Goal: Task Accomplishment & Management: Use online tool/utility

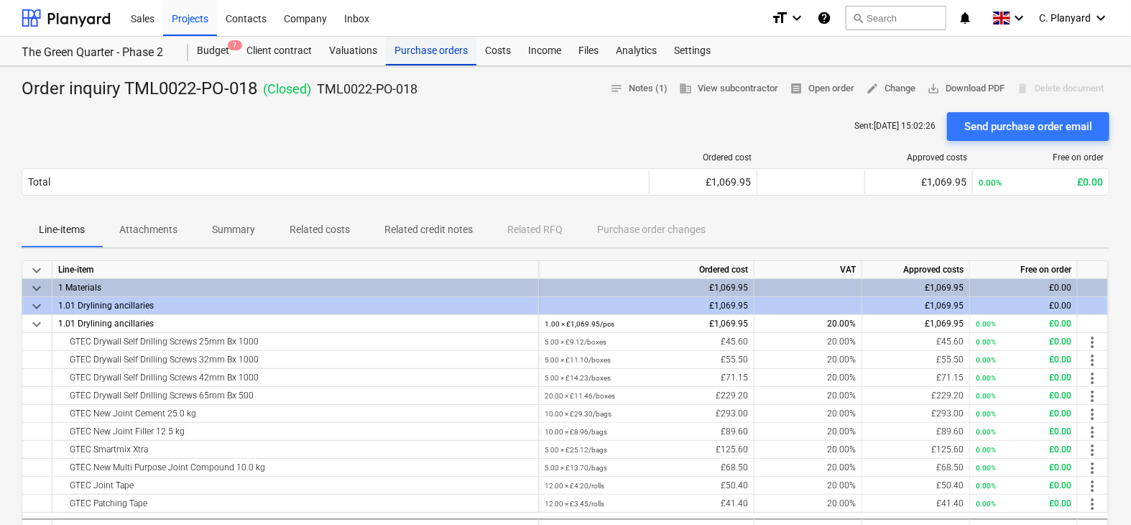
click at [448, 60] on div "Purchase orders" at bounding box center [431, 51] width 91 height 29
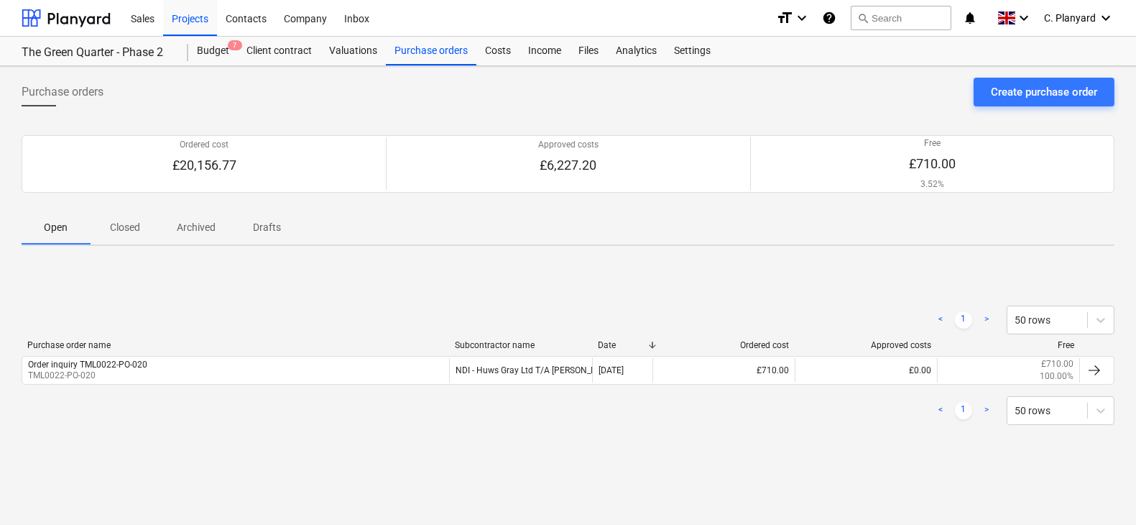
click at [132, 223] on p "Closed" at bounding box center [125, 227] width 34 height 15
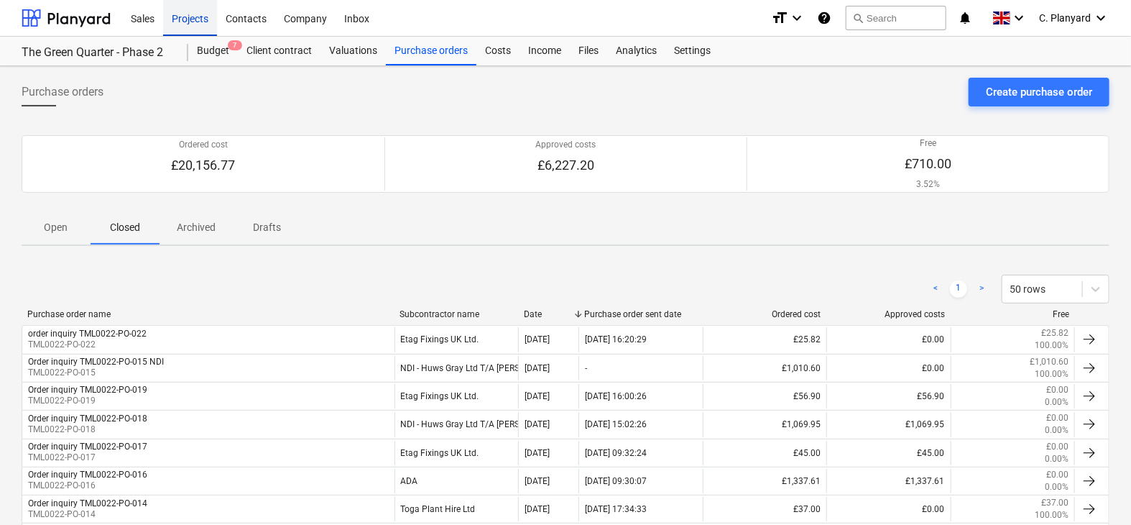
drag, startPoint x: 218, startPoint y: 29, endPoint x: 203, endPoint y: 24, distance: 15.7
click at [218, 29] on div "Contacts" at bounding box center [246, 17] width 58 height 37
click at [203, 24] on div "Projects" at bounding box center [190, 17] width 54 height 37
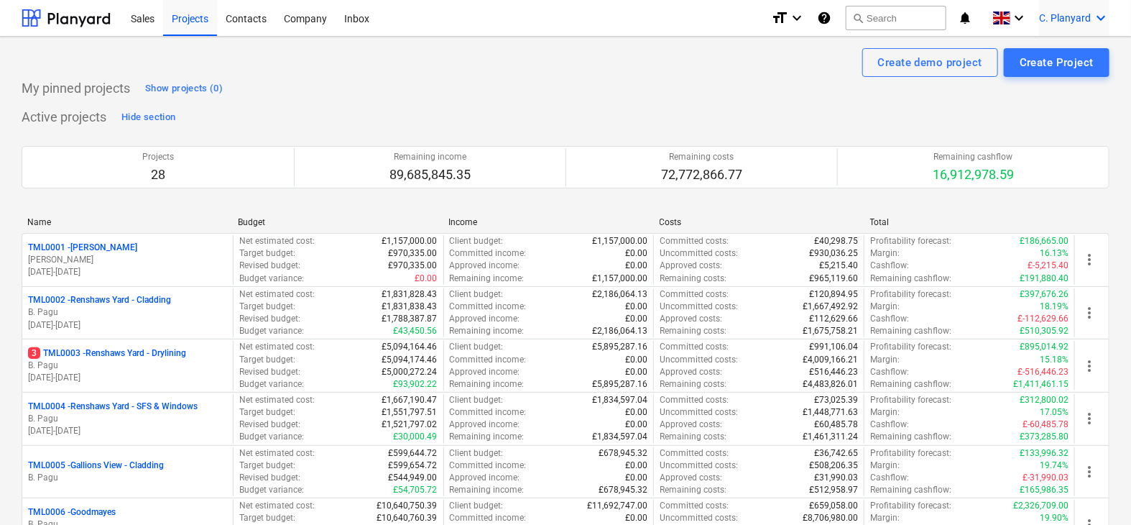
click at [1086, 20] on span "C. Planyard" at bounding box center [1065, 17] width 52 height 11
click at [1056, 70] on div "Log out" at bounding box center [1066, 79] width 86 height 23
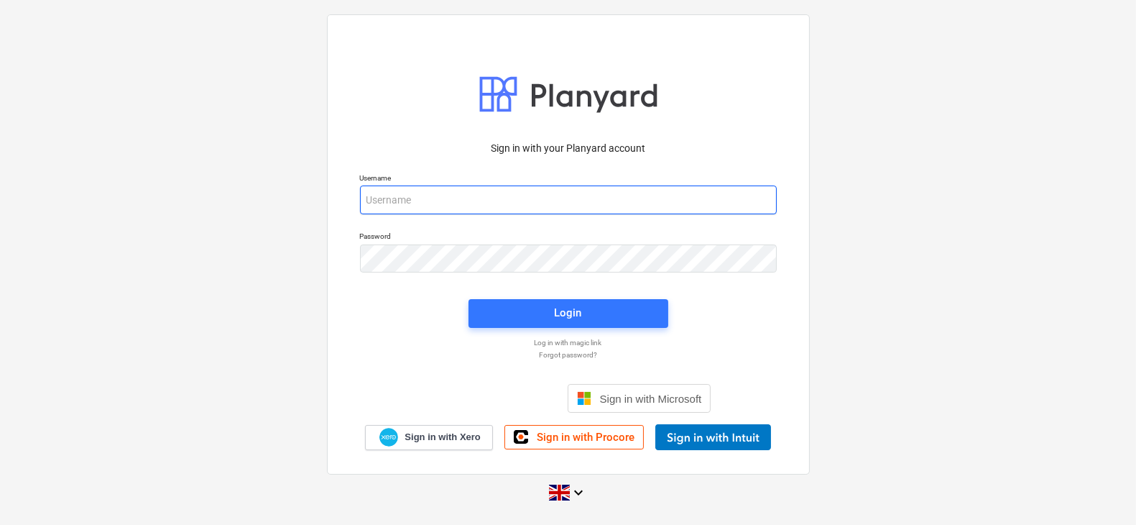
click at [467, 208] on input "email" at bounding box center [568, 199] width 417 height 29
type input "[PERSON_NAME][EMAIL_ADDRESS][DOMAIN_NAME]"
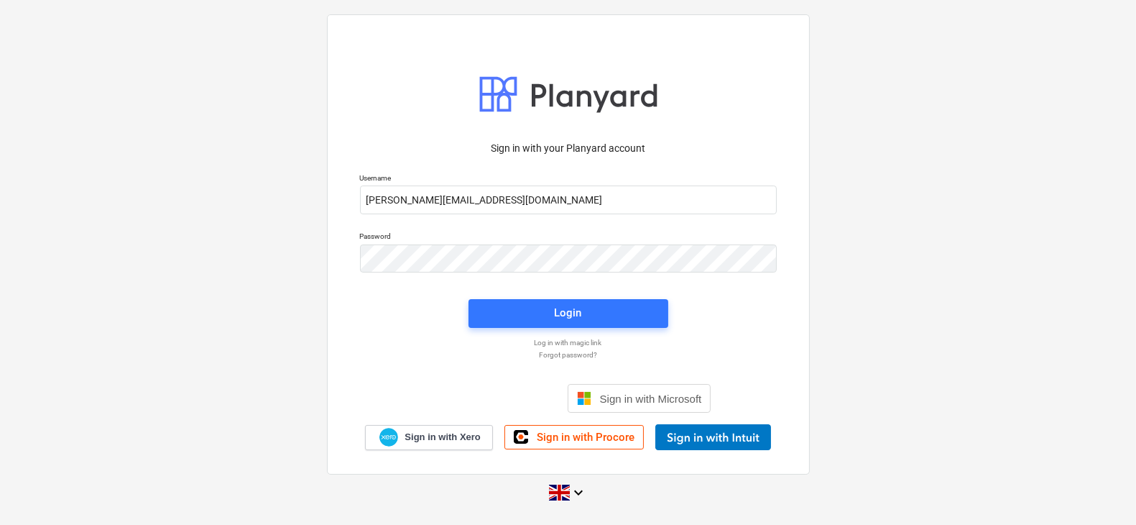
click at [519, 331] on div "Login" at bounding box center [568, 313] width 217 height 46
click at [522, 317] on span "Login" at bounding box center [568, 312] width 165 height 19
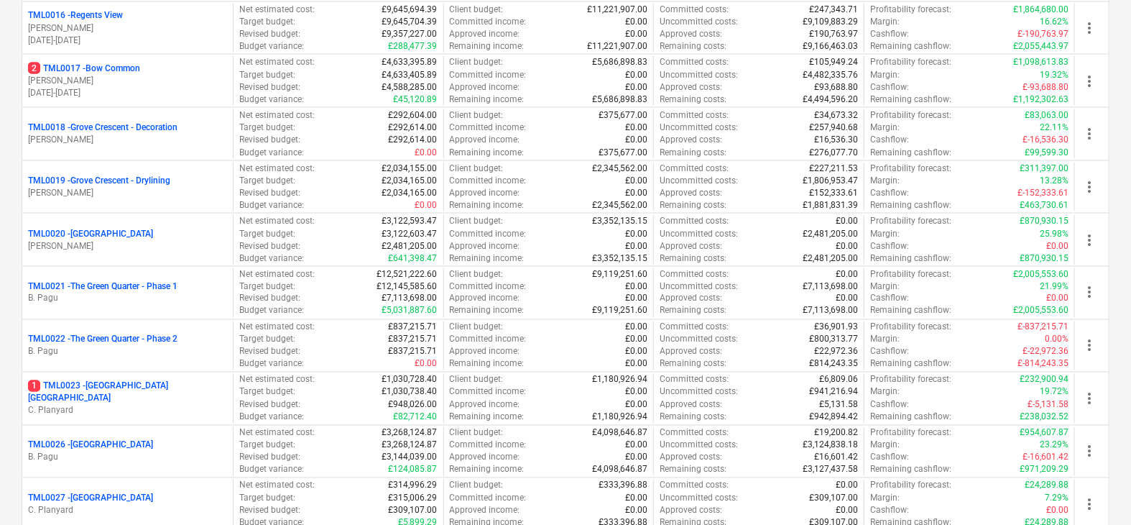
scroll to position [986, 0]
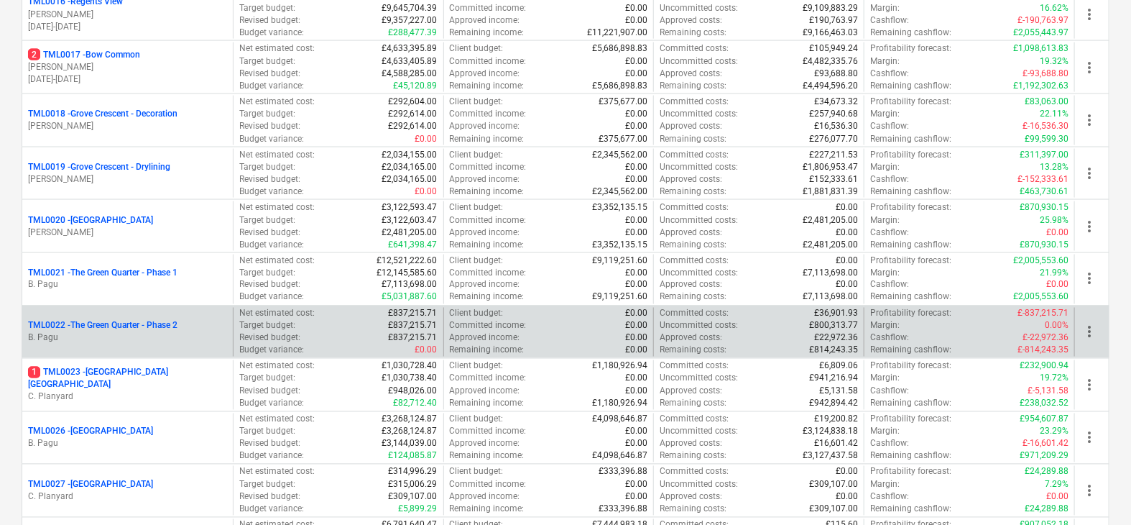
click at [154, 320] on p "TML0022 - The Green Quarter - Phase 2" at bounding box center [102, 326] width 149 height 12
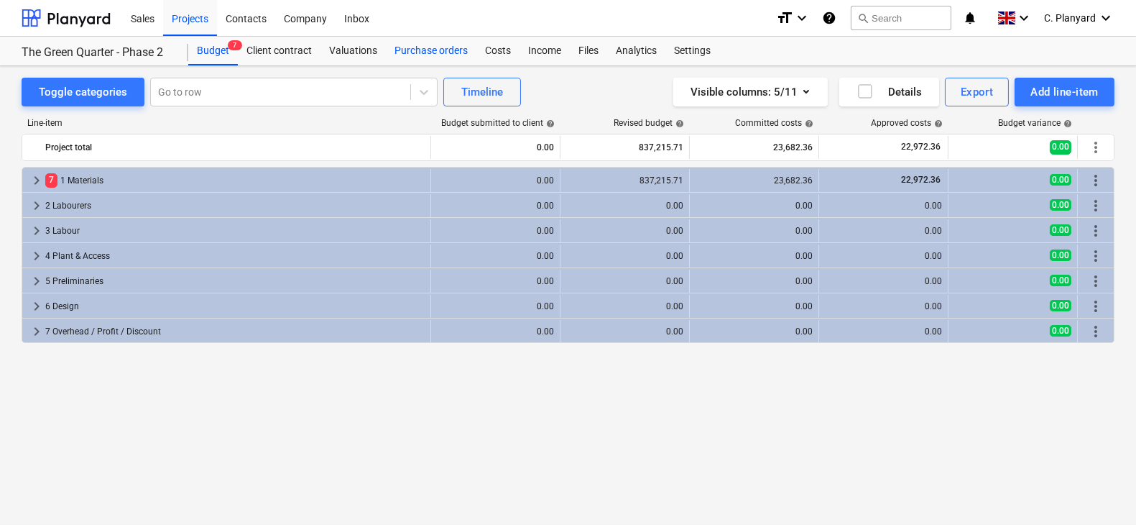
click at [420, 58] on div "Purchase orders" at bounding box center [431, 51] width 91 height 29
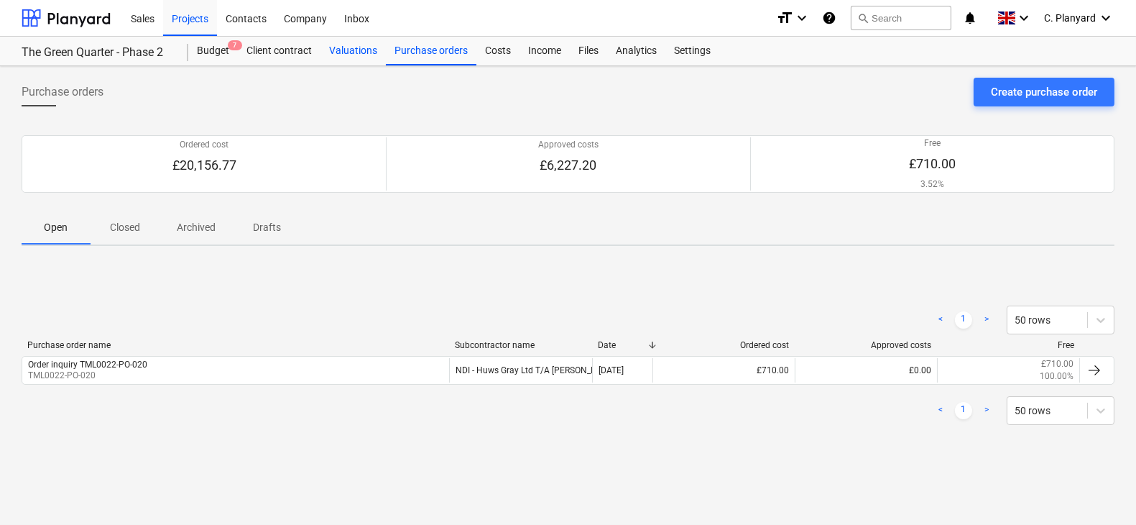
click at [372, 52] on div "Valuations" at bounding box center [352, 51] width 65 height 29
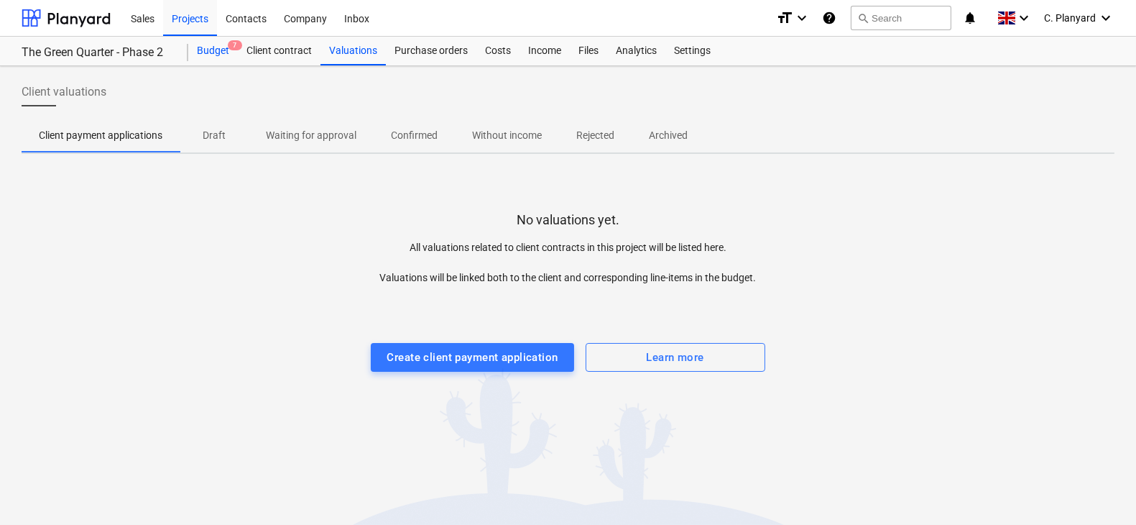
click at [223, 49] on div "Budget 7" at bounding box center [213, 51] width 50 height 29
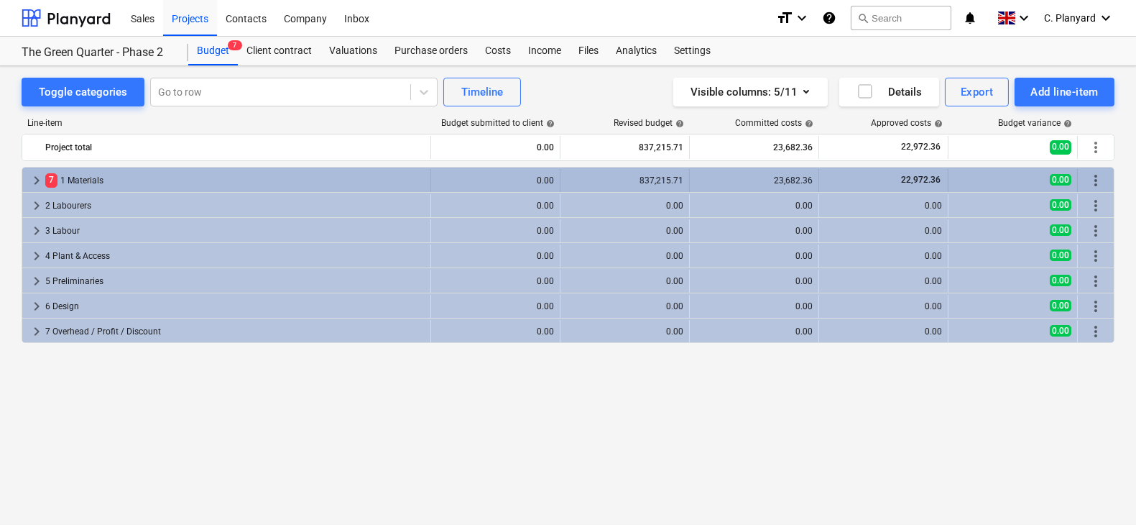
click at [34, 176] on span "keyboard_arrow_right" at bounding box center [36, 180] width 17 height 17
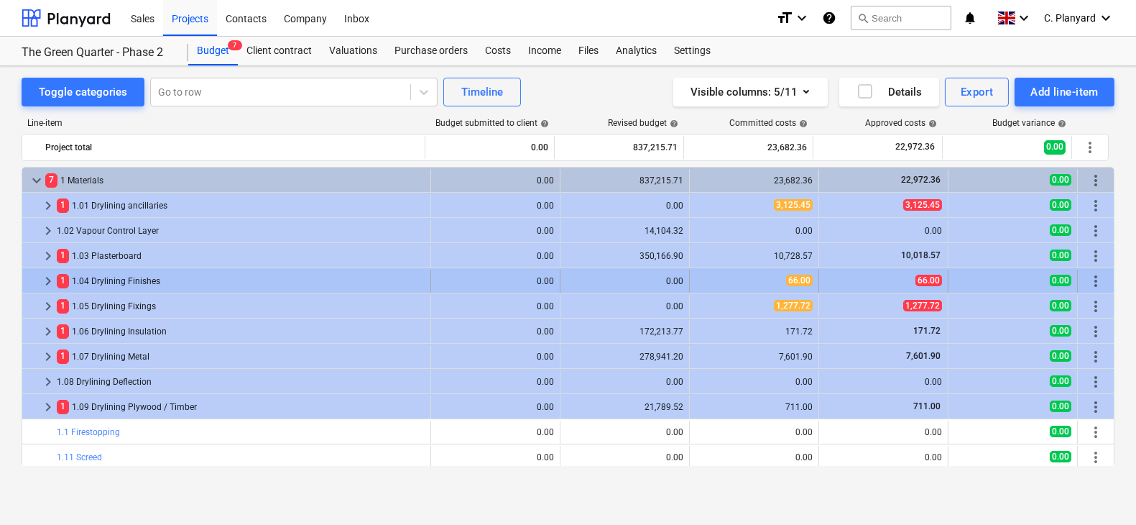
click at [45, 276] on span "keyboard_arrow_right" at bounding box center [48, 280] width 17 height 17
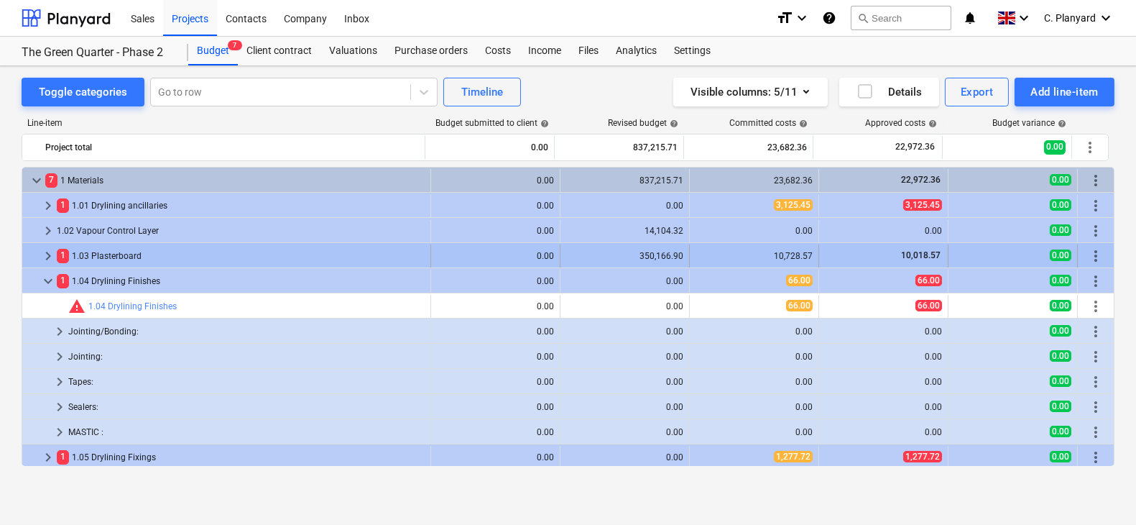
click at [45, 253] on span "keyboard_arrow_right" at bounding box center [48, 255] width 17 height 17
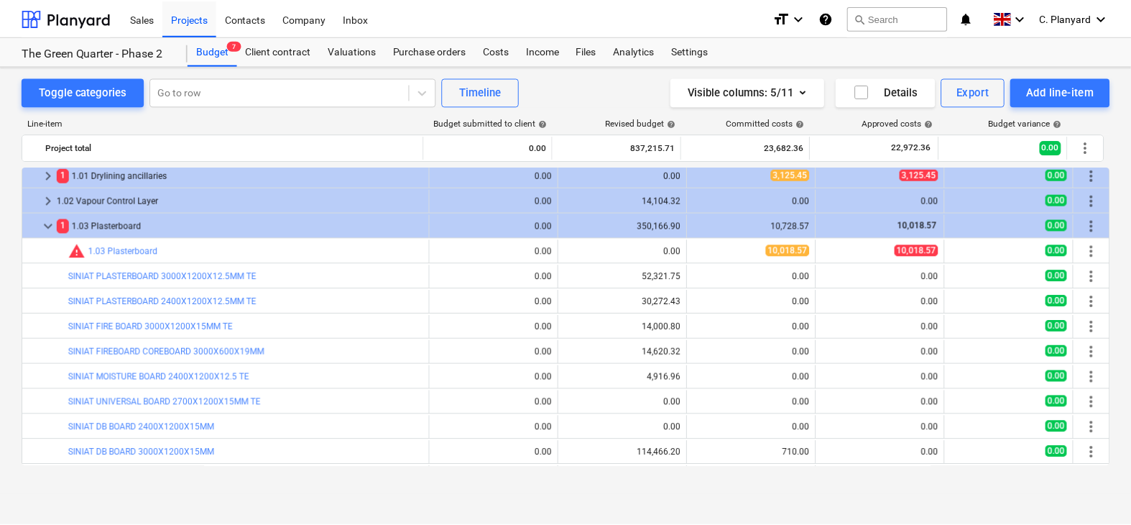
scroll to position [27, 0]
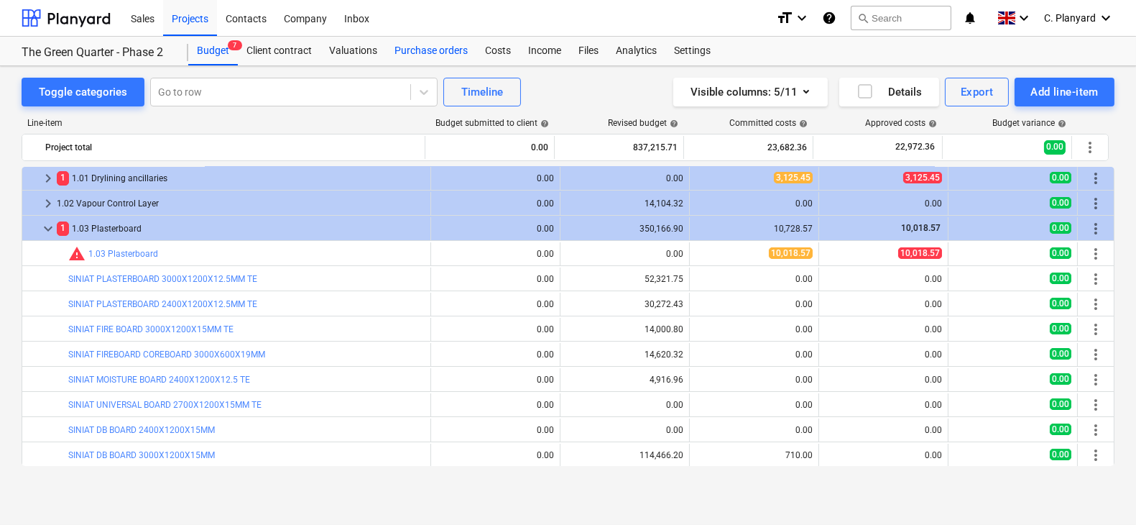
click at [418, 57] on div "Purchase orders" at bounding box center [431, 51] width 91 height 29
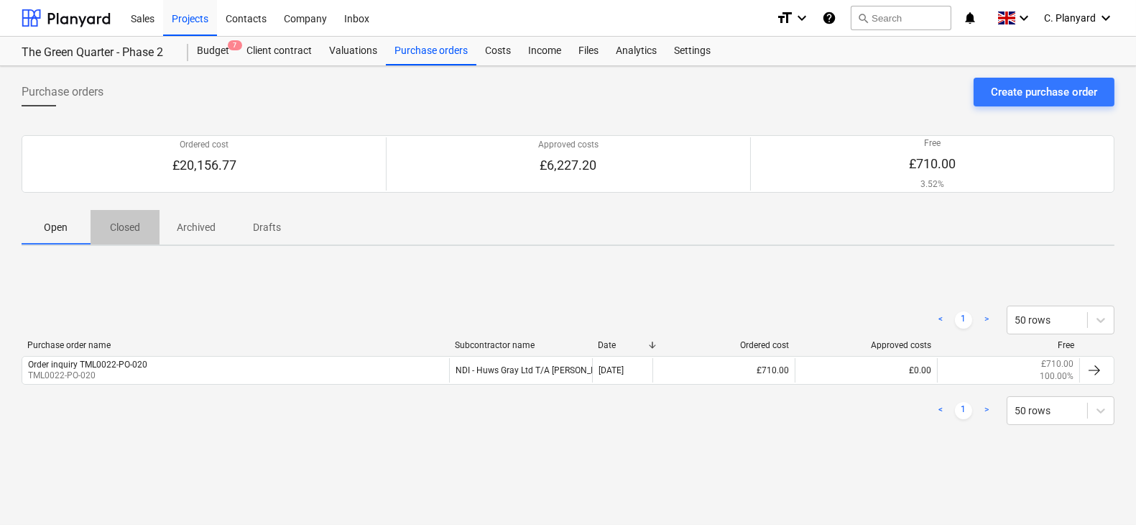
click at [135, 227] on p "Closed" at bounding box center [125, 227] width 34 height 15
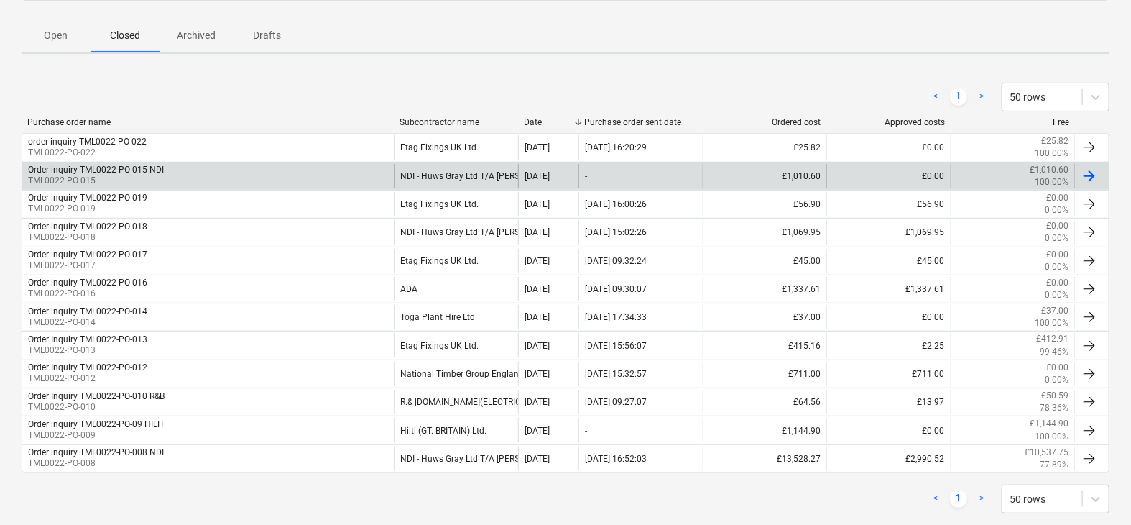
scroll to position [144, 0]
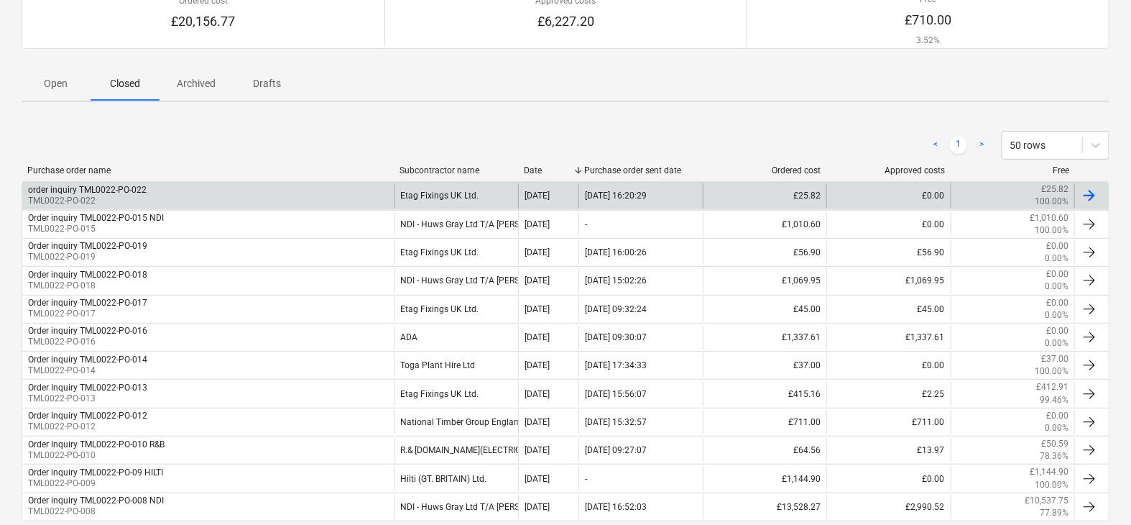
click at [348, 188] on div "order inquiry TML0022-PO-022 TML0022-PO-022" at bounding box center [208, 195] width 372 height 24
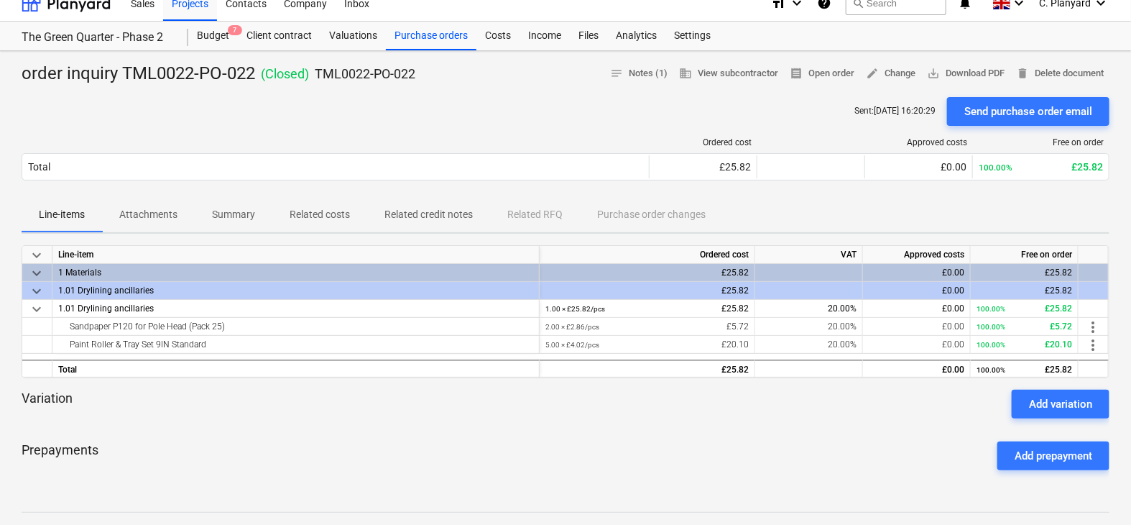
scroll to position [7, 0]
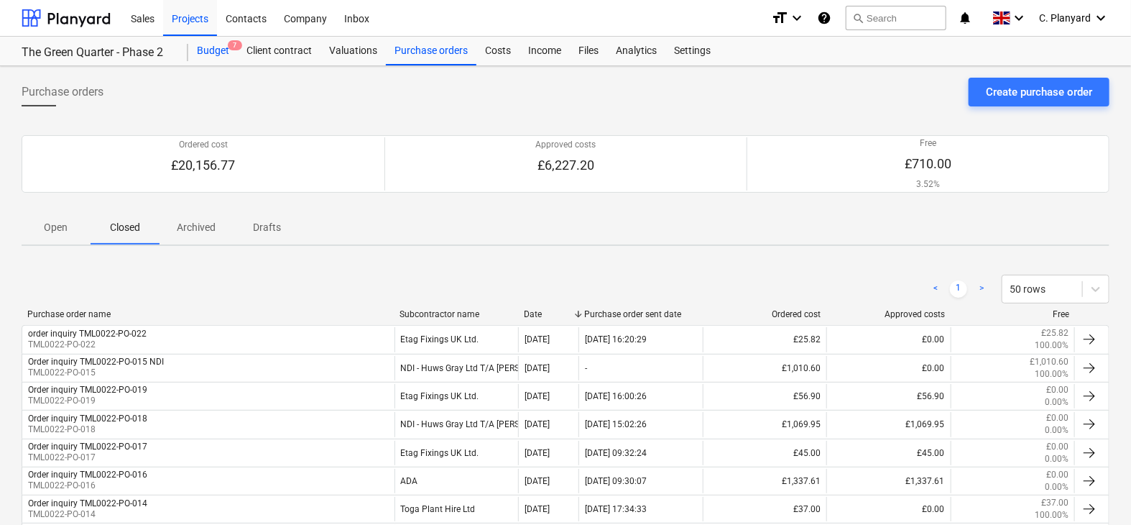
click at [226, 52] on div "Budget 7" at bounding box center [213, 51] width 50 height 29
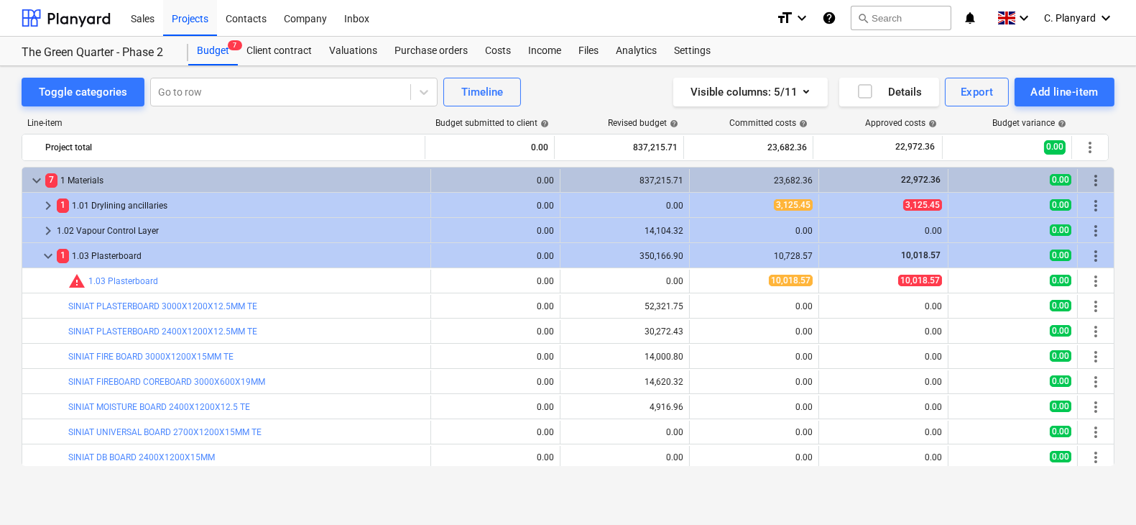
scroll to position [27, 0]
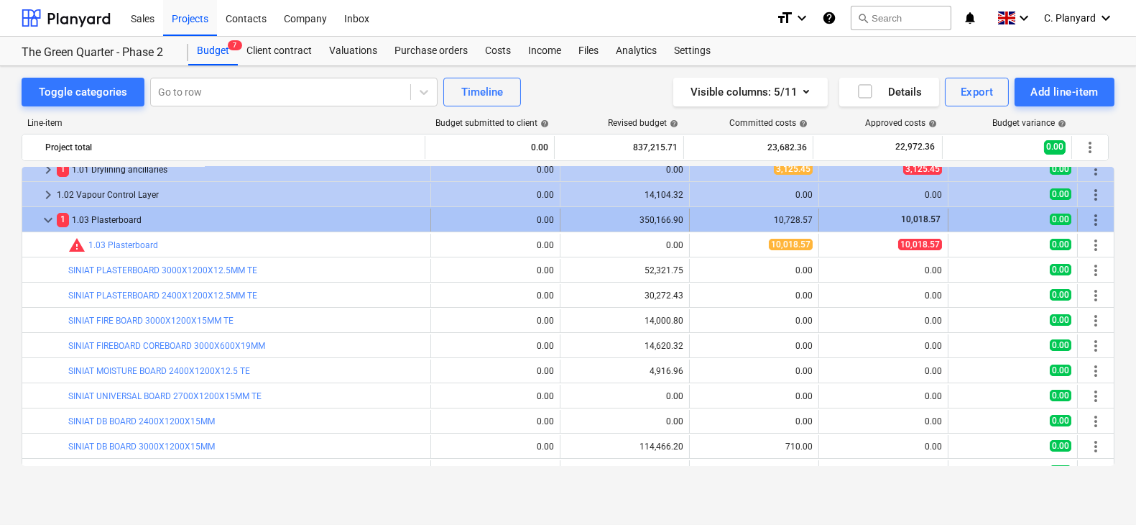
click at [48, 219] on span "keyboard_arrow_down" at bounding box center [48, 219] width 17 height 17
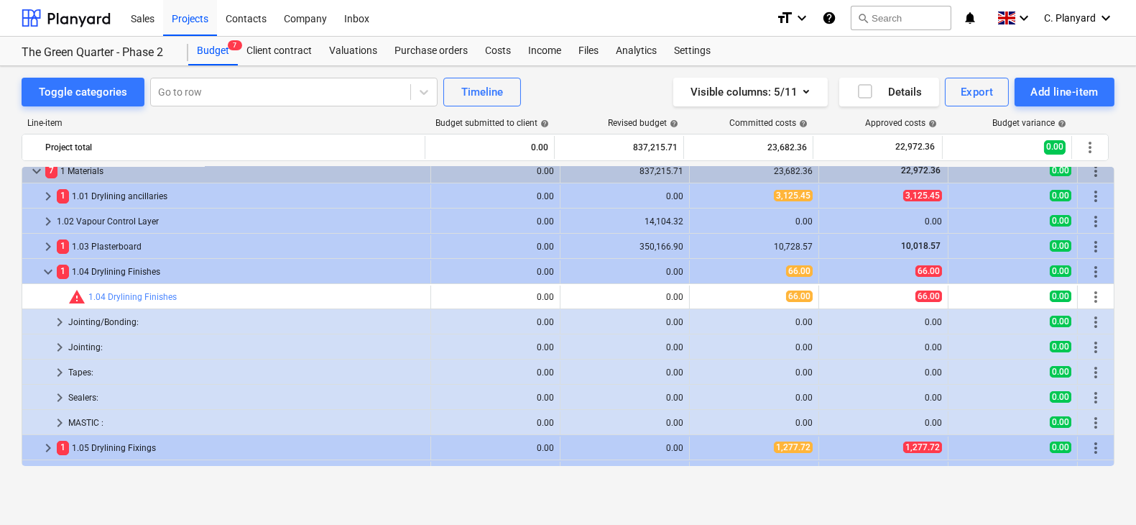
scroll to position [0, 0]
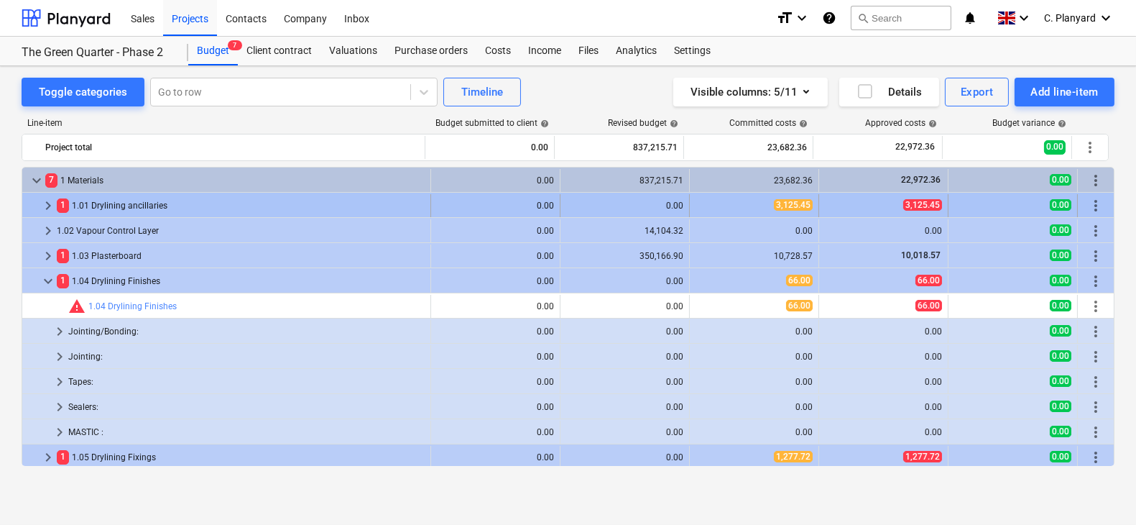
click at [48, 200] on span "keyboard_arrow_right" at bounding box center [48, 205] width 17 height 17
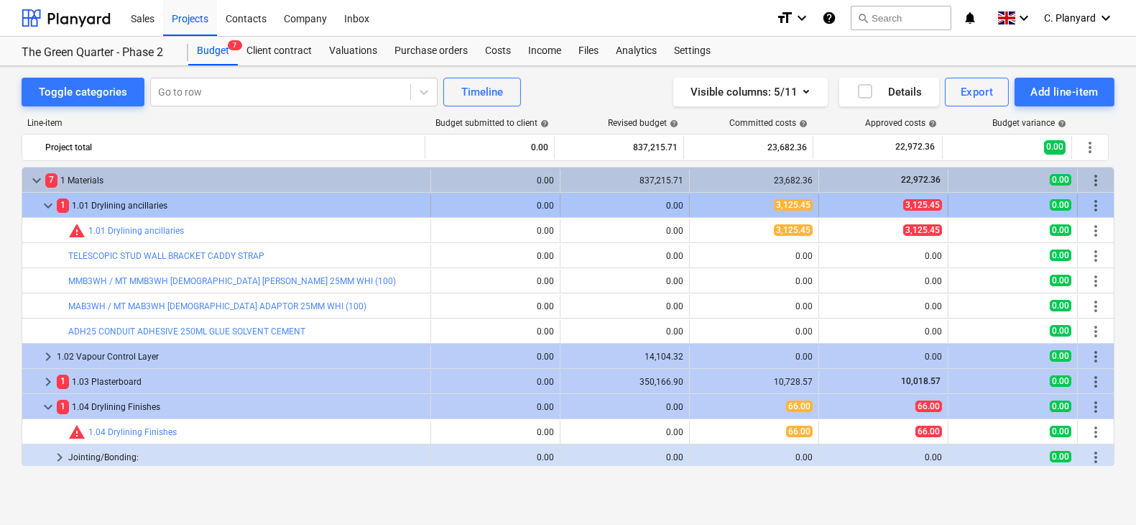
click at [47, 203] on span "keyboard_arrow_down" at bounding box center [48, 205] width 17 height 17
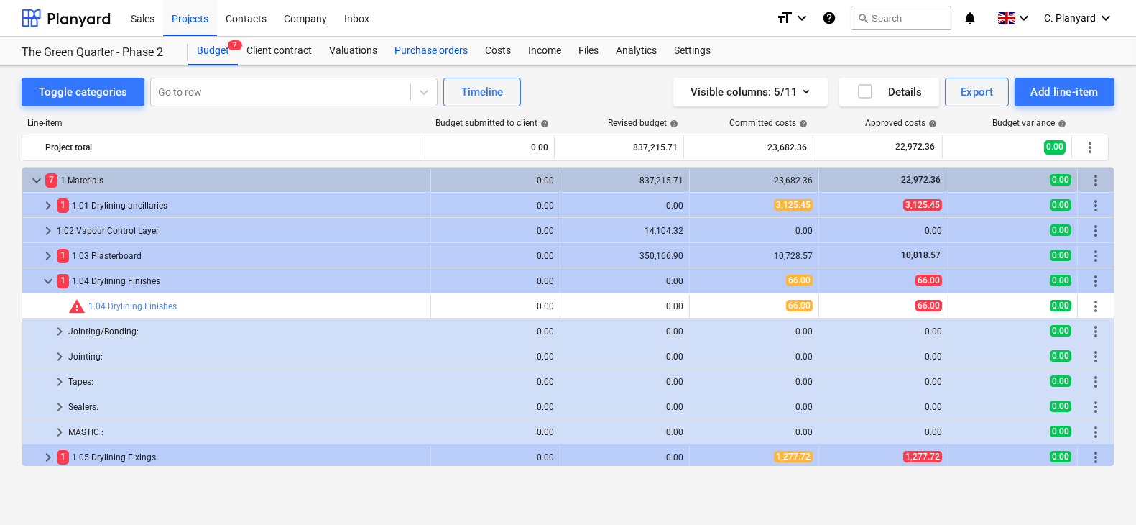
click at [410, 56] on div "Purchase orders" at bounding box center [431, 51] width 91 height 29
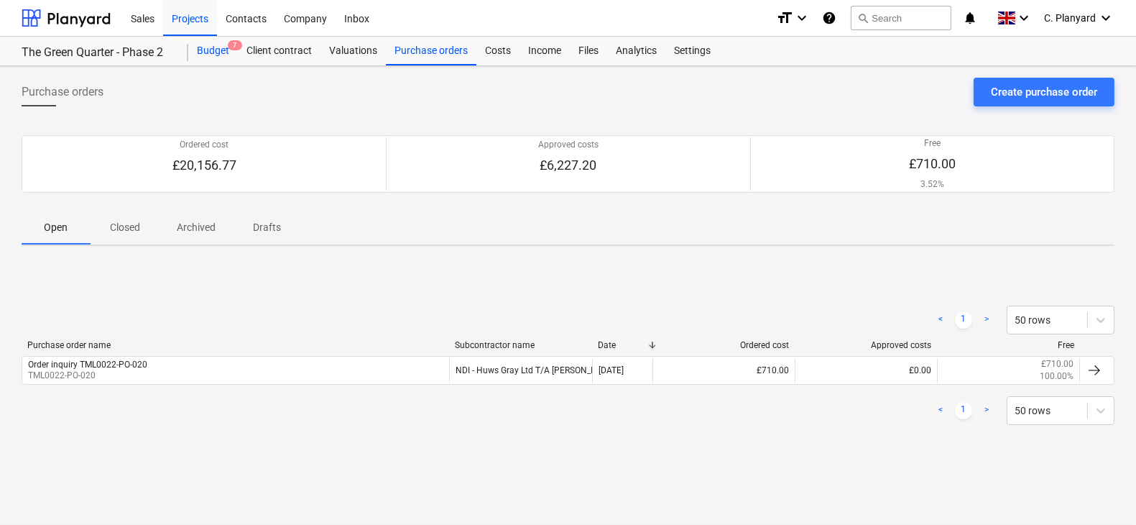
click at [214, 49] on div "Budget 7" at bounding box center [213, 51] width 50 height 29
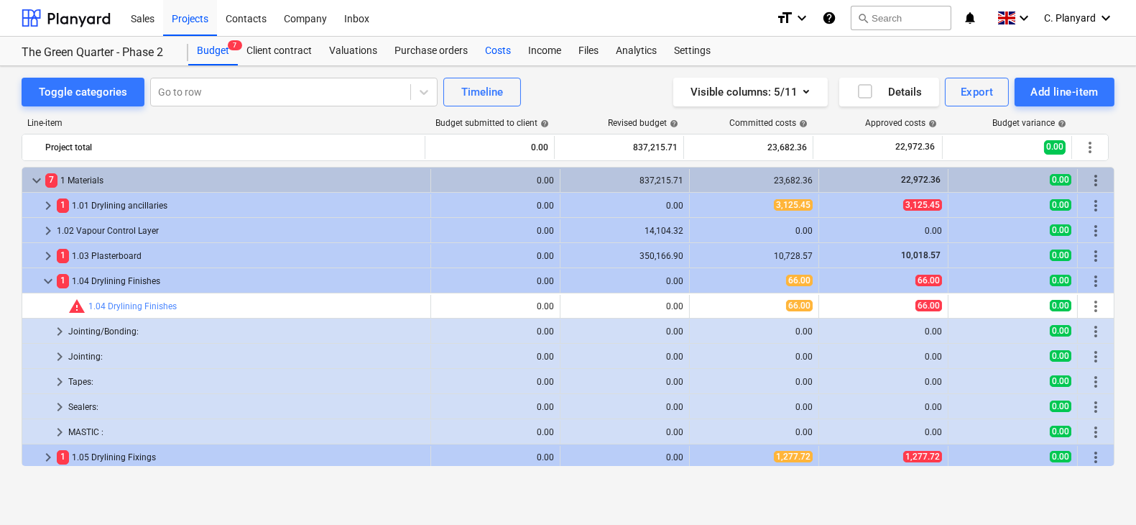
click at [476, 55] on div "Costs" at bounding box center [497, 51] width 43 height 29
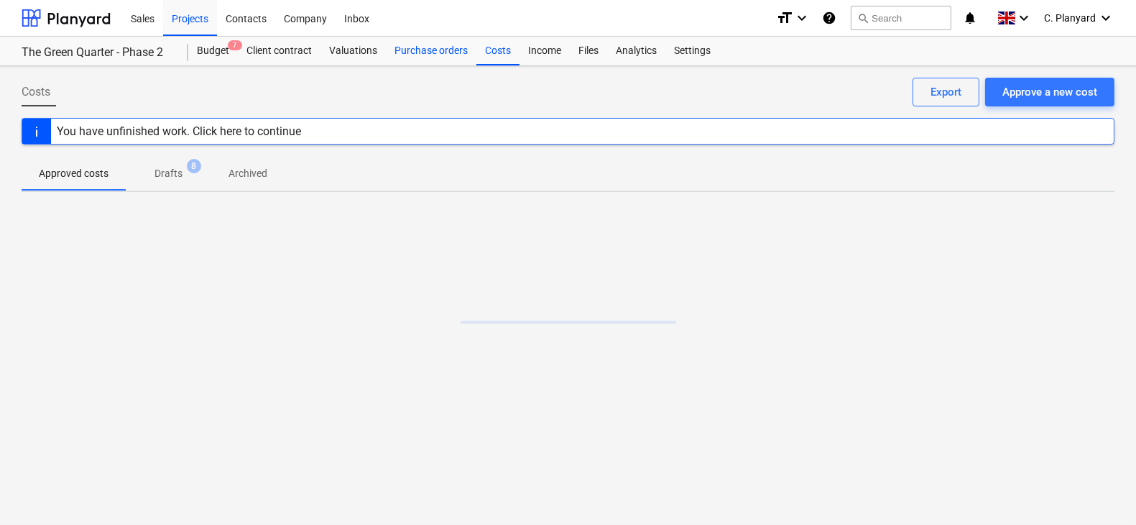
click at [439, 49] on div "Purchase orders" at bounding box center [431, 51] width 91 height 29
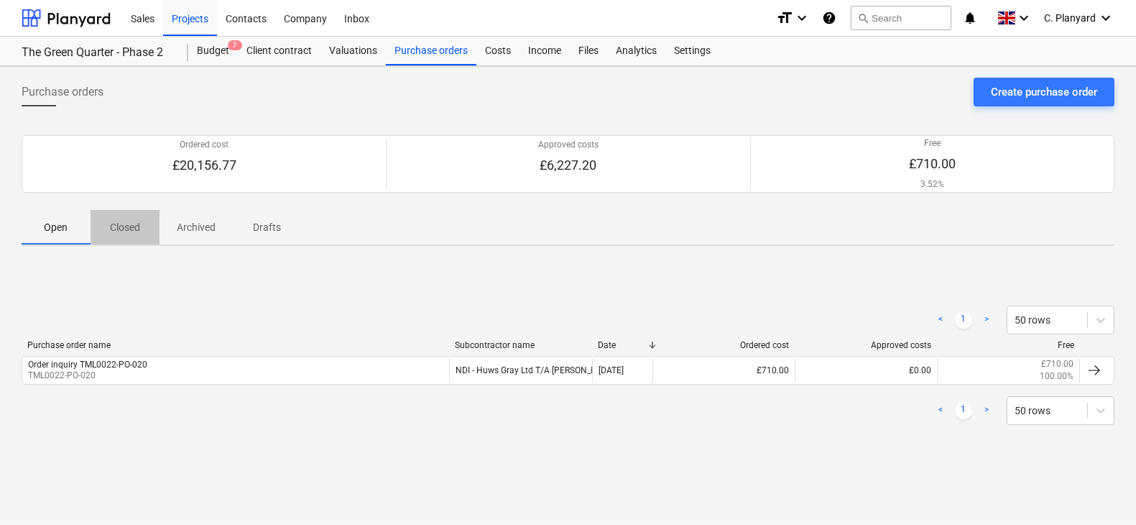
click at [157, 222] on span "Closed" at bounding box center [125, 228] width 69 height 24
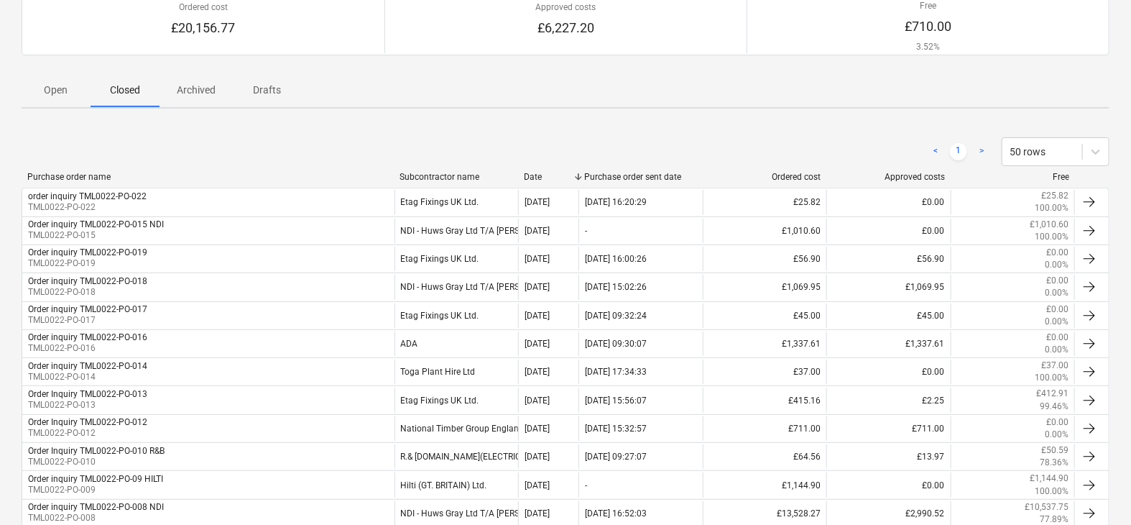
scroll to position [103, 0]
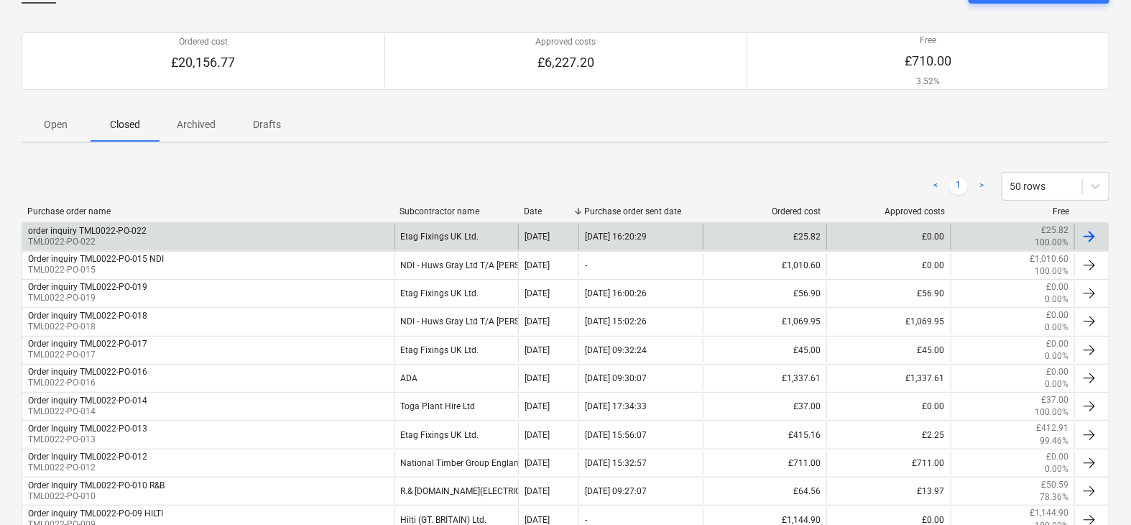
click at [216, 224] on div "order inquiry TML0022-PO-022 TML0022-PO-022" at bounding box center [208, 236] width 372 height 24
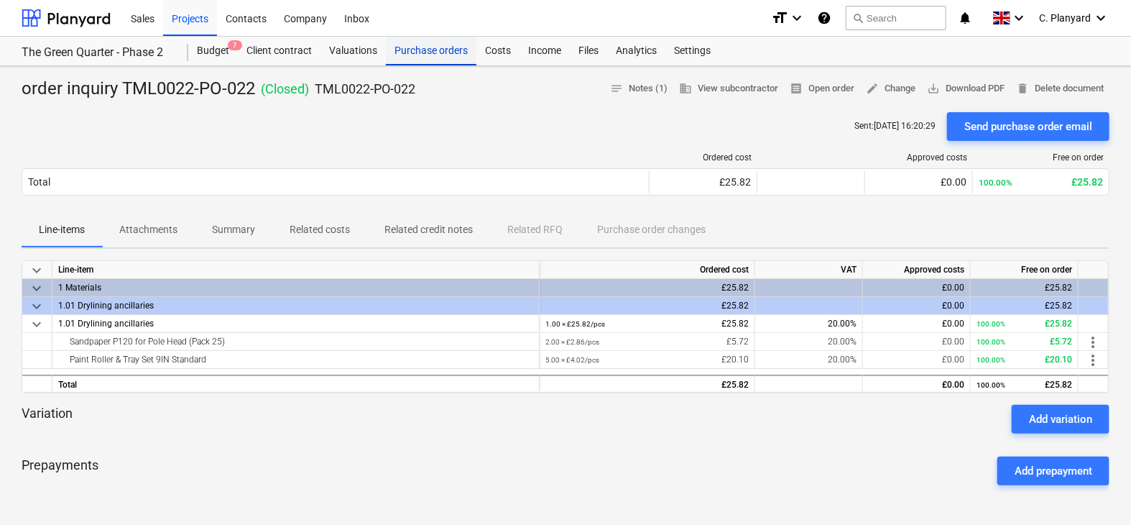
click at [411, 47] on div "Purchase orders" at bounding box center [431, 51] width 91 height 29
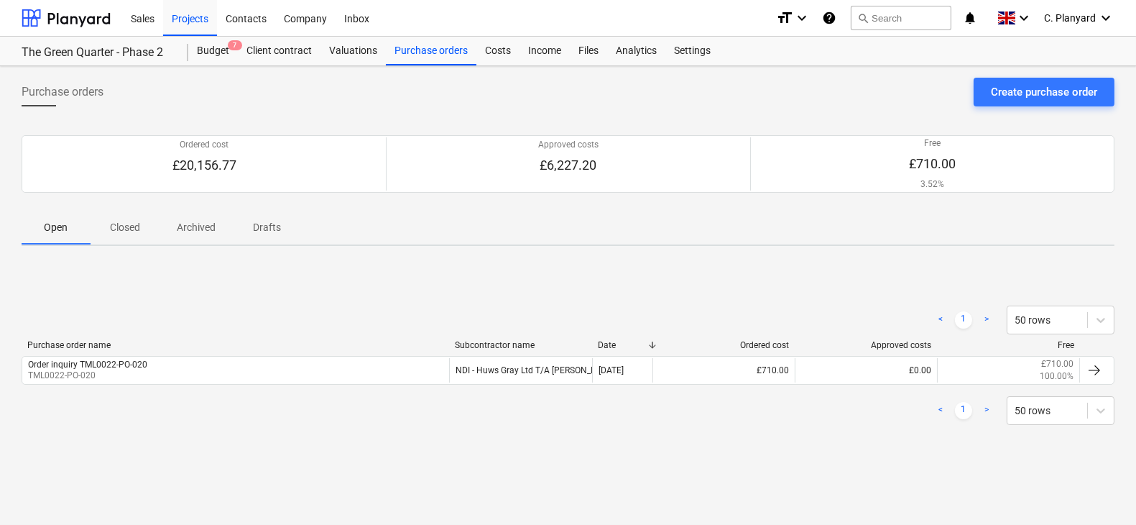
click at [137, 227] on p "Closed" at bounding box center [125, 227] width 34 height 15
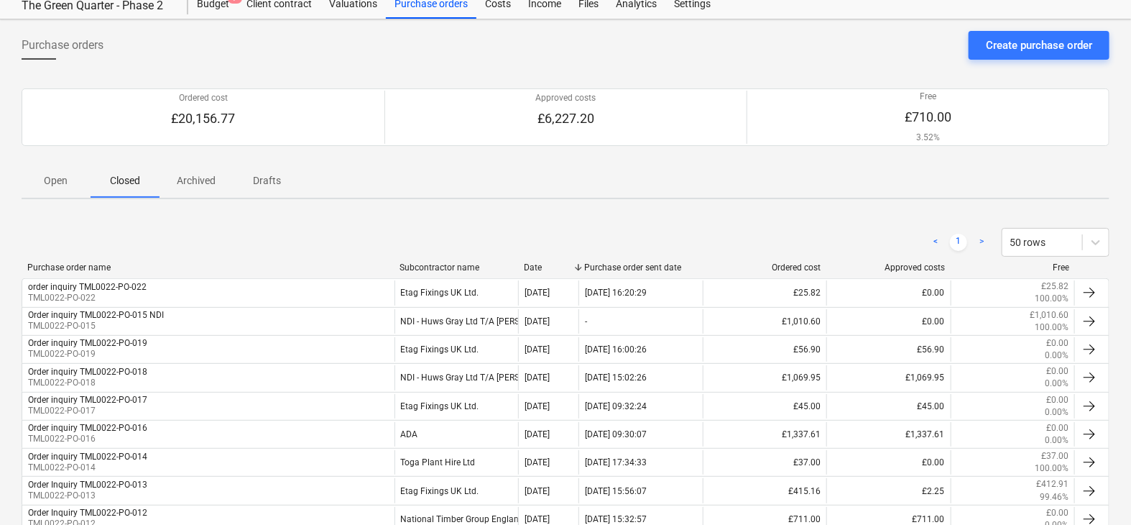
scroll to position [45, 0]
click at [498, 8] on div "Costs" at bounding box center [497, 5] width 43 height 29
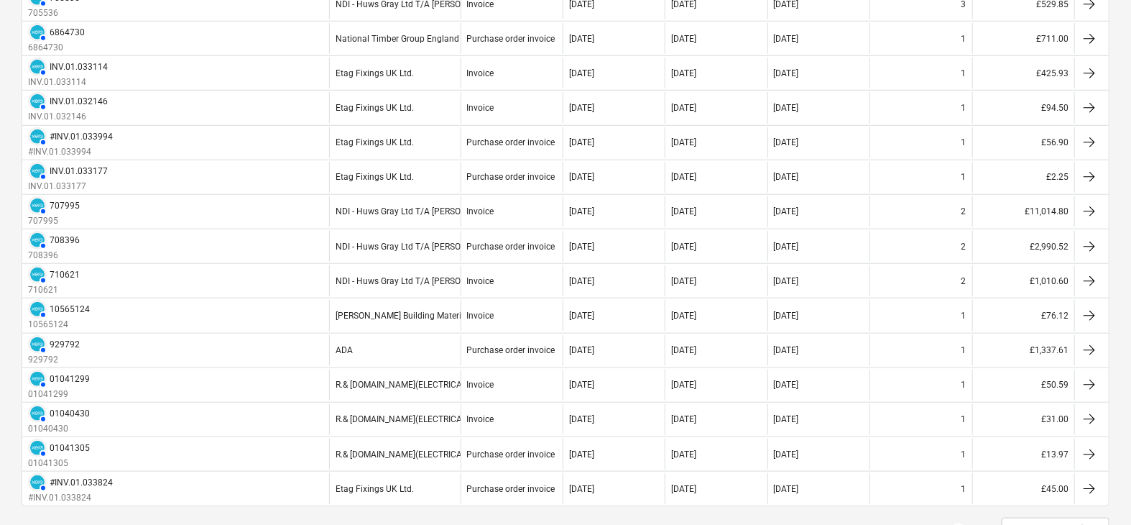
scroll to position [545, 0]
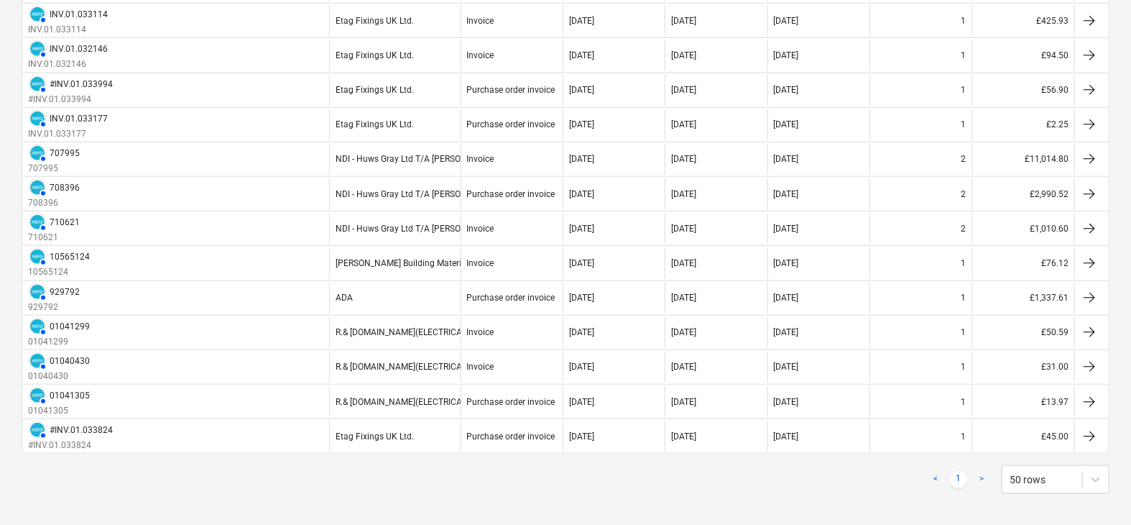
click at [976, 471] on link ">" at bounding box center [981, 479] width 17 height 17
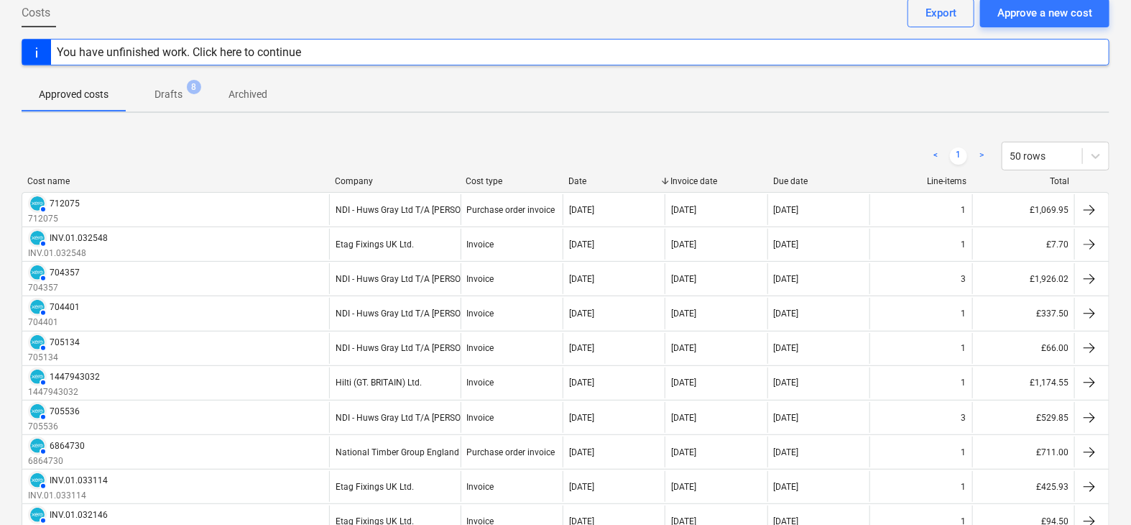
scroll to position [81, 0]
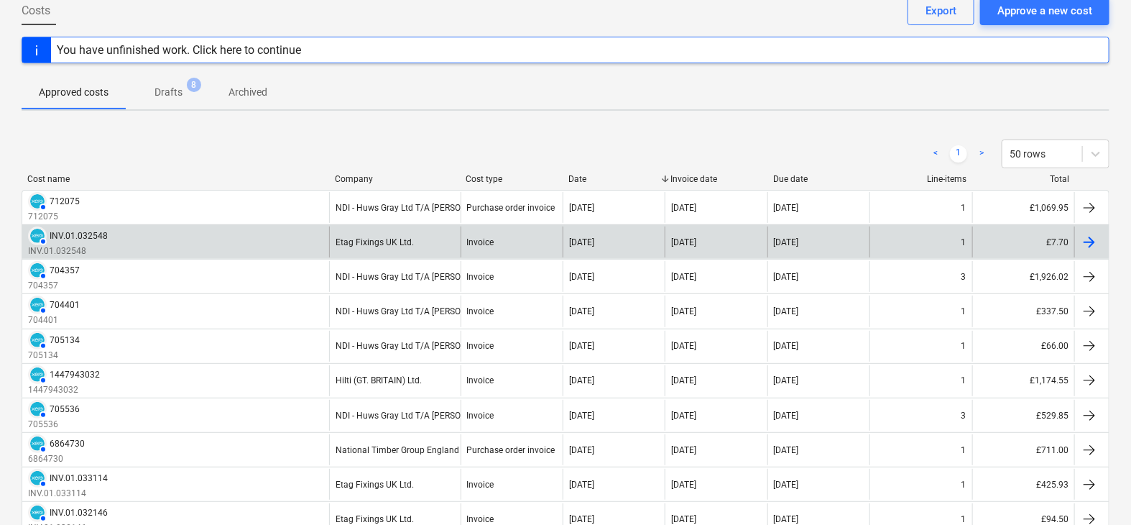
click at [264, 234] on div "AUTHORISED INV.01.032548 INV.01.032548" at bounding box center [175, 241] width 307 height 31
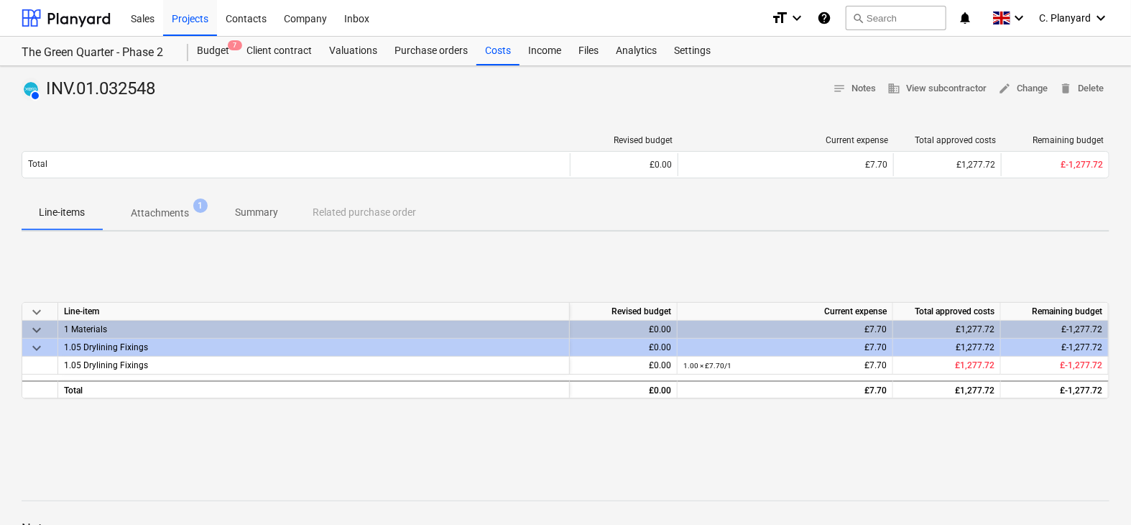
click at [392, 218] on div "Line-items Attachments 1 Summary Related purchase order" at bounding box center [566, 212] width 1088 height 34
click at [392, 216] on div "Line-items Attachments 1 Summary Related purchase order" at bounding box center [566, 212] width 1088 height 34
click at [172, 217] on p "Attachments" at bounding box center [160, 213] width 58 height 15
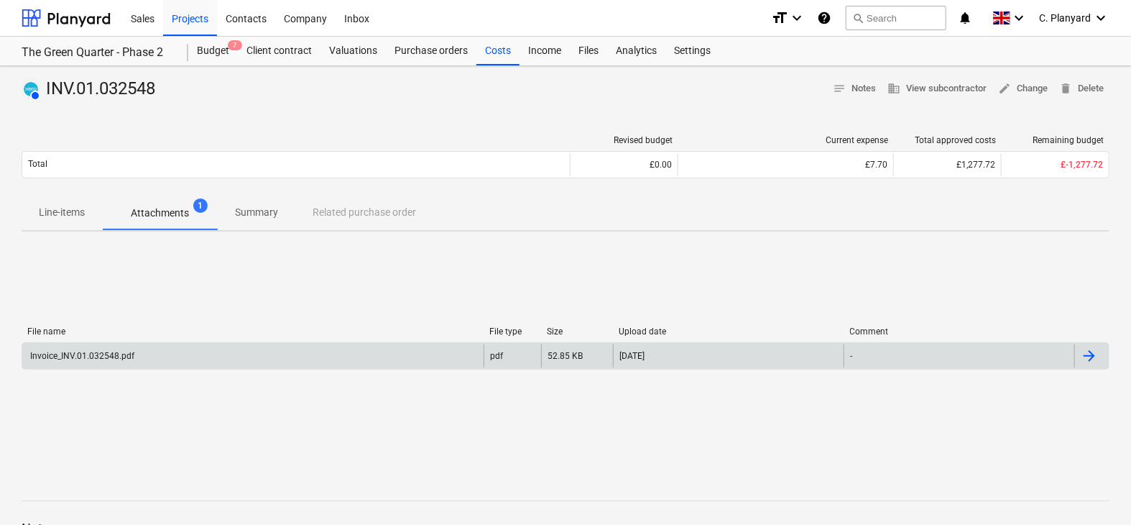
click at [451, 350] on div "Invoice_INV.01.032548.pdf" at bounding box center [252, 355] width 461 height 23
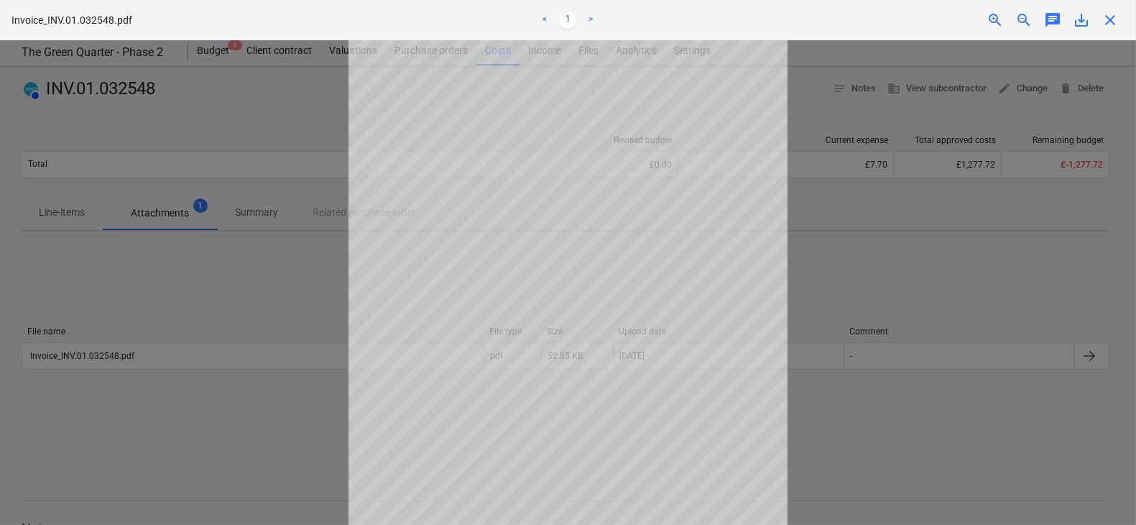
click at [305, 300] on div at bounding box center [568, 282] width 1136 height 484
click at [224, 254] on div at bounding box center [568, 282] width 1136 height 484
click at [1120, 12] on div "close" at bounding box center [1110, 19] width 29 height 17
click at [1112, 16] on span "close" at bounding box center [1110, 19] width 17 height 17
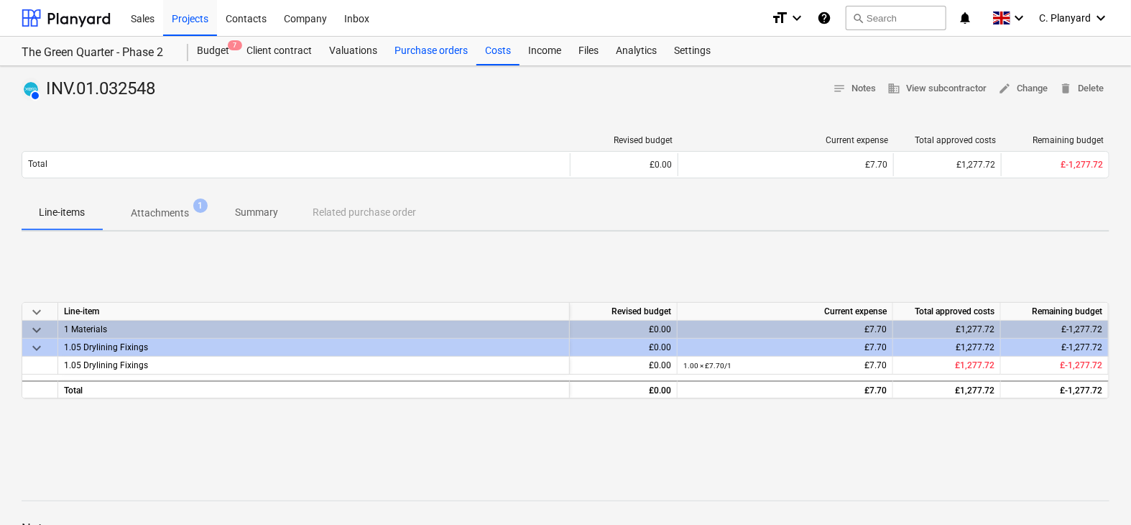
click at [433, 42] on div "Purchase orders" at bounding box center [431, 51] width 91 height 29
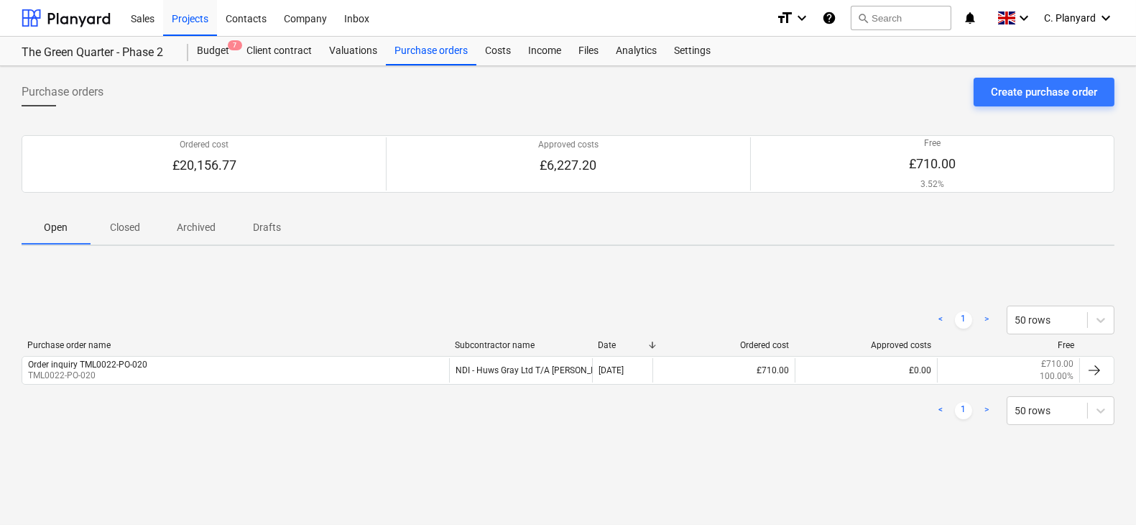
click at [134, 227] on p "Closed" at bounding box center [125, 227] width 34 height 15
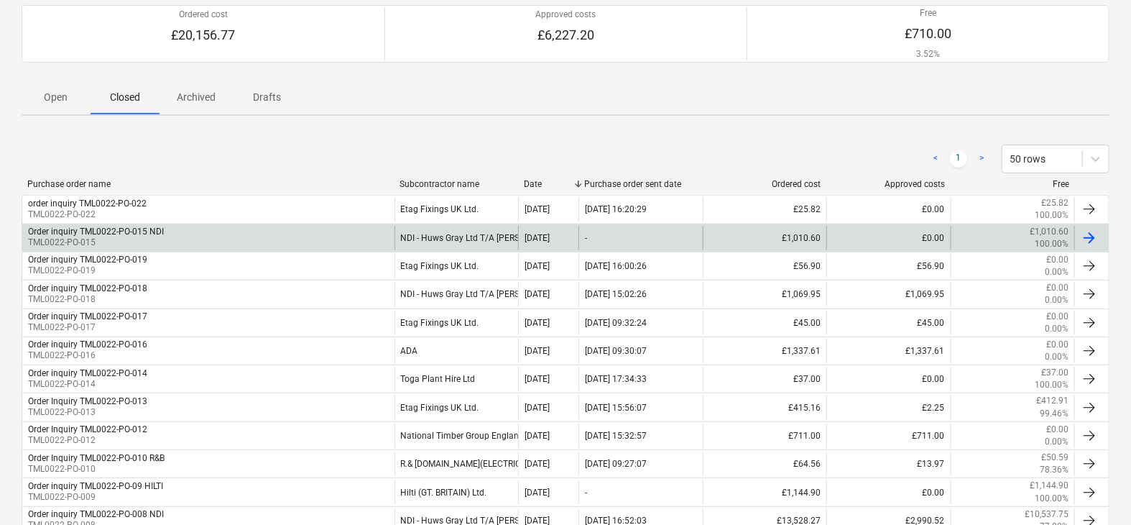
scroll to position [122, 0]
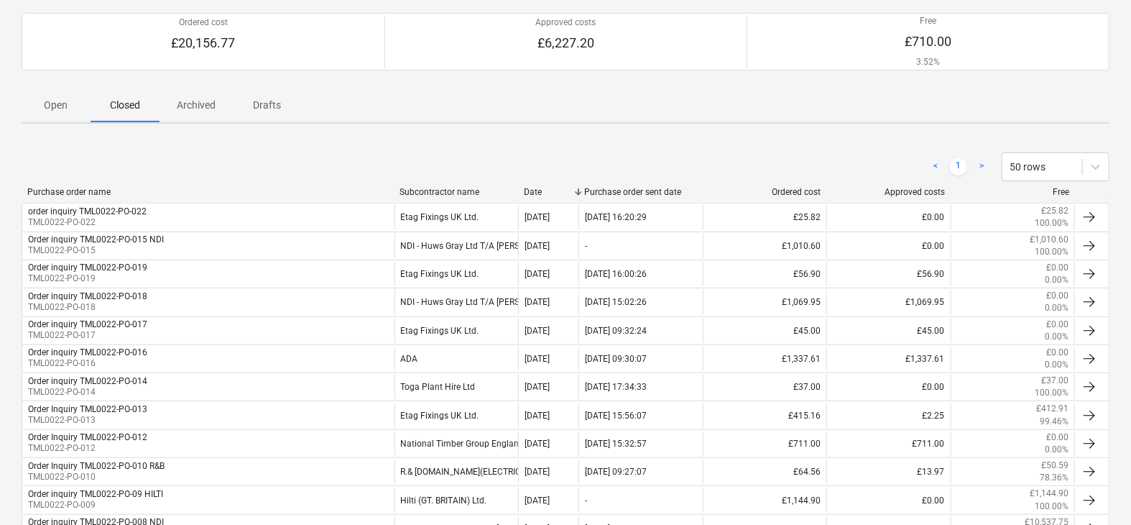
click at [68, 101] on p "Open" at bounding box center [56, 105] width 34 height 15
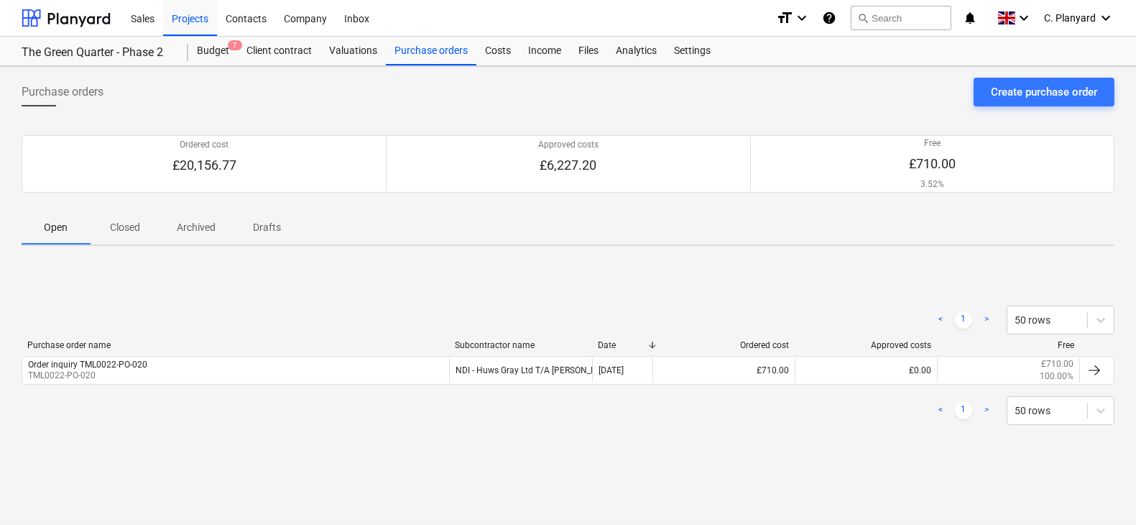
click at [128, 229] on p "Closed" at bounding box center [125, 227] width 34 height 15
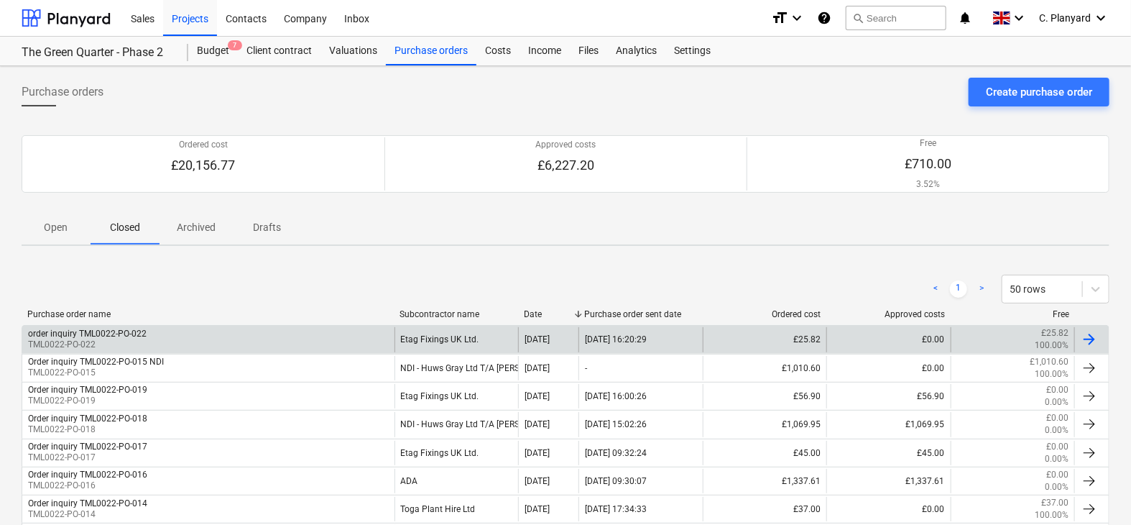
click at [173, 328] on div "order inquiry TML0022-PO-022 TML0022-PO-022" at bounding box center [208, 339] width 372 height 24
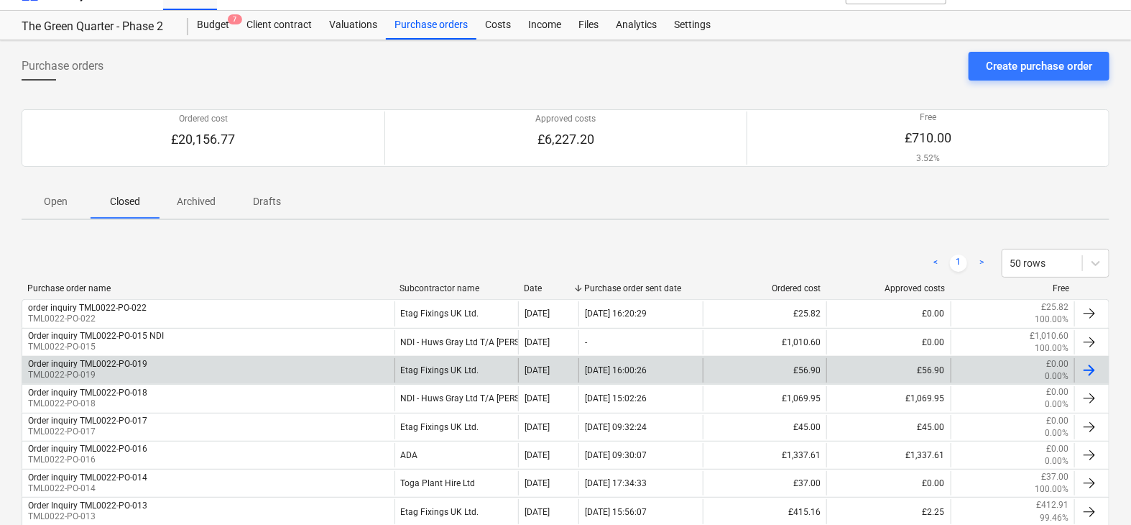
scroll to position [24, 0]
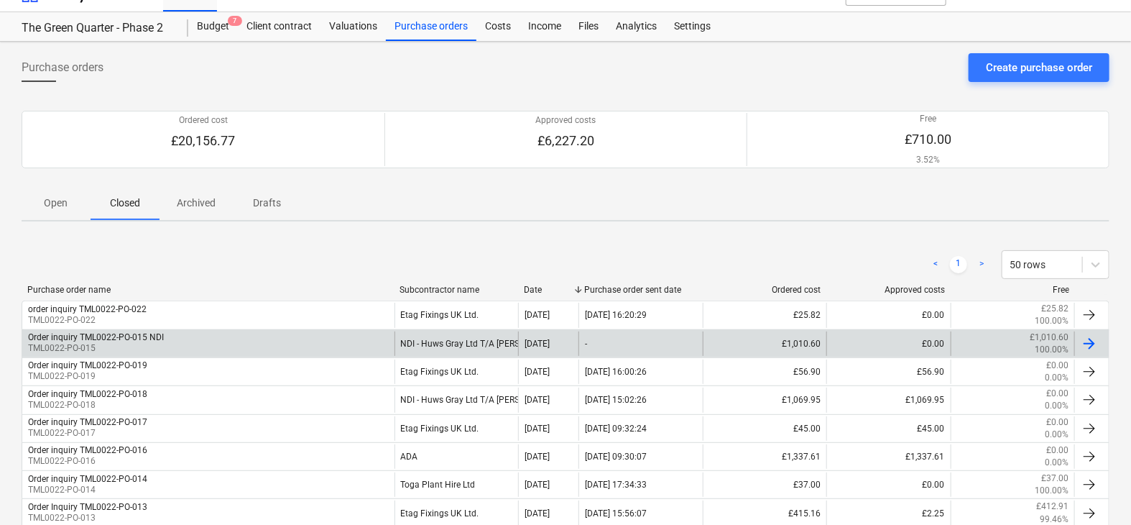
click at [163, 336] on div "Order inquiry TML0022-PO-015 NDI TML0022-PO-015" at bounding box center [208, 343] width 372 height 24
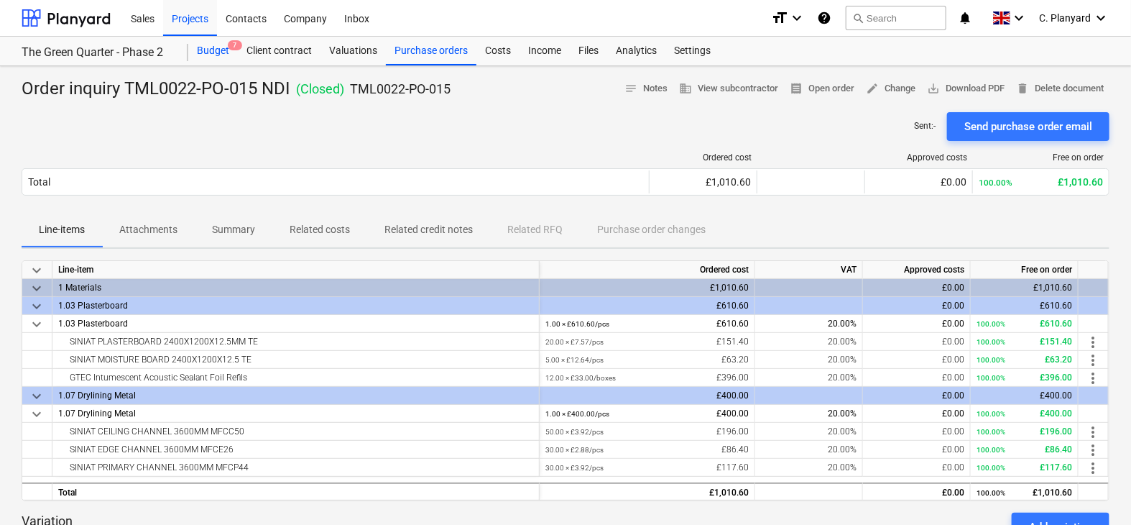
click at [220, 51] on div "Budget 7" at bounding box center [213, 51] width 50 height 29
click at [322, 227] on p "Related costs" at bounding box center [320, 229] width 60 height 15
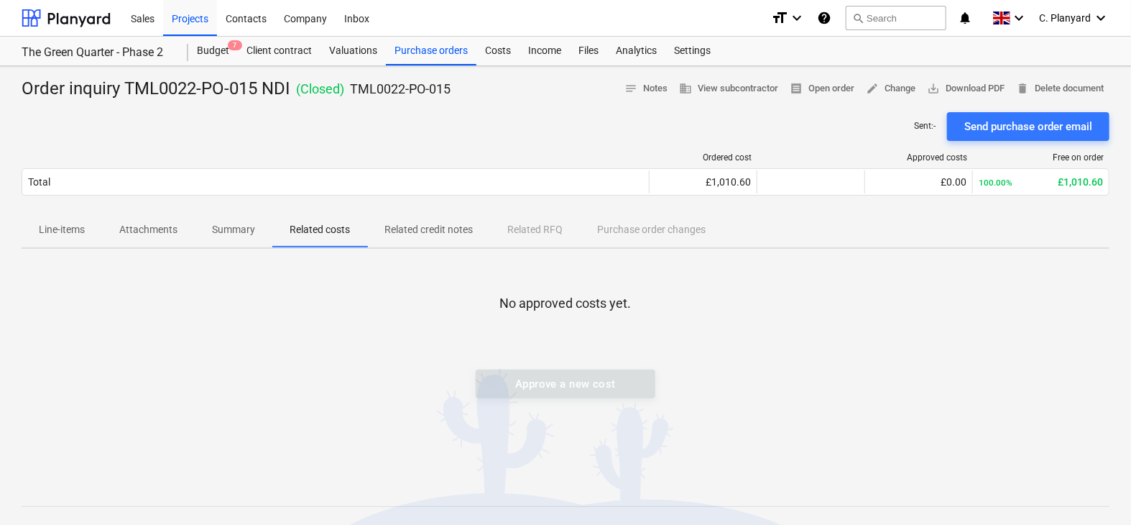
click at [75, 218] on span "Line-items" at bounding box center [62, 230] width 80 height 24
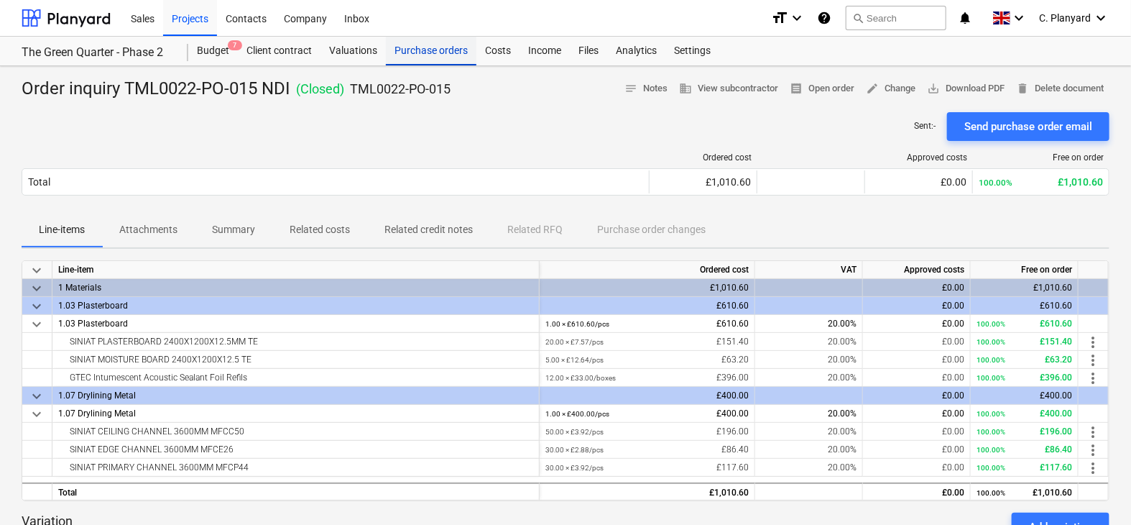
click at [420, 44] on div "Purchase orders" at bounding box center [431, 51] width 91 height 29
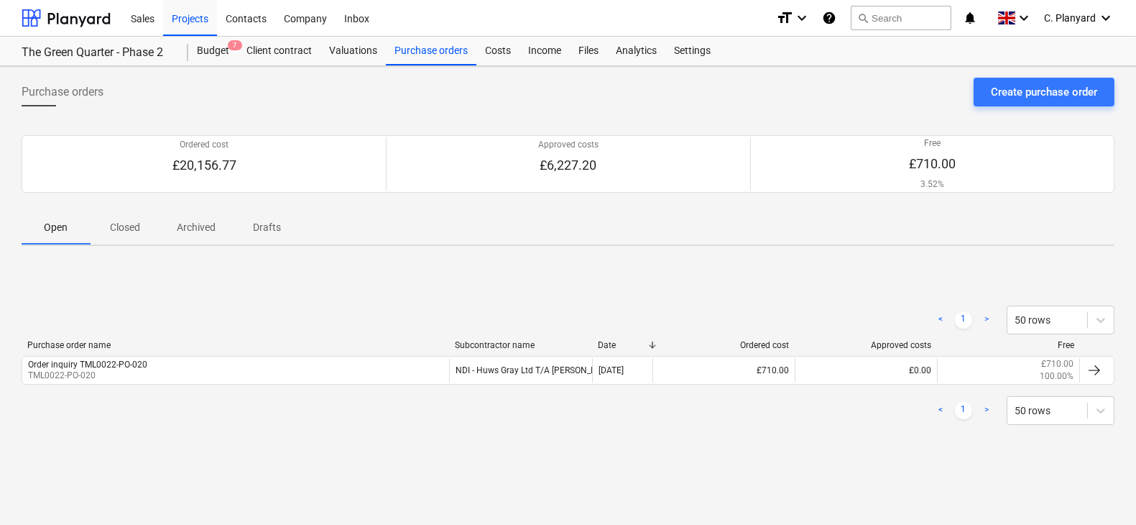
click at [132, 230] on p "Closed" at bounding box center [125, 227] width 34 height 15
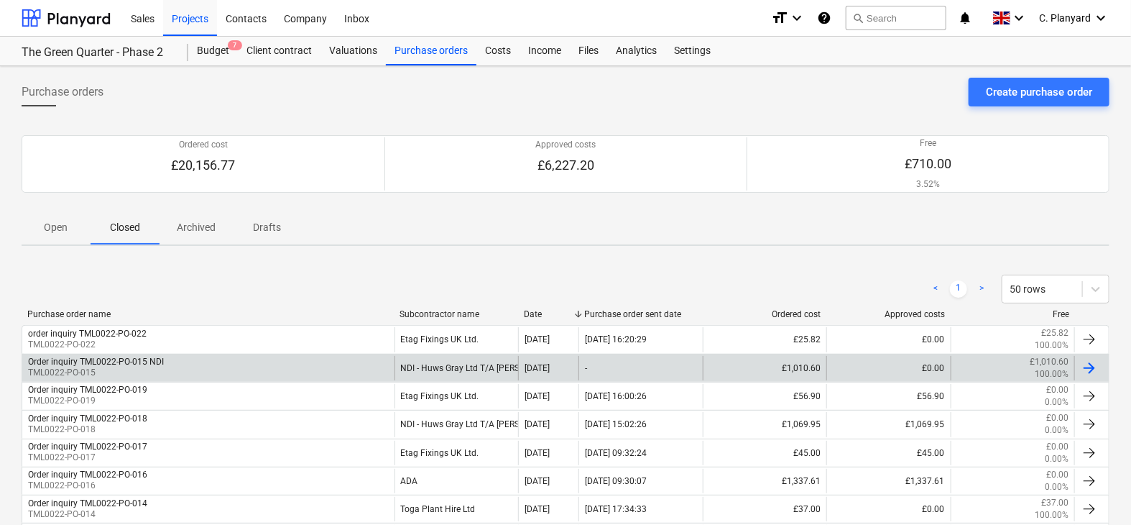
click at [184, 364] on div "Order inquiry TML0022-PO-015 NDI TML0022-PO-015" at bounding box center [208, 368] width 372 height 24
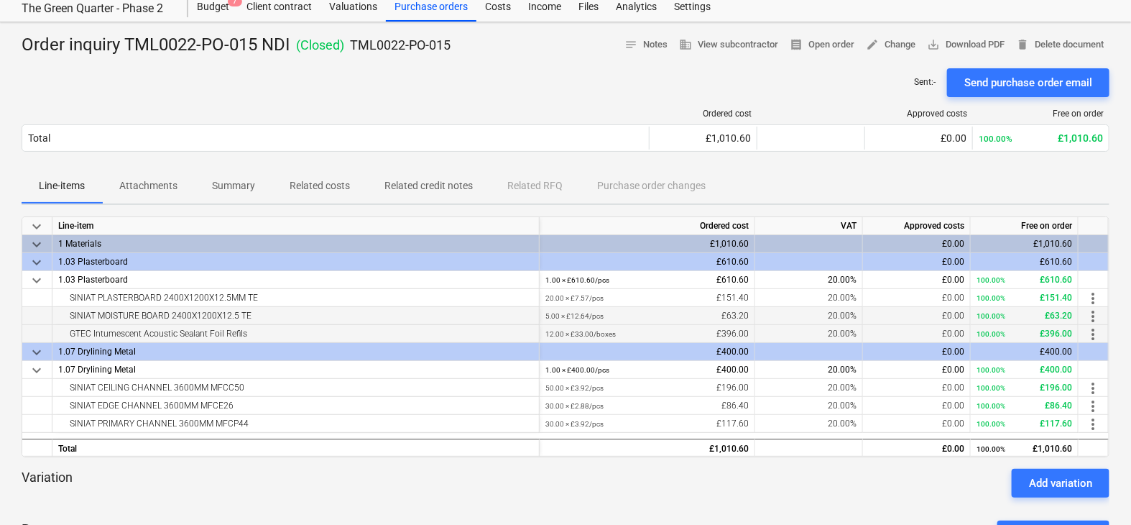
scroll to position [50, 0]
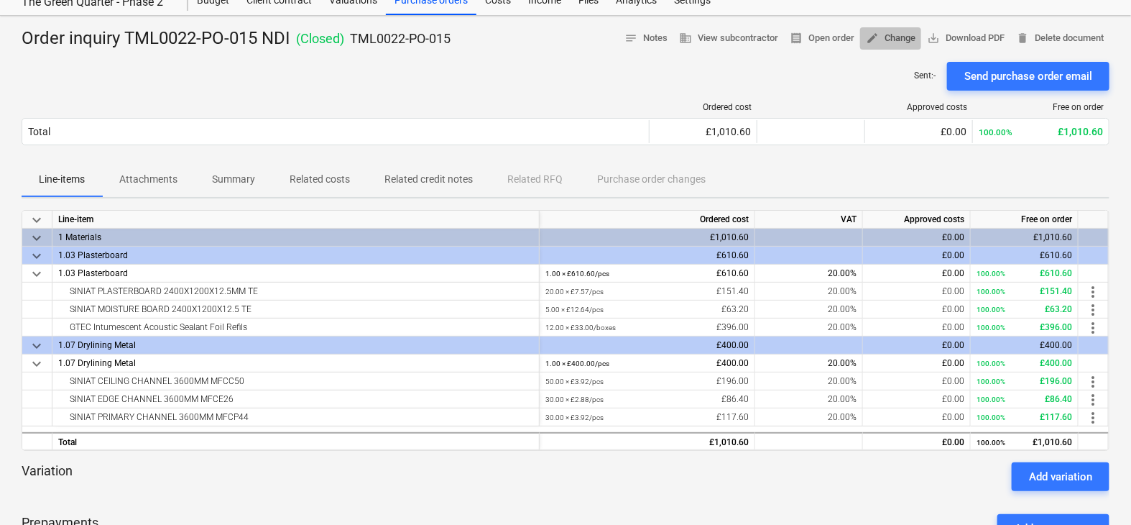
click at [893, 34] on span "edit Change" at bounding box center [891, 38] width 50 height 17
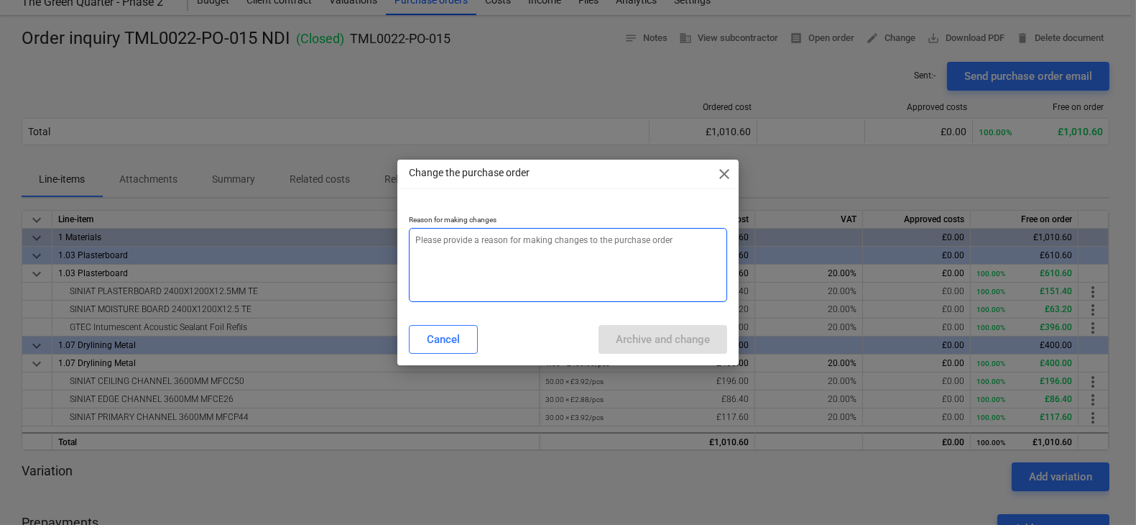
click at [586, 240] on textarea at bounding box center [568, 265] width 318 height 74
type textarea "x"
type textarea "T"
type textarea "x"
type textarea "Ti"
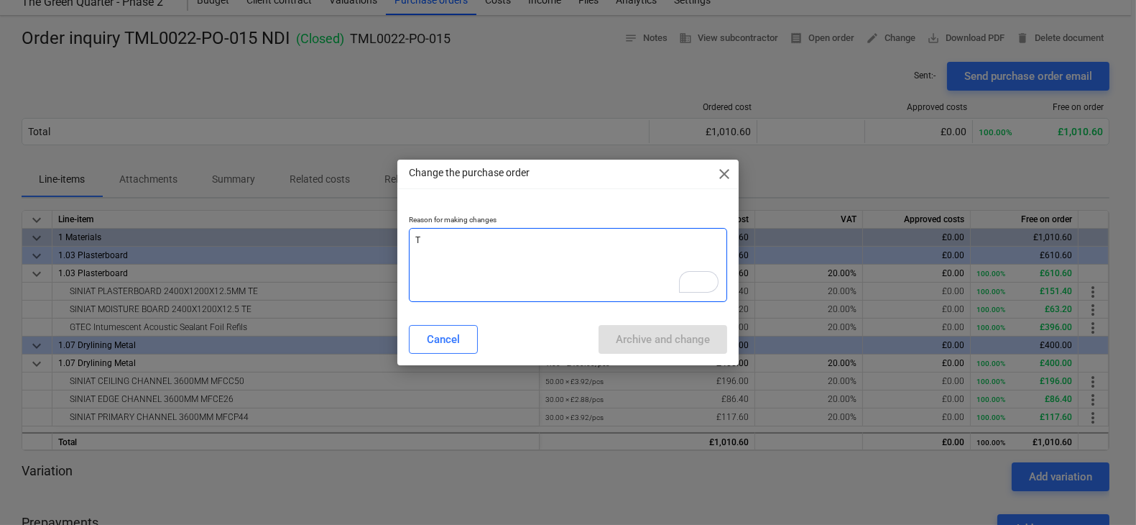
type textarea "x"
type textarea "Tie"
type textarea "x"
type textarea "Ti"
type textarea "x"
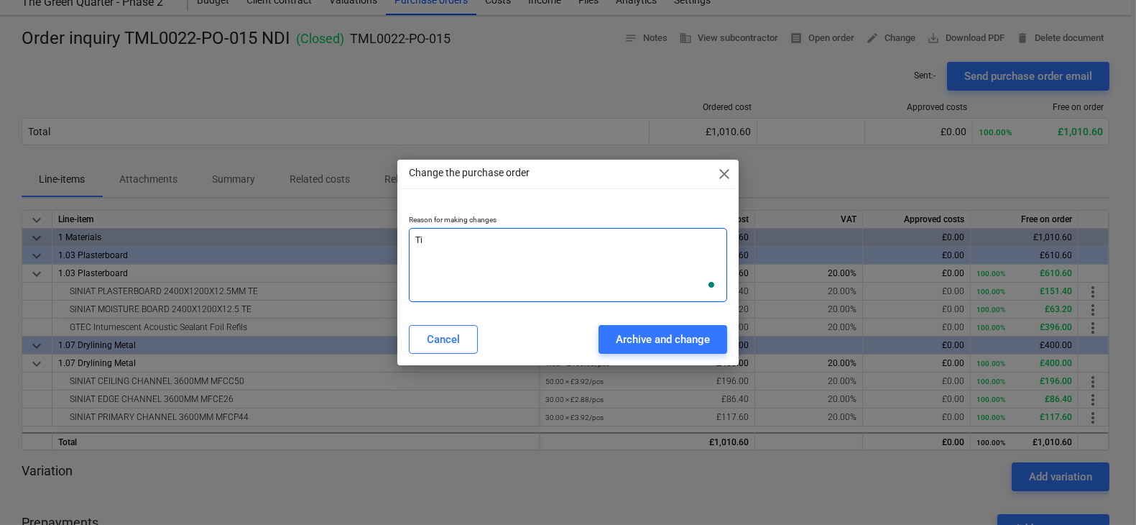
type textarea "T"
type textarea "x"
type textarea "[PERSON_NAME]"
type textarea "x"
type textarea "Tyi"
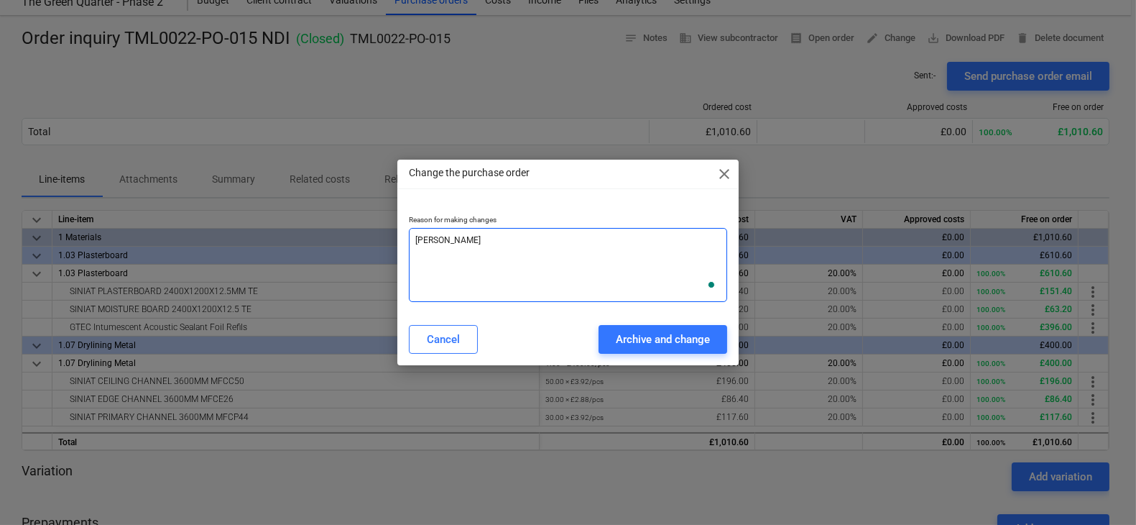
type textarea "x"
type textarea "Tyin"
type textarea "x"
type textarea "Tying"
type textarea "x"
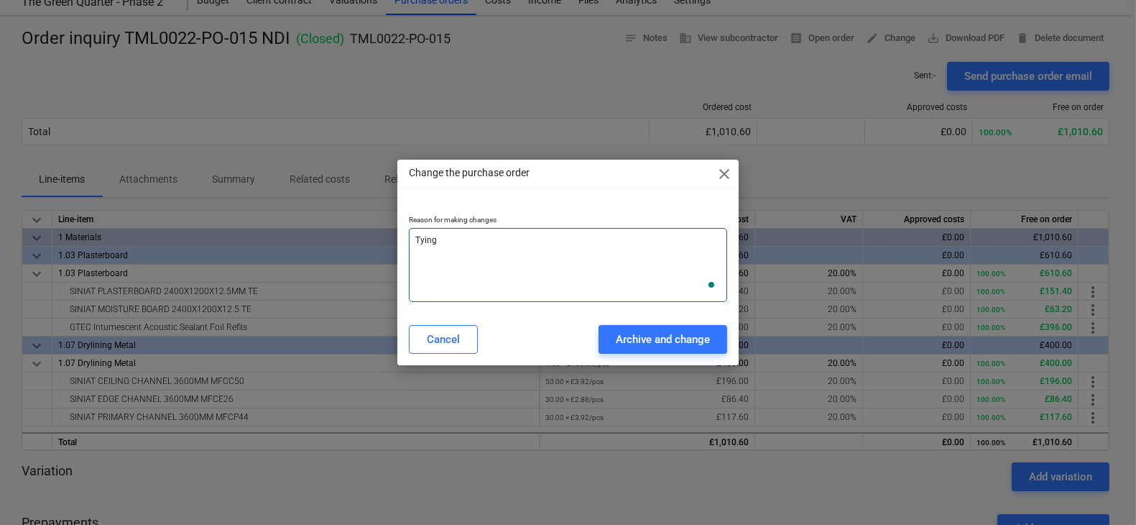
type textarea "Tying"
type textarea "x"
type textarea "Tying a"
type textarea "x"
type textarea "Tying ag"
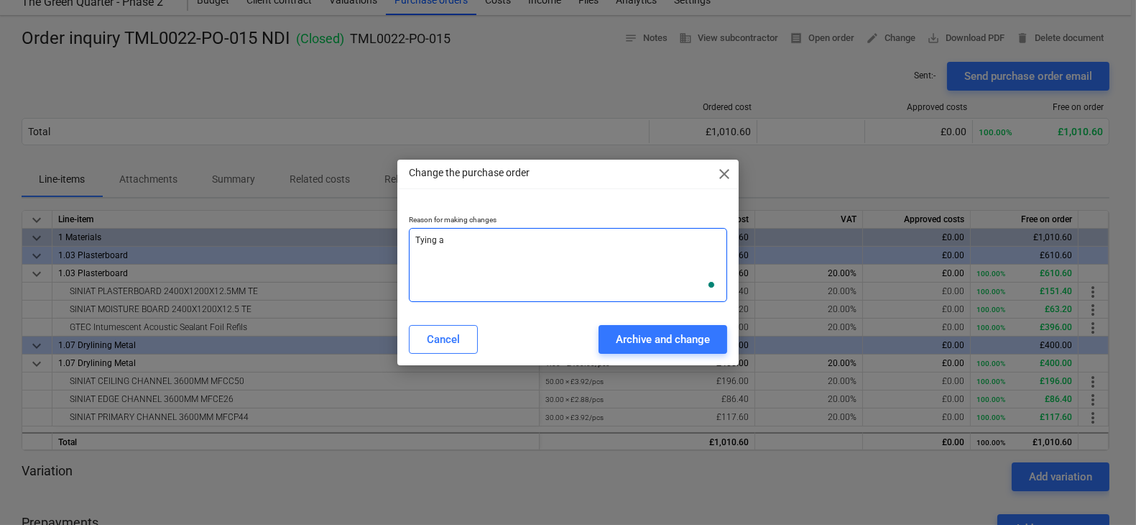
type textarea "x"
type textarea "Tying aga"
type textarea "x"
type textarea "Tying agai"
type textarea "x"
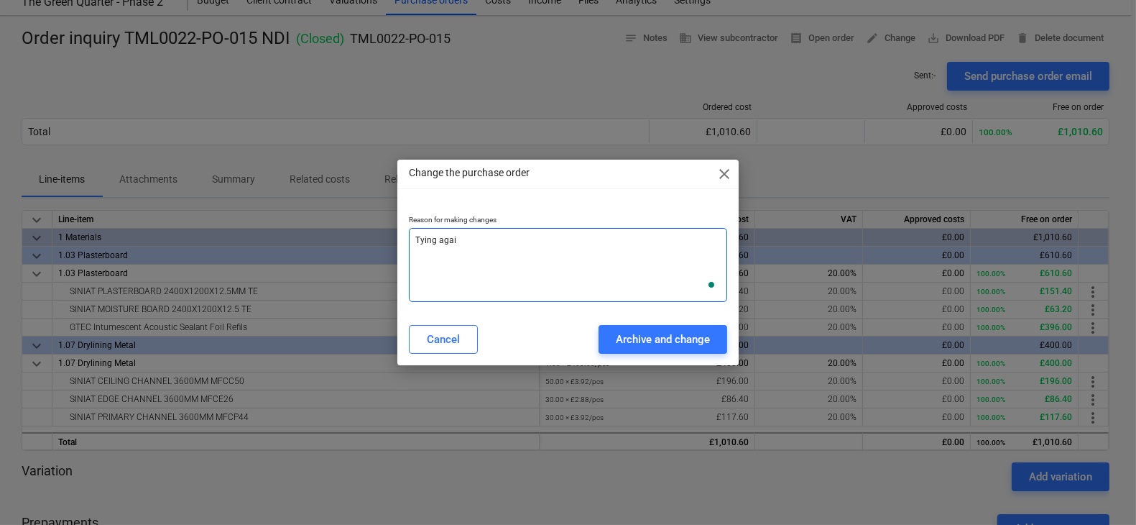
type textarea "Tying again"
type textarea "x"
type textarea "Tying agains"
type textarea "x"
type textarea "Tying against"
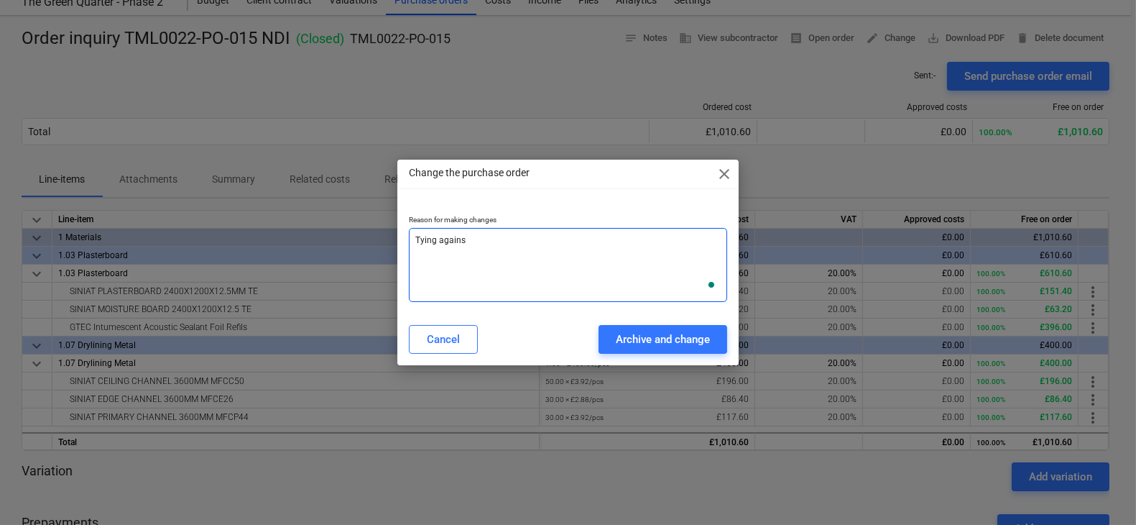
type textarea "x"
type textarea "Tying against"
type textarea "x"
type textarea "Tying against b"
type textarea "x"
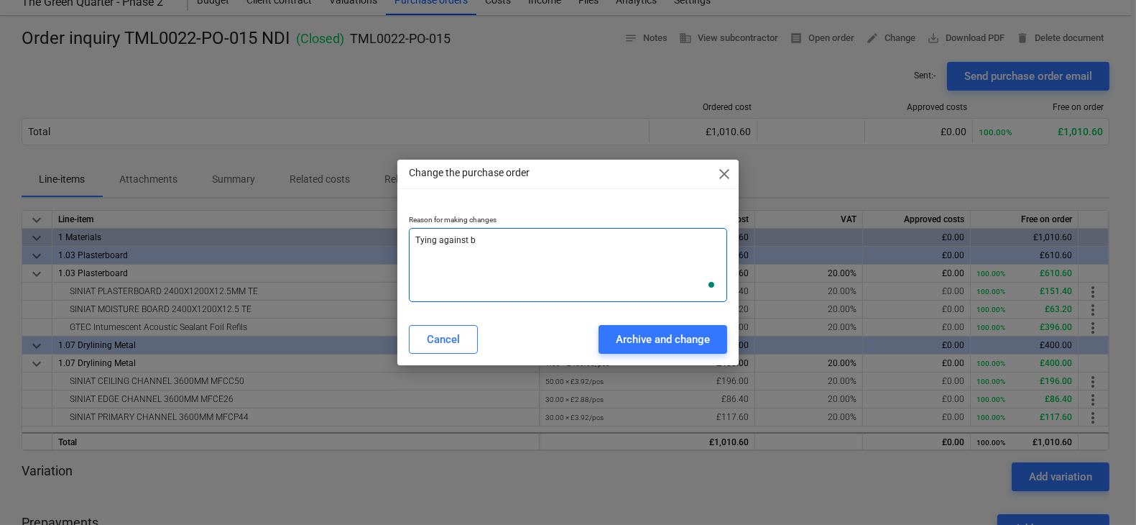
type textarea "Tying against bu"
type textarea "x"
type textarea "Tying against bud"
type textarea "x"
type textarea "Tying against budg"
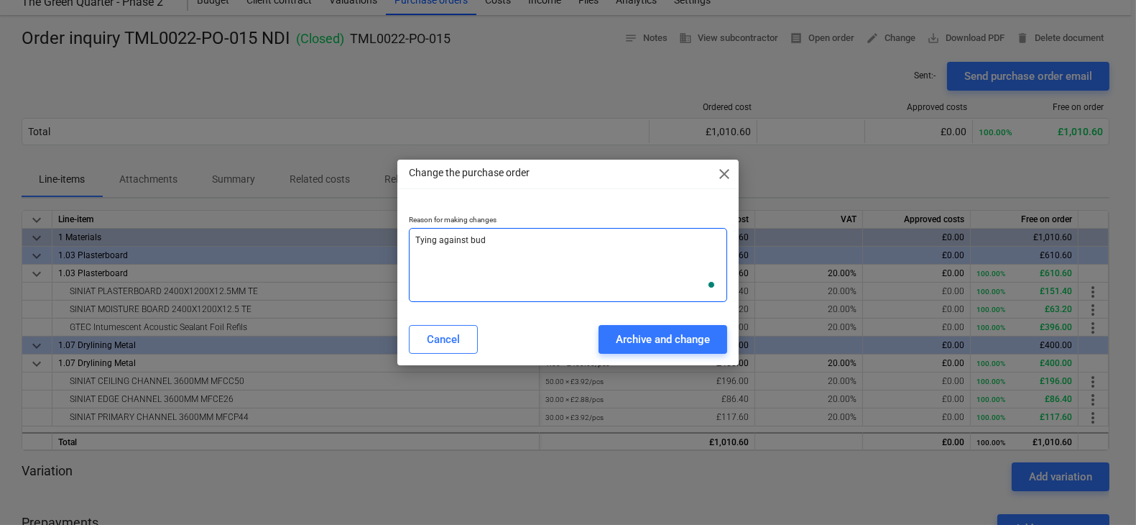
type textarea "x"
type textarea "Tying against budge"
type textarea "x"
type textarea "Tying against budget"
type textarea "x"
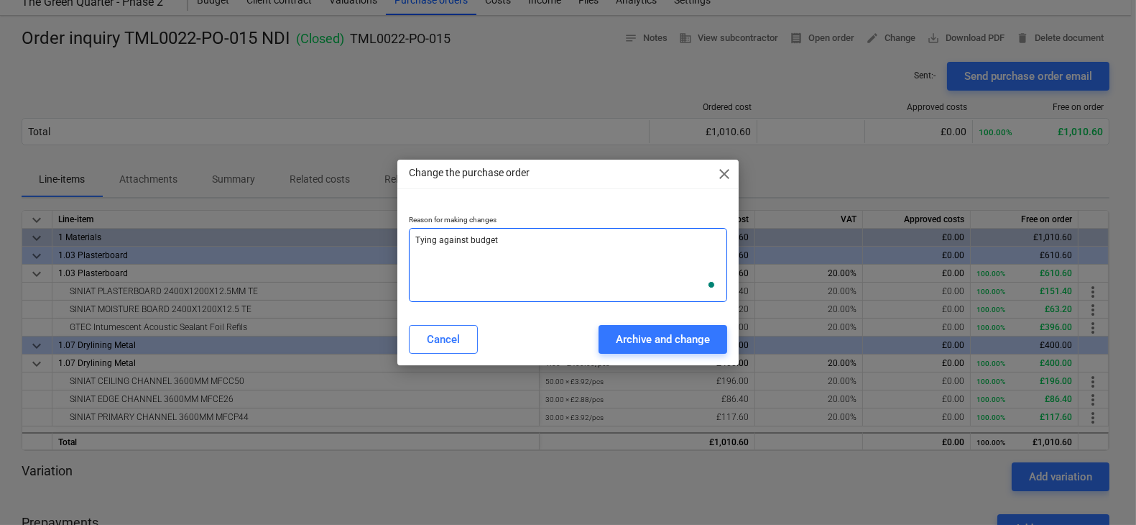
type textarea "Tying against budget"
type textarea "x"
type textarea "Tying against budge"
type textarea "x"
type textarea "Tying against budg"
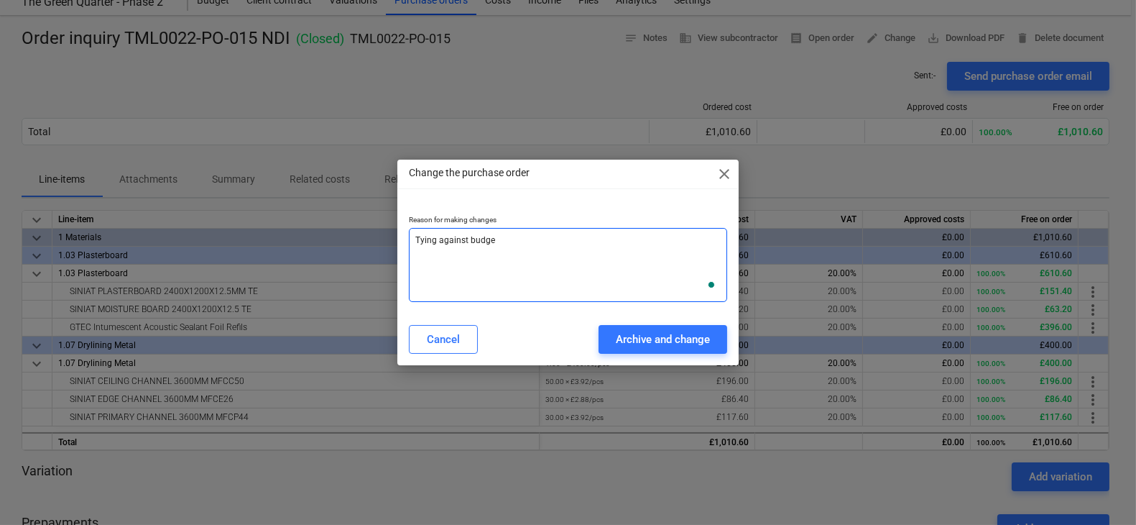
type textarea "x"
type textarea "Tying against bud"
type textarea "x"
type textarea "Tying against bu"
type textarea "x"
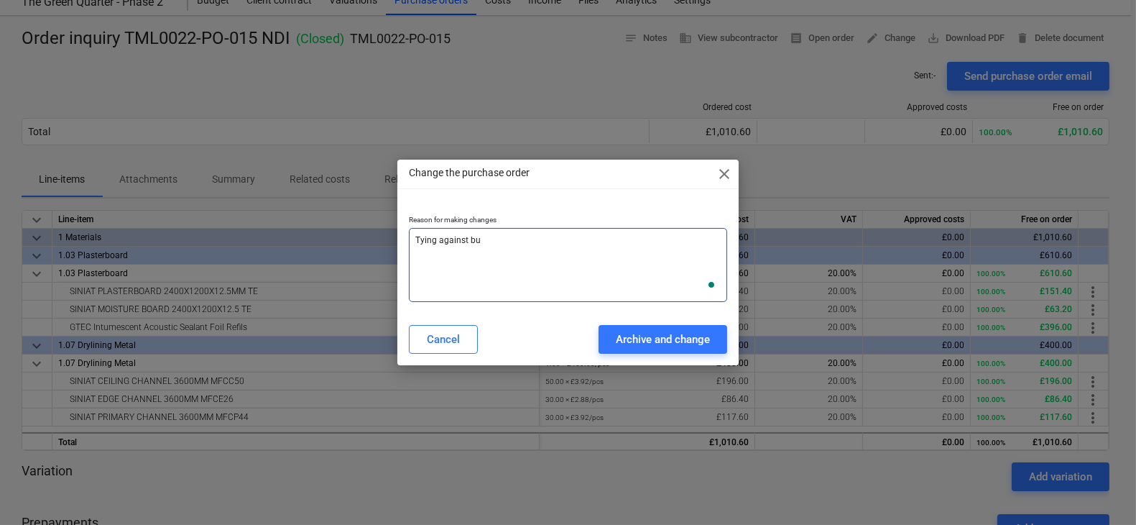
type textarea "Tying against b"
type textarea "x"
type textarea "Tying against"
type textarea "x"
type textarea "Tying against m"
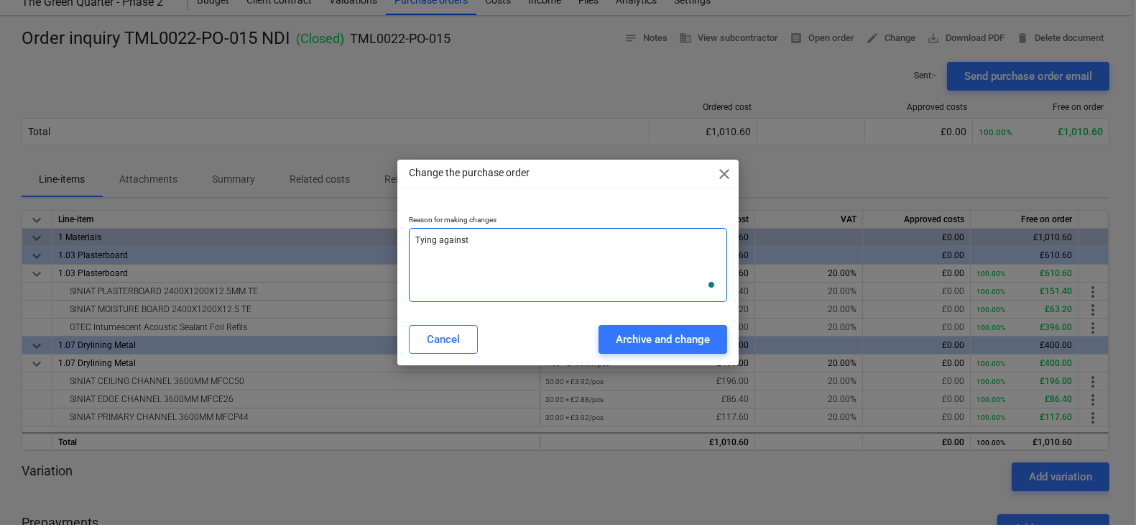
type textarea "x"
type textarea "Tying against ma"
type textarea "x"
type textarea "Tying against mat"
type textarea "x"
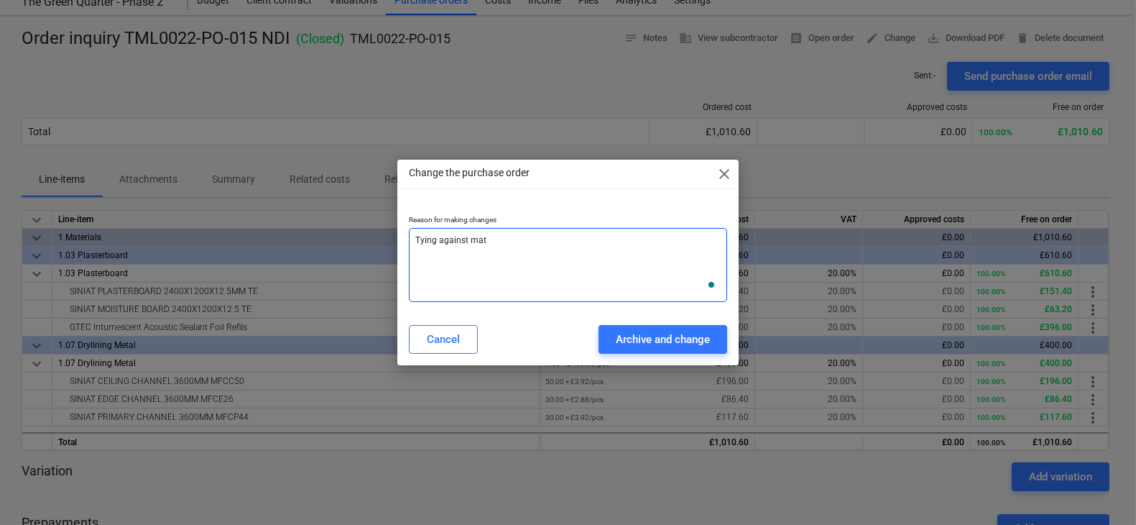
type textarea "Tying against mate"
type textarea "x"
type textarea "Tying against mater"
type textarea "x"
type textarea "Tying against materi"
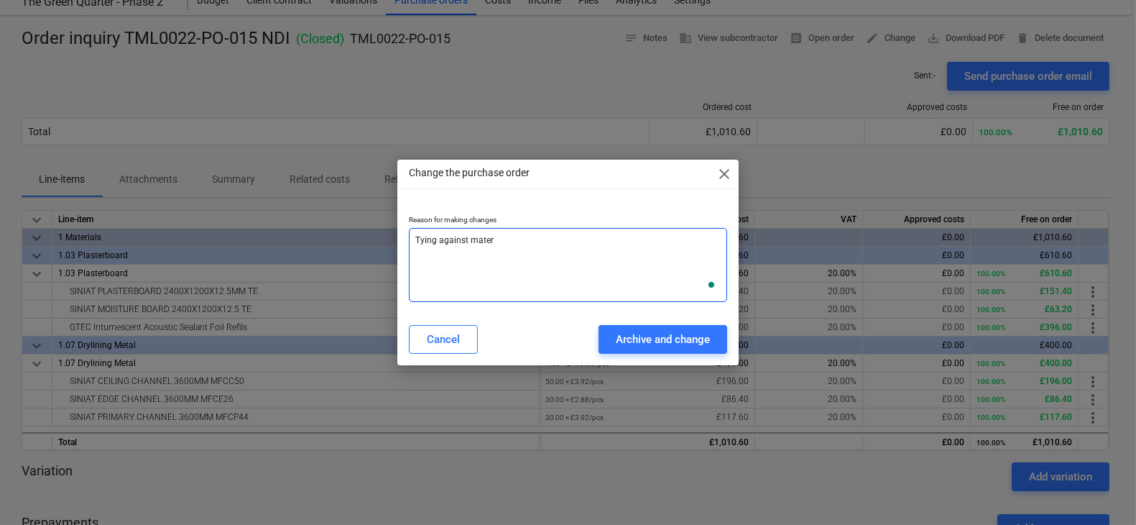
type textarea "x"
type textarea "Tying against materia"
type textarea "x"
type textarea "Tying against material"
type textarea "x"
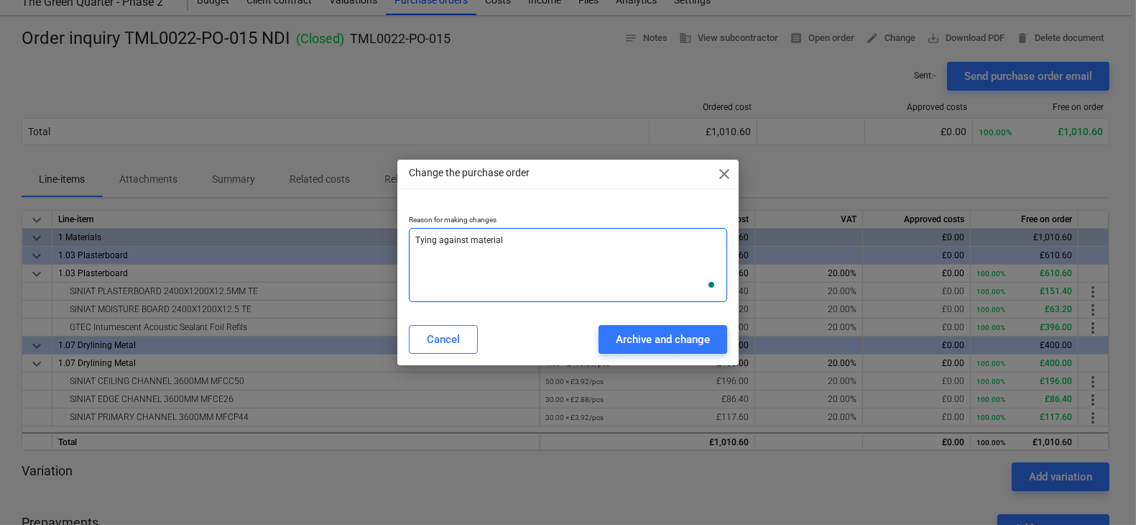
type textarea "Tying against materials"
type textarea "x"
type textarea "Tying against materials"
type textarea "x"
type textarea "Tying against materials l"
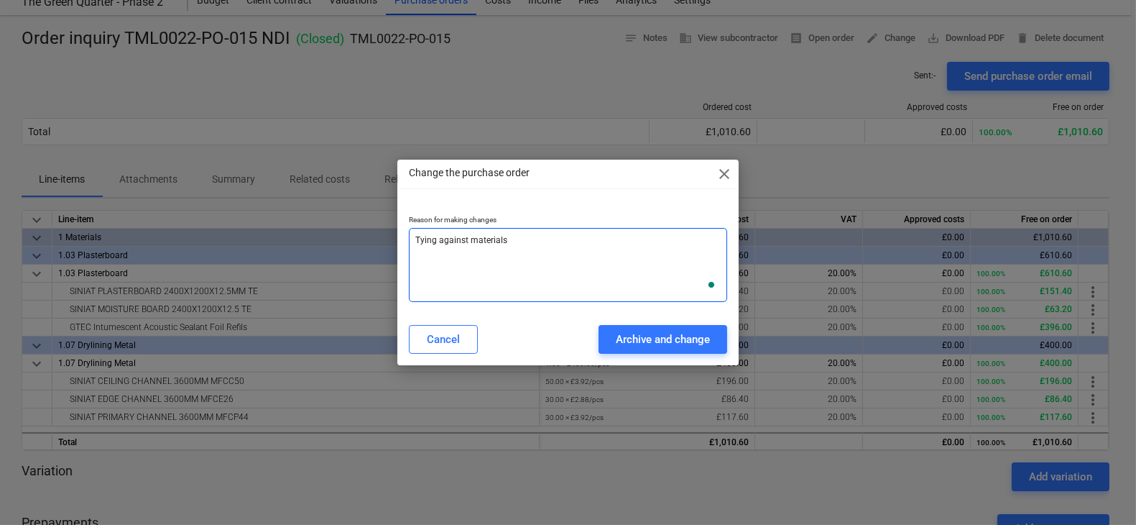
type textarea "x"
type textarea "Tying against materials li"
type textarea "x"
type textarea "Tying against materials lis"
type textarea "x"
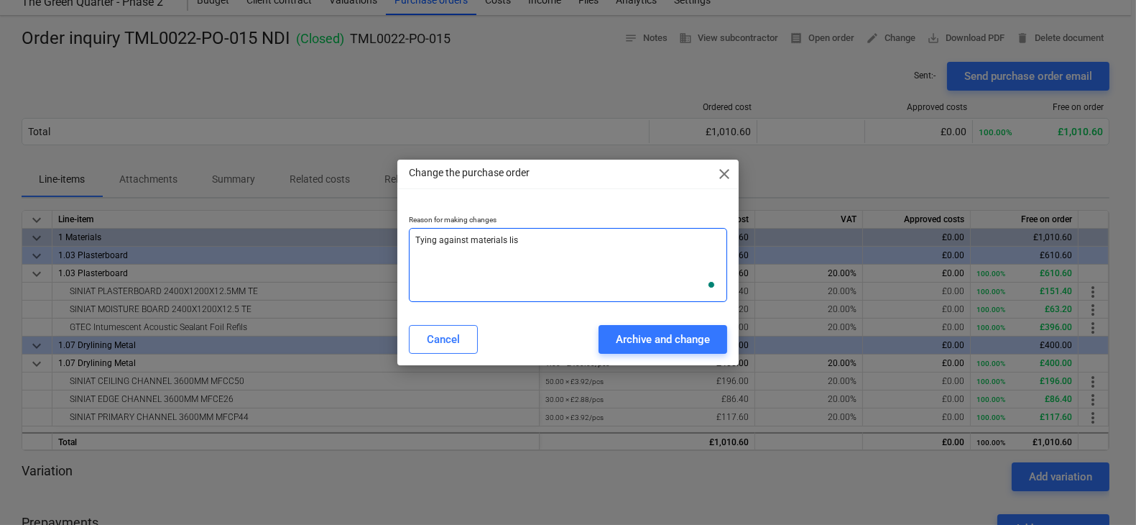
type textarea "Tying against materials list"
type textarea "x"
type textarea "Tying against materials list"
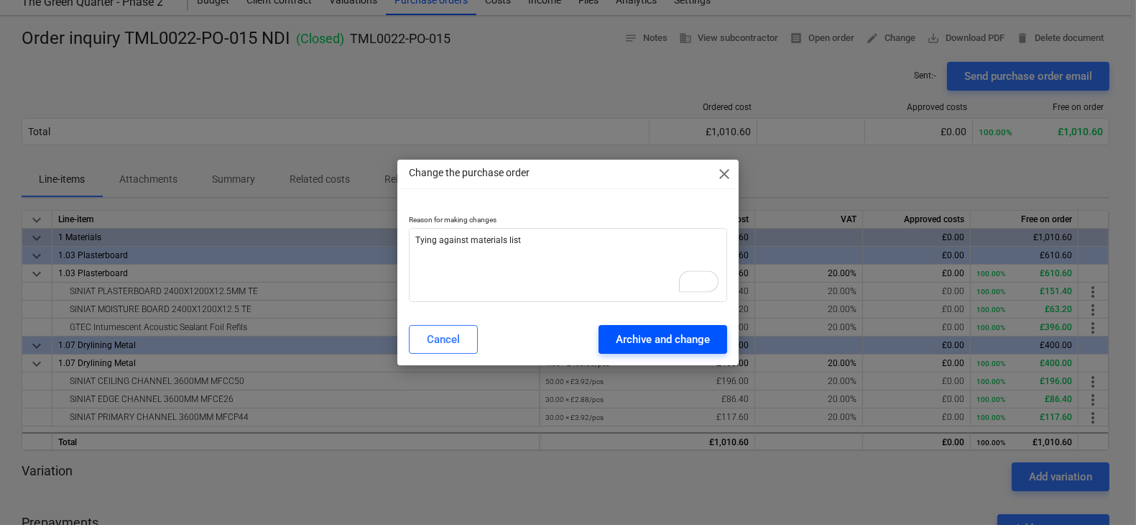
click at [624, 337] on div "Archive and change" at bounding box center [663, 339] width 94 height 19
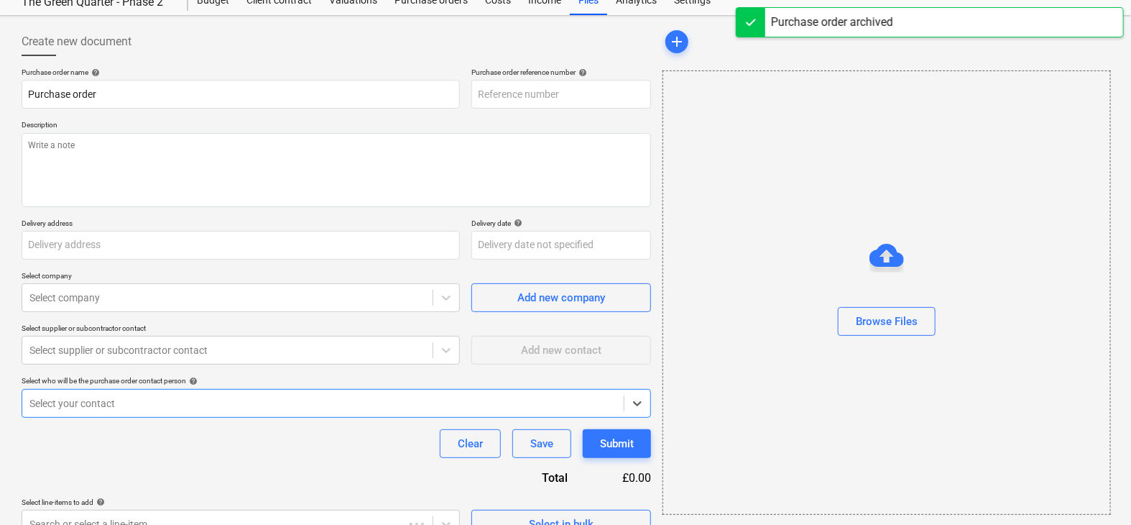
type textarea "x"
type input "TML0022-PO-036"
type textarea "x"
type input "Order inquiry TML0022-PO-015 NDI"
type input "TML0022-PO-015"
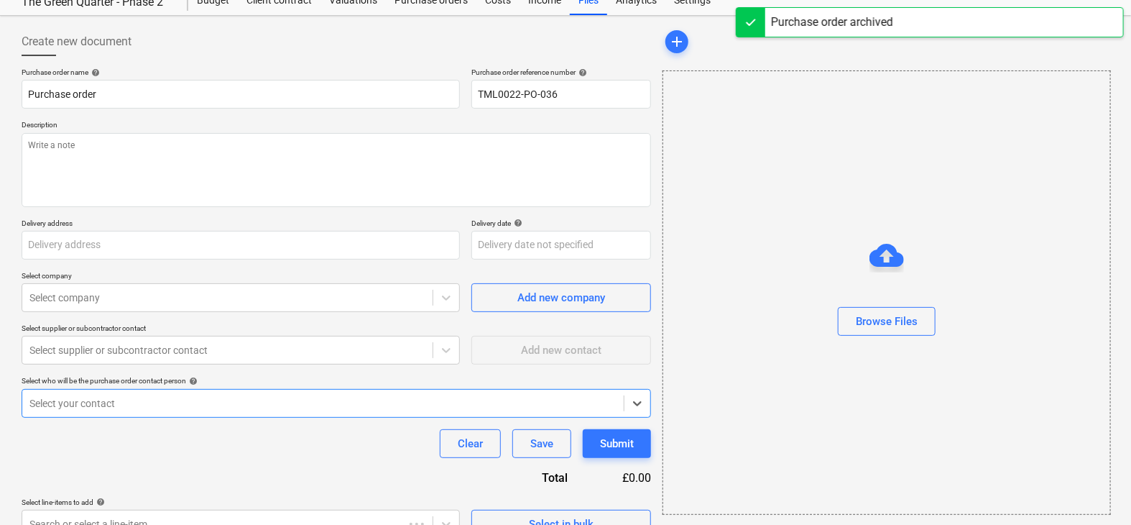
type textarea "Good afternoon, I hope you are well. Please place an order for attached. Let me…"
type input "[STREET_ADDRESS]"
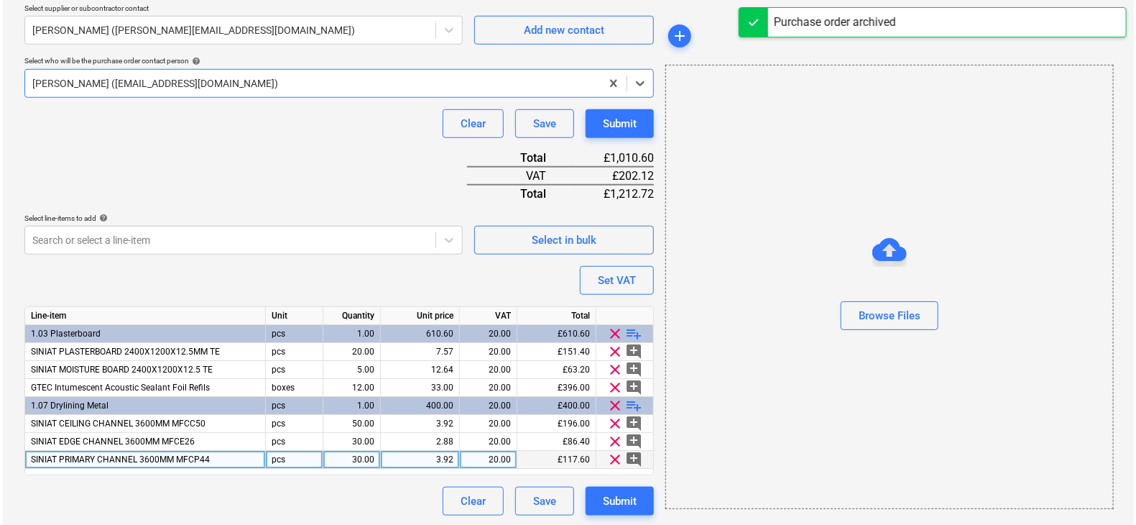
scroll to position [469, 0]
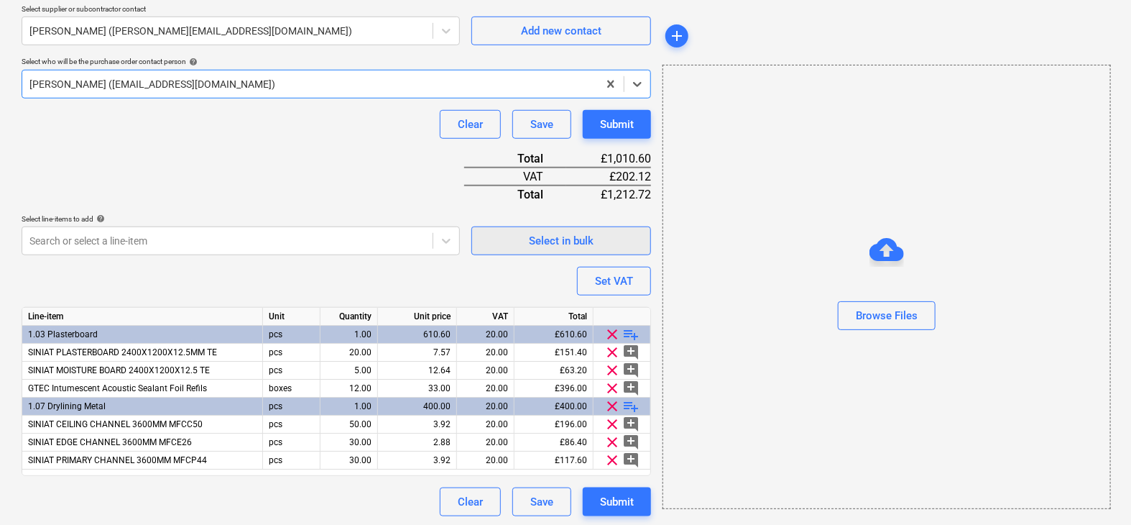
click at [573, 241] on div "Select in bulk" at bounding box center [561, 240] width 65 height 19
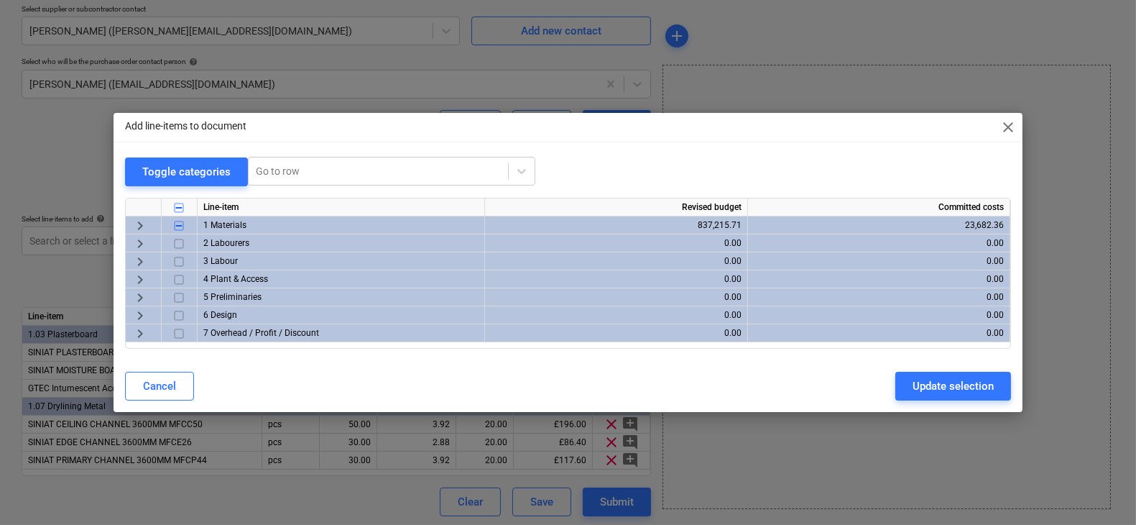
click at [144, 225] on span "keyboard_arrow_right" at bounding box center [139, 225] width 17 height 17
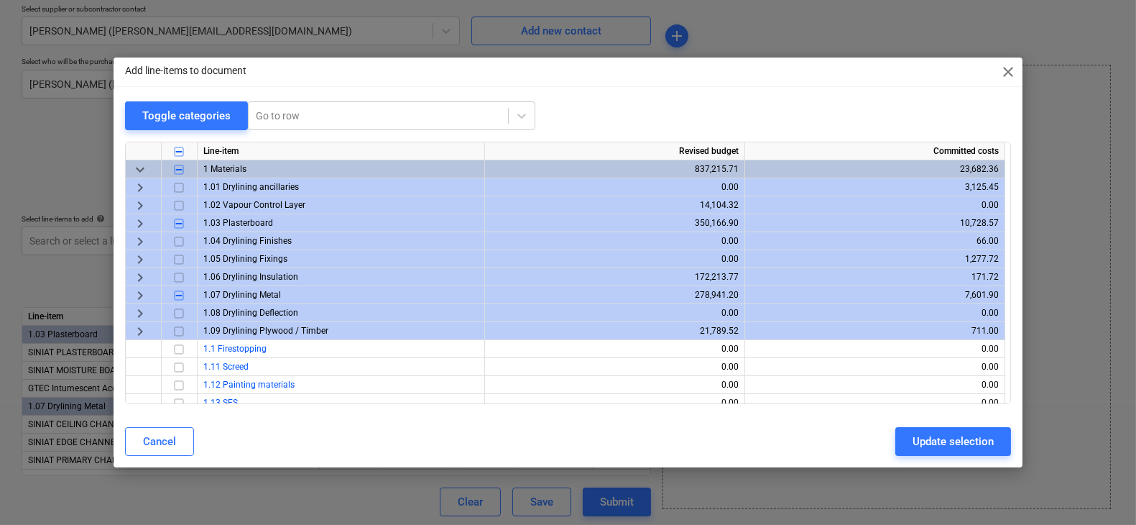
click at [139, 221] on span "keyboard_arrow_right" at bounding box center [139, 223] width 17 height 17
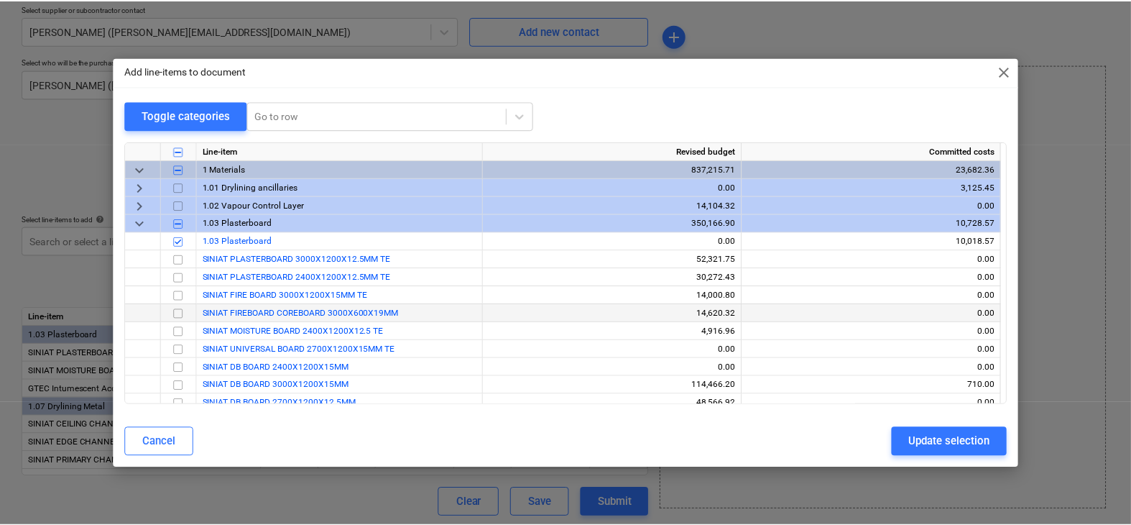
scroll to position [50, 0]
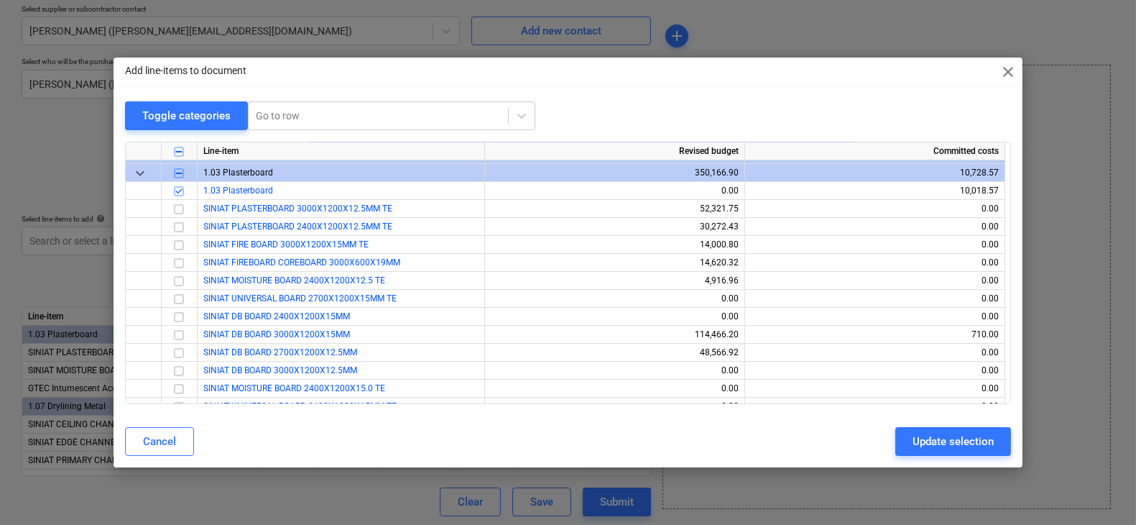
drag, startPoint x: 291, startPoint y: 72, endPoint x: 423, endPoint y: 70, distance: 132.2
click at [423, 70] on div "Add line-items to document close" at bounding box center [568, 71] width 909 height 29
click at [179, 227] on input "checkbox" at bounding box center [178, 226] width 17 height 17
click at [900, 446] on button "Update selection" at bounding box center [953, 441] width 116 height 29
type textarea "x"
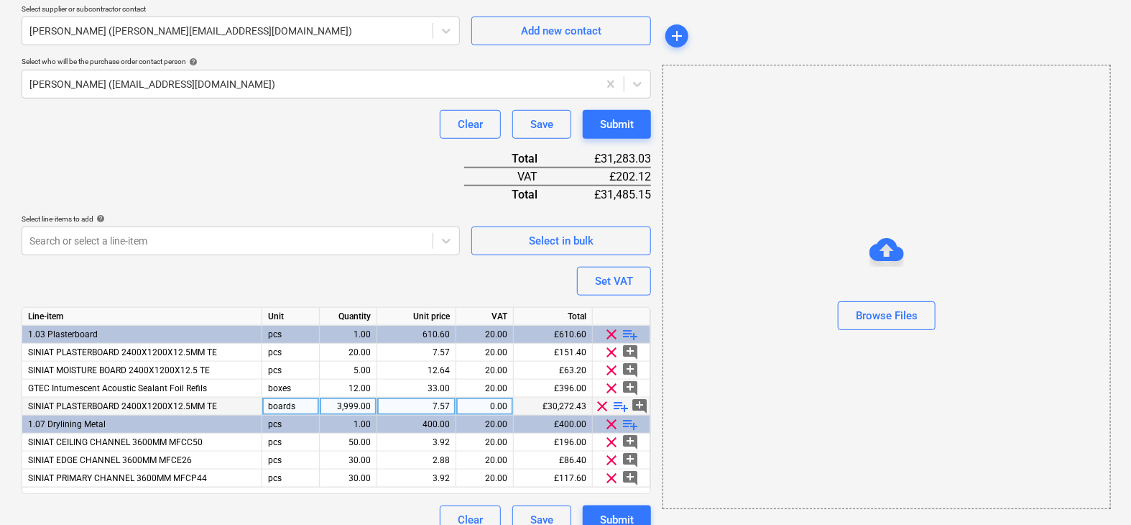
scroll to position [487, 0]
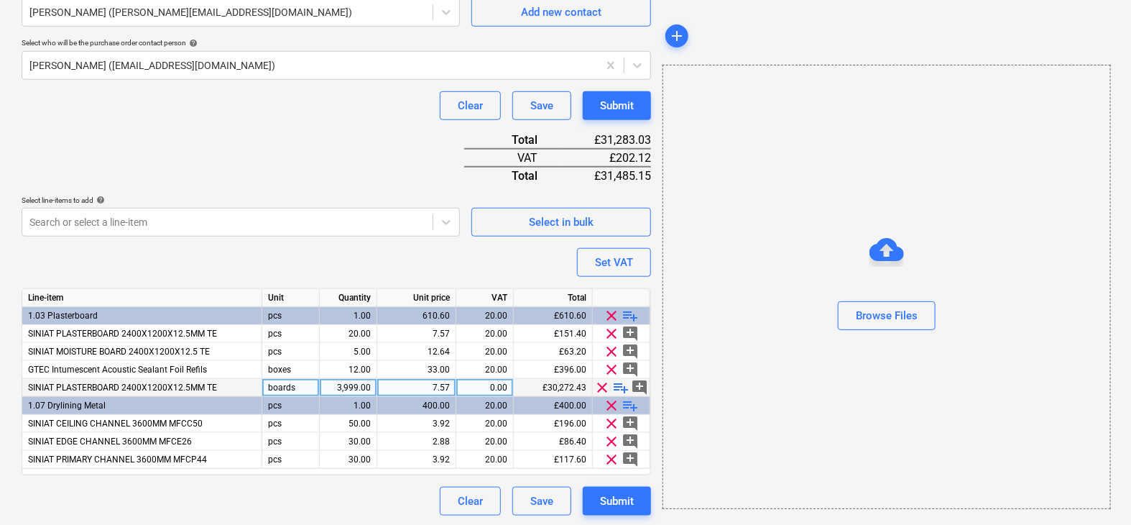
click at [352, 385] on div "3,999.00" at bounding box center [348, 388] width 45 height 18
type input "20"
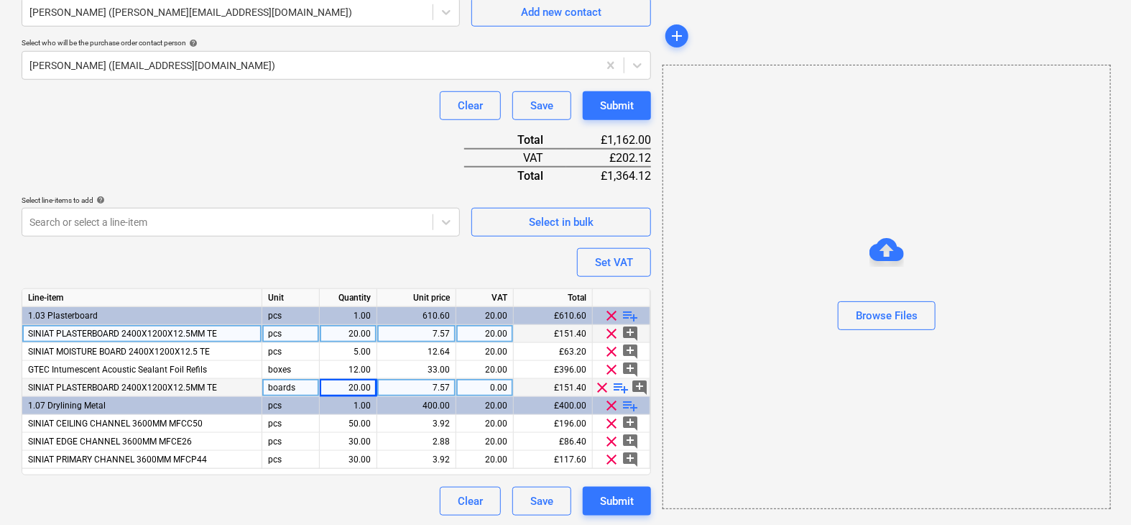
click at [610, 328] on span "clear" at bounding box center [612, 333] width 17 height 17
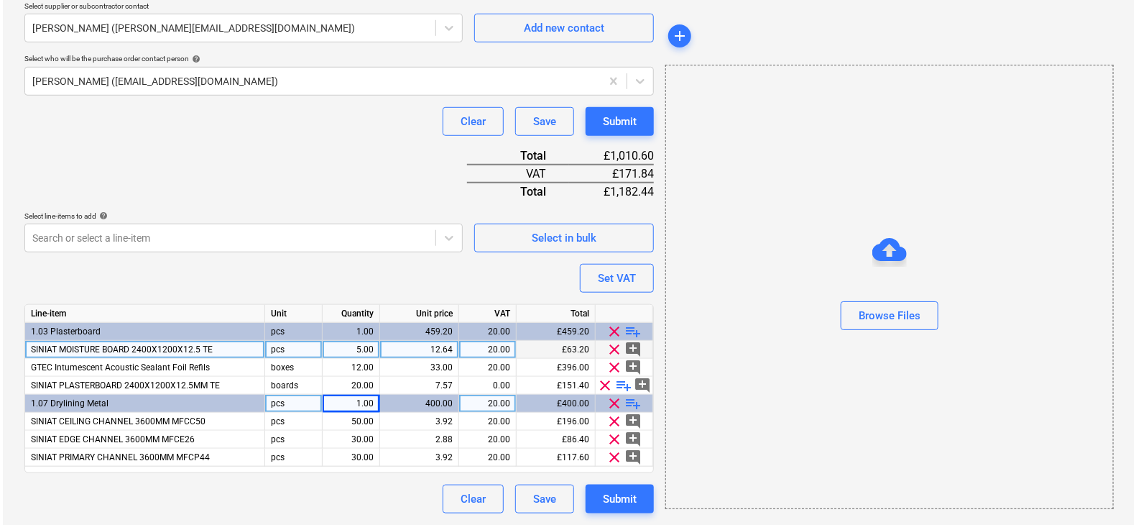
scroll to position [469, 0]
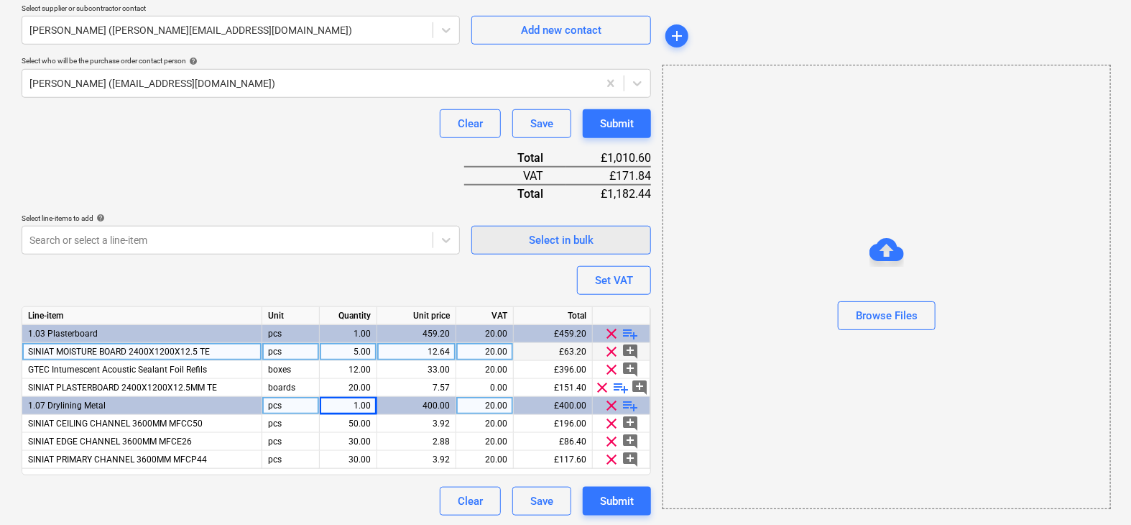
click at [548, 241] on div "Select in bulk" at bounding box center [561, 240] width 65 height 19
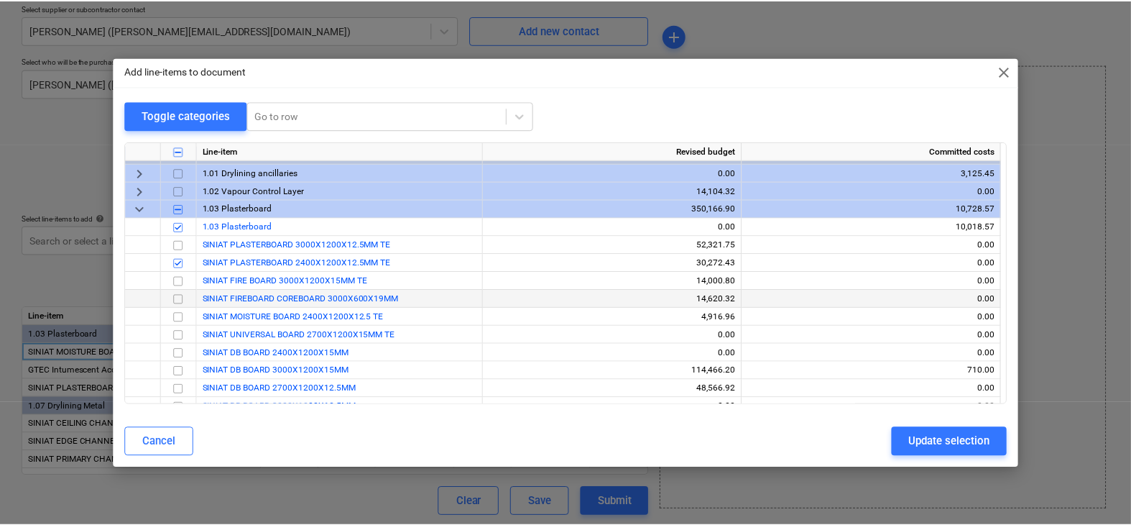
scroll to position [17, 0]
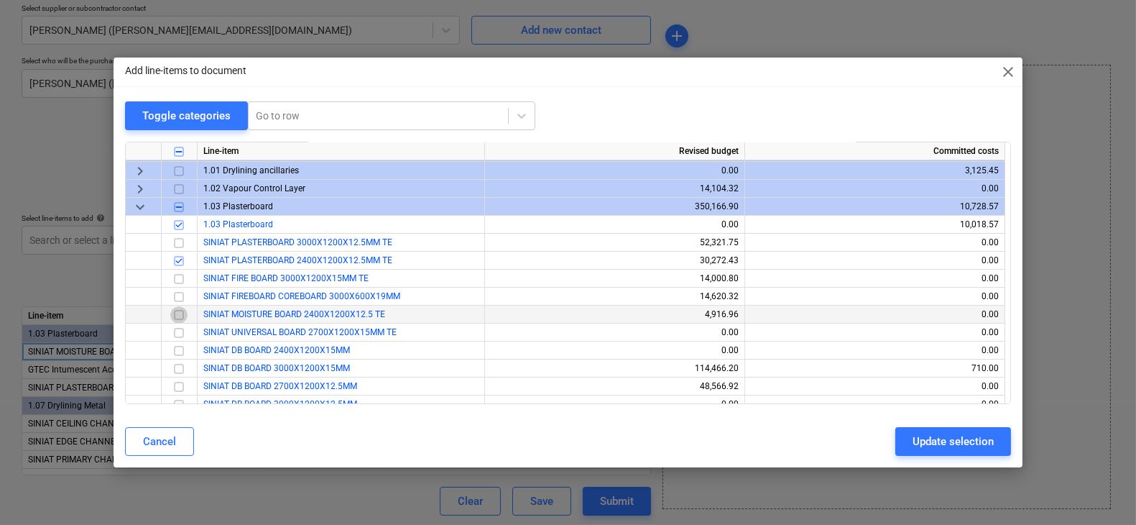
click at [179, 313] on input "checkbox" at bounding box center [178, 314] width 17 height 17
click at [914, 443] on div "Update selection" at bounding box center [953, 441] width 81 height 19
type textarea "x"
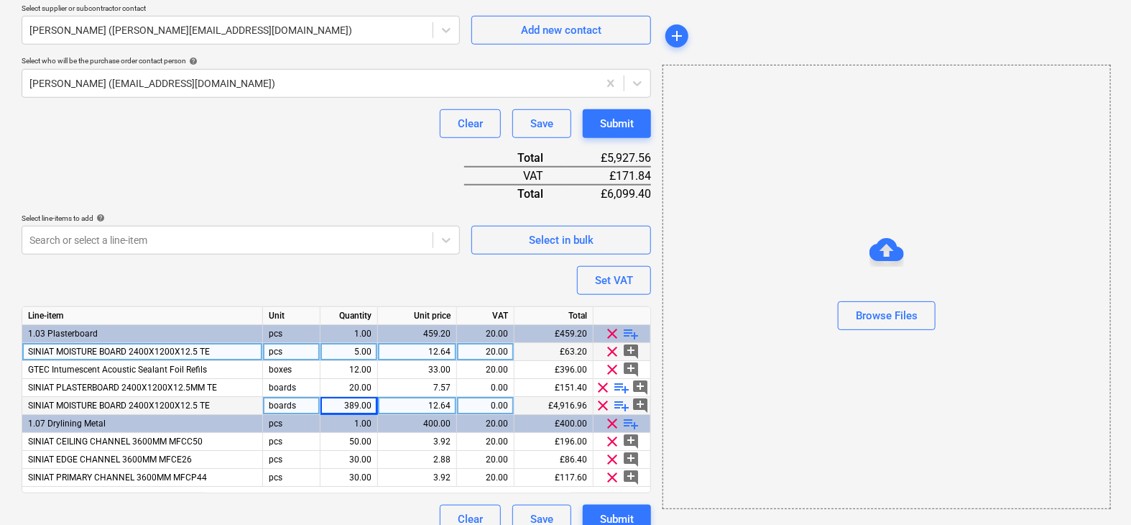
click at [356, 402] on div "389.00" at bounding box center [348, 406] width 45 height 18
click at [356, 402] on input "389" at bounding box center [348, 405] width 57 height 17
type input "5"
click at [607, 346] on span "clear" at bounding box center [612, 351] width 17 height 17
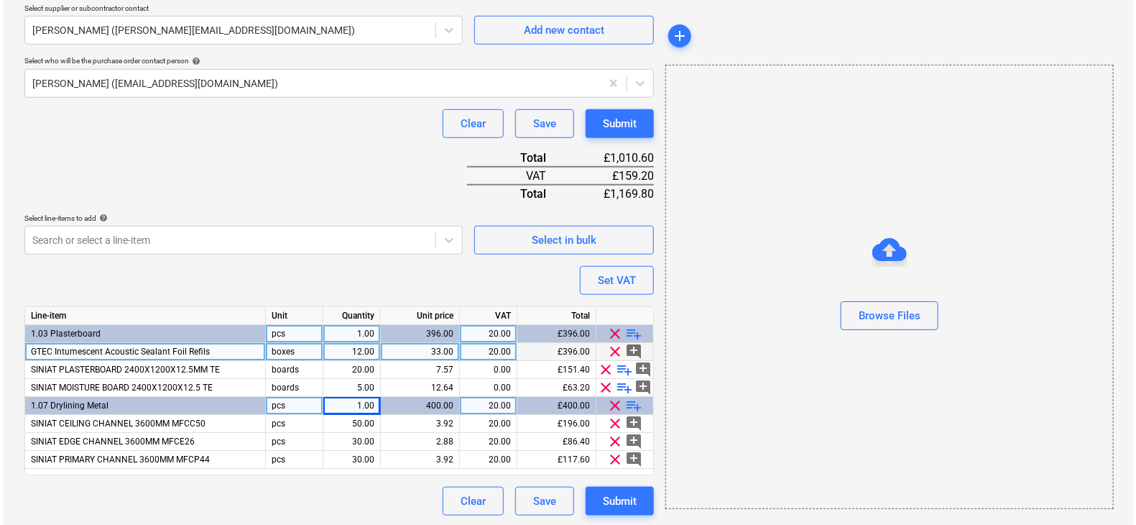
scroll to position [469, 0]
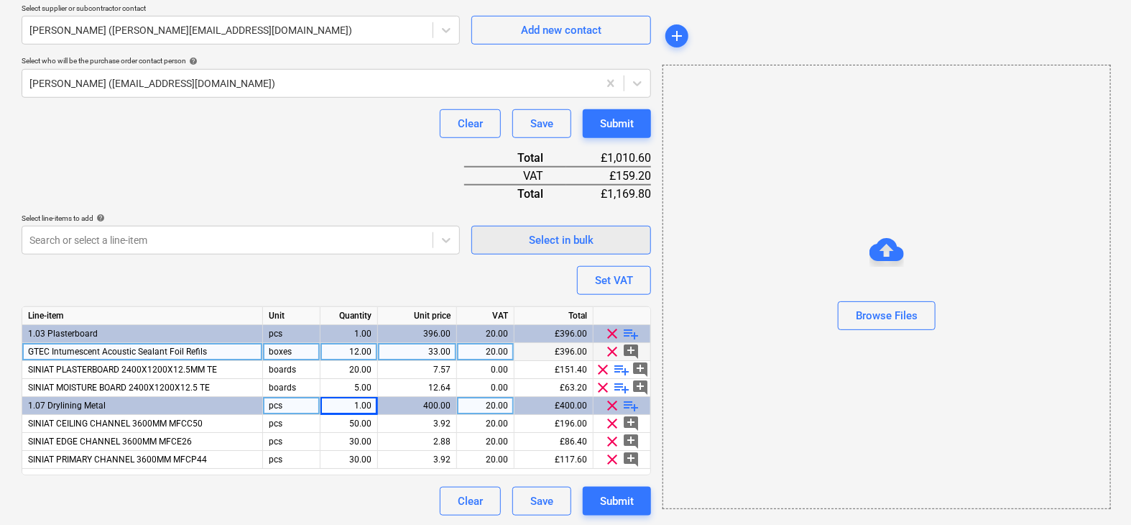
click at [597, 244] on span "Select in bulk" at bounding box center [561, 240] width 144 height 19
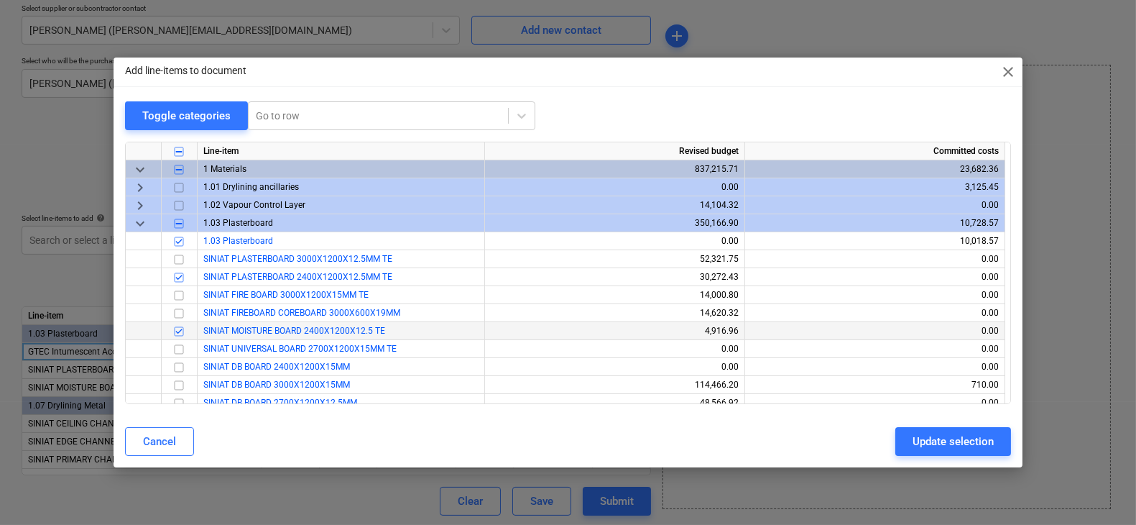
scroll to position [22, 0]
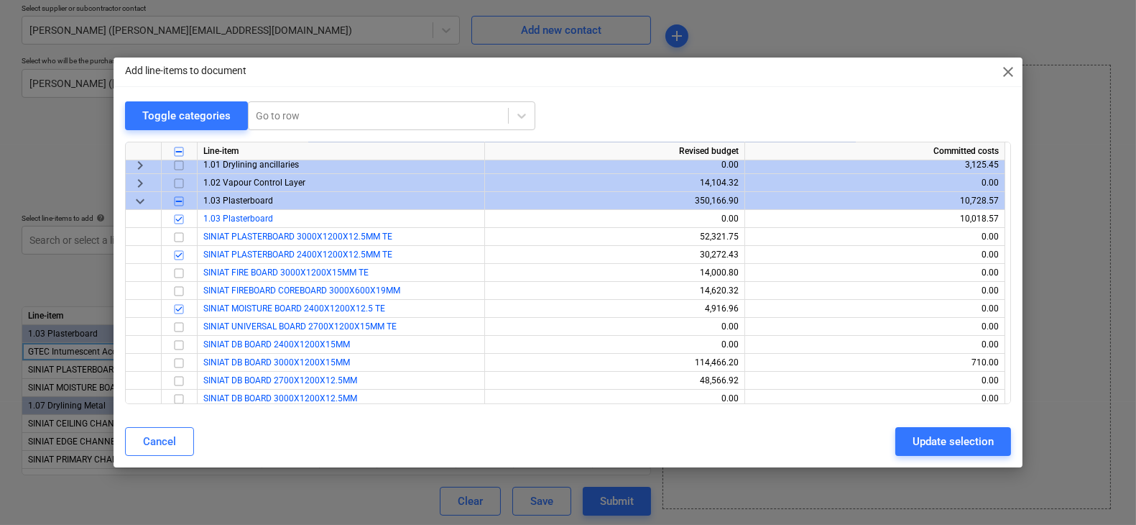
click at [139, 201] on span "keyboard_arrow_down" at bounding box center [139, 201] width 17 height 17
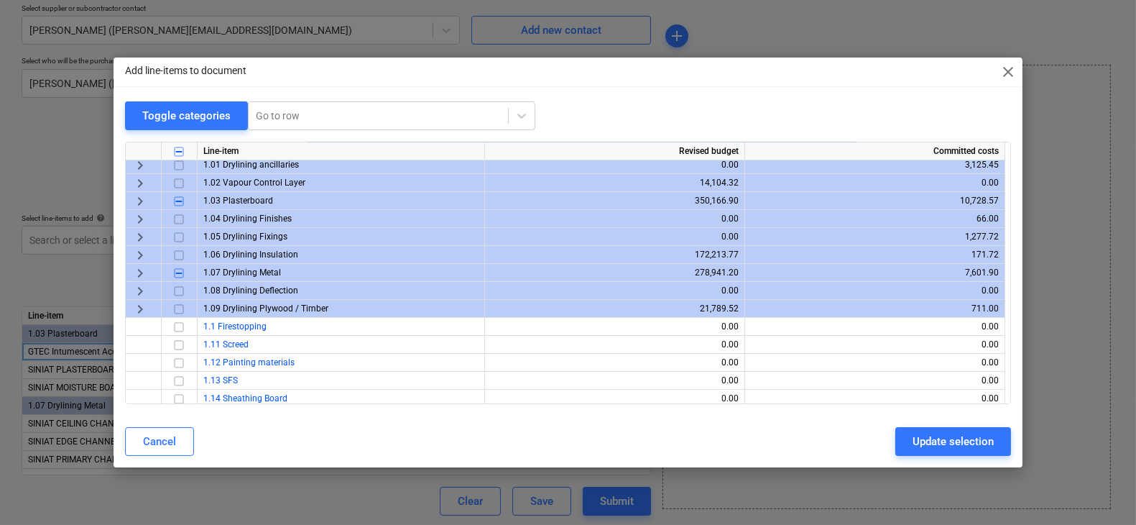
click at [137, 272] on span "keyboard_arrow_right" at bounding box center [139, 272] width 17 height 17
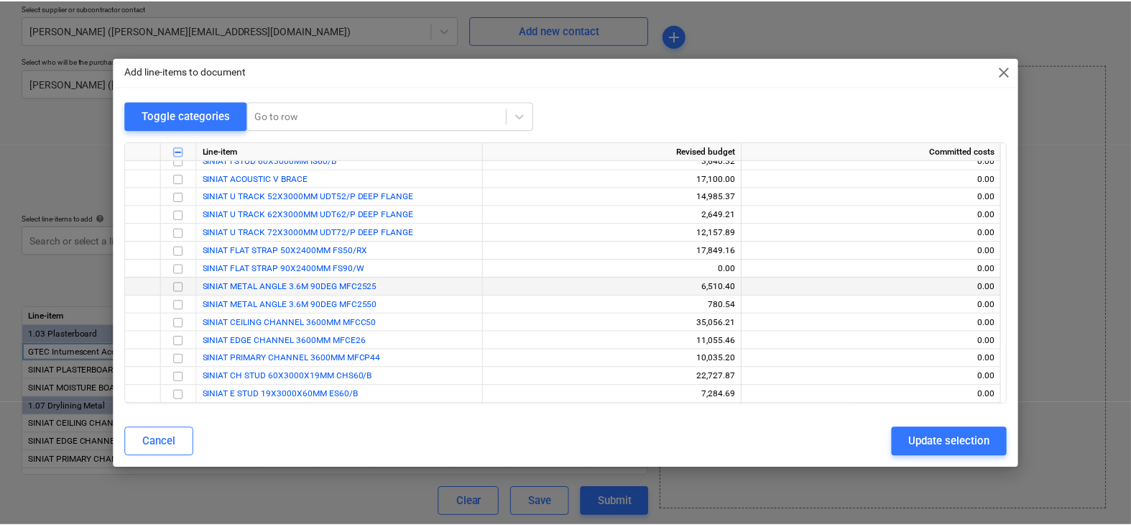
scroll to position [348, 0]
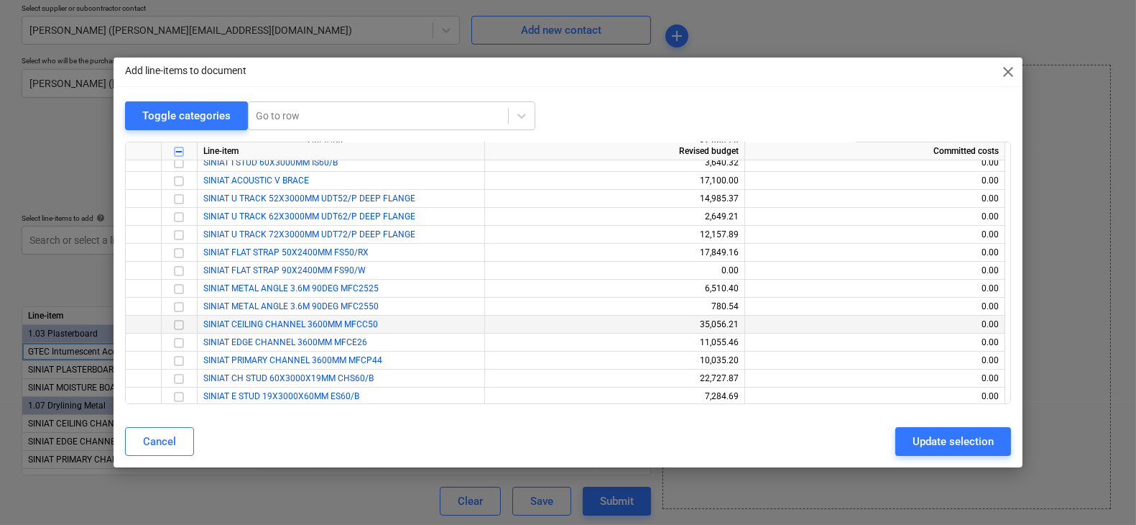
click at [182, 321] on input "checkbox" at bounding box center [178, 324] width 17 height 17
click at [181, 346] on input "checkbox" at bounding box center [178, 342] width 17 height 17
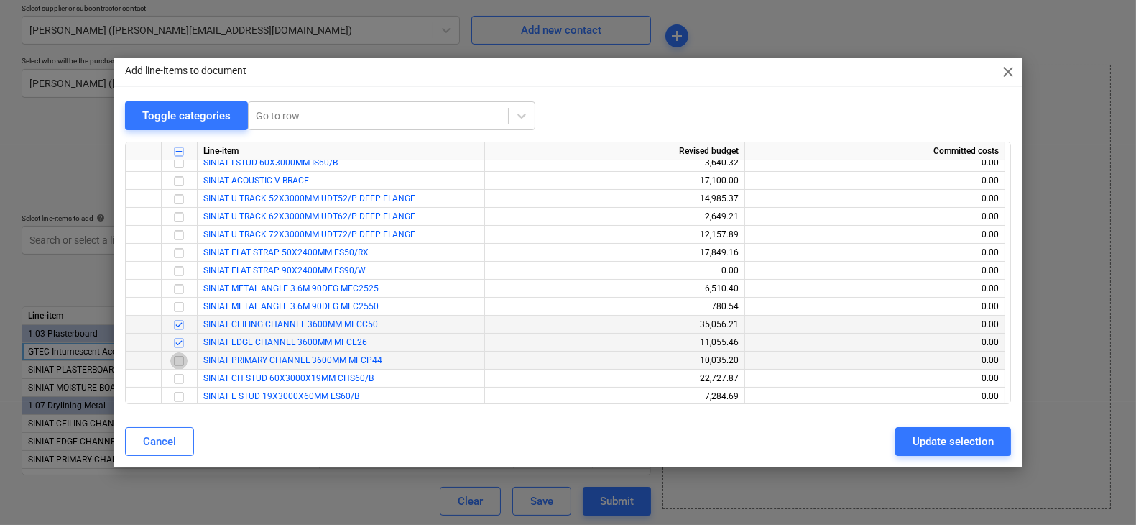
click at [180, 359] on input "checkbox" at bounding box center [178, 360] width 17 height 17
click at [924, 434] on div "Update selection" at bounding box center [953, 441] width 81 height 19
type textarea "x"
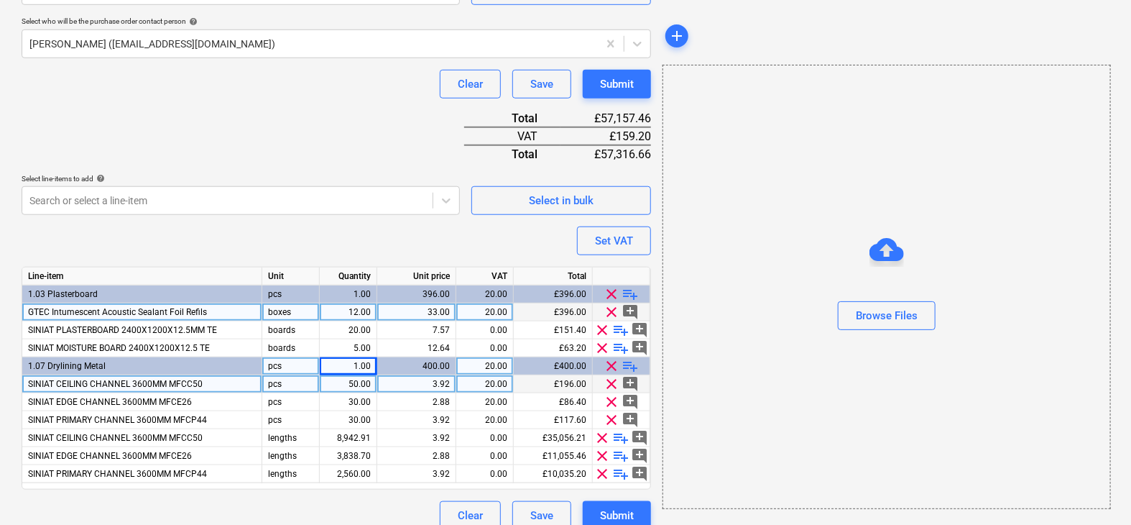
scroll to position [523, 0]
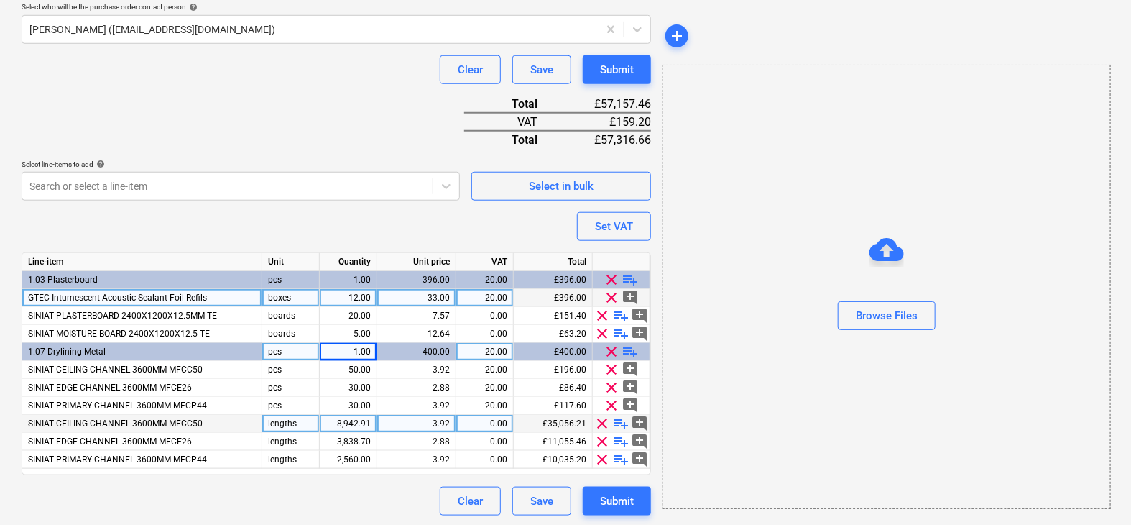
click at [369, 427] on div "8,942.91" at bounding box center [348, 424] width 45 height 18
type input "50"
type textarea "x"
type input "30"
click at [310, 494] on div "Clear Save Submit" at bounding box center [336, 500] width 629 height 29
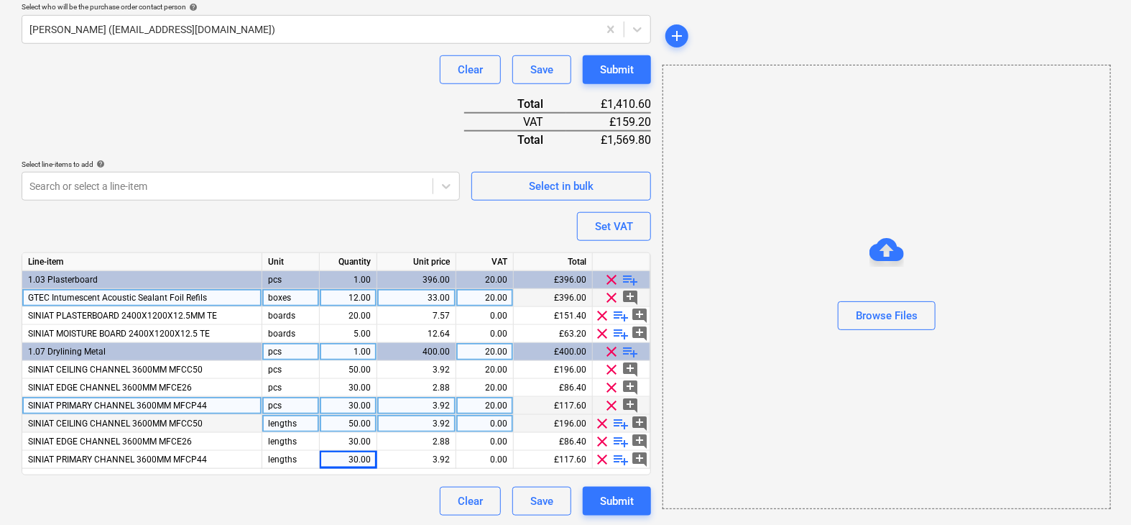
click at [613, 403] on span "clear" at bounding box center [612, 405] width 17 height 17
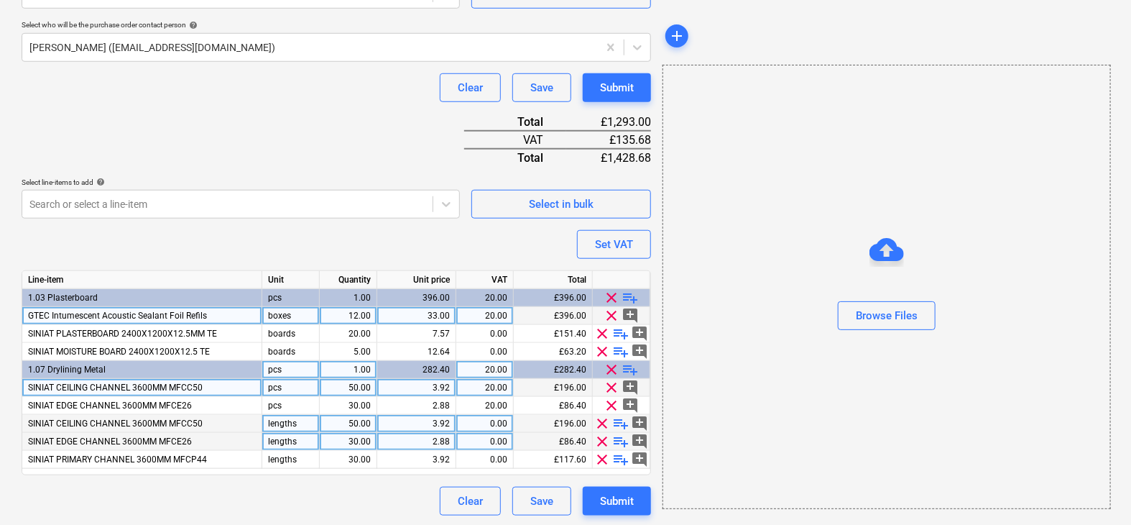
click at [611, 390] on span "clear" at bounding box center [612, 387] width 17 height 17
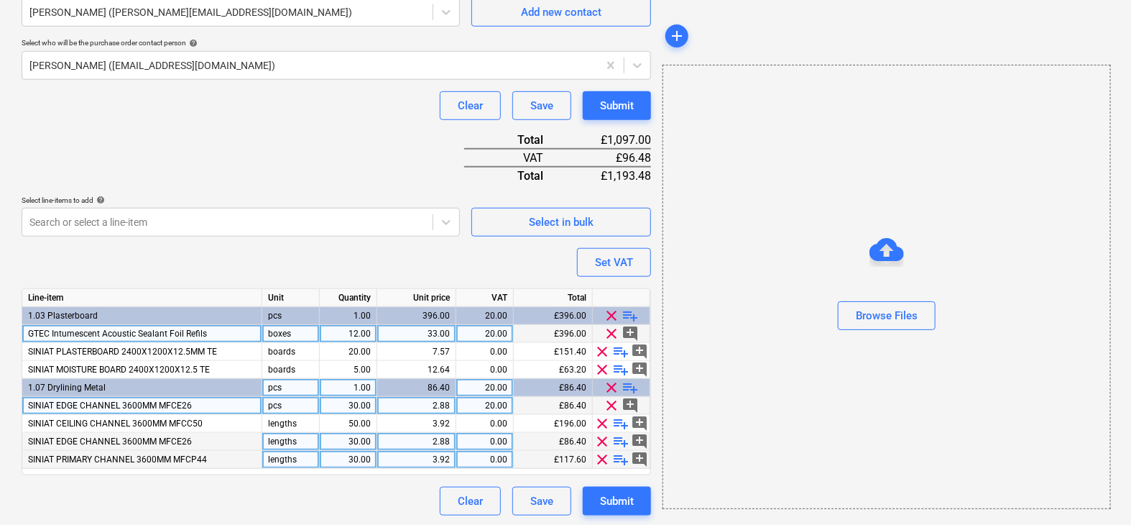
click at [610, 401] on span "clear" at bounding box center [612, 405] width 17 height 17
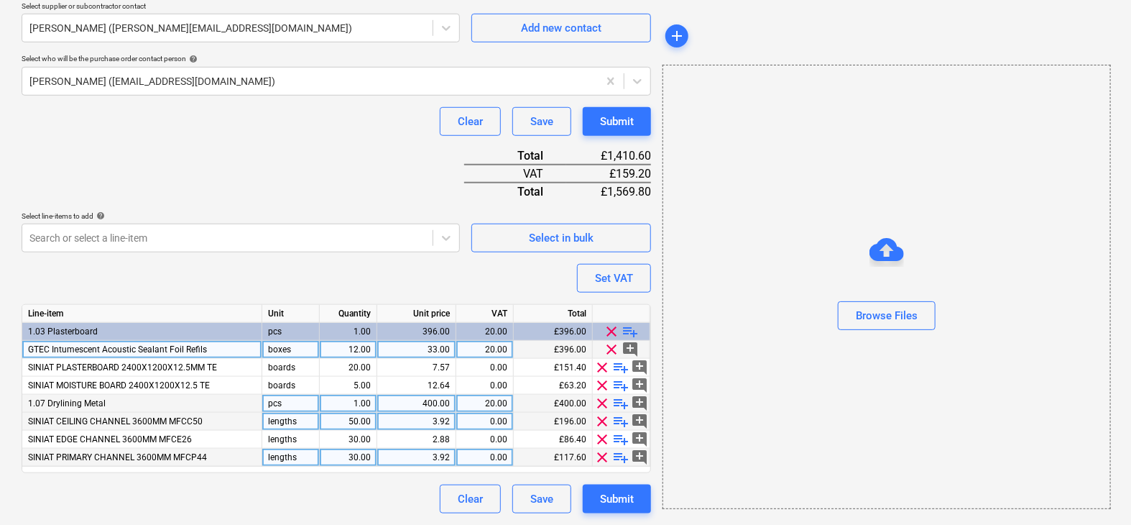
scroll to position [469, 0]
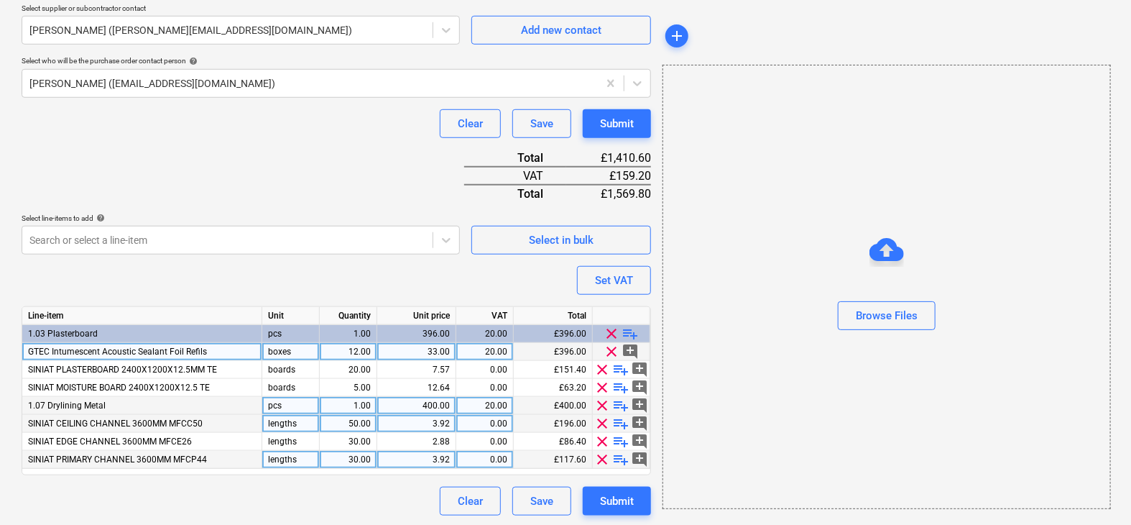
click at [602, 405] on span "clear" at bounding box center [602, 405] width 17 height 17
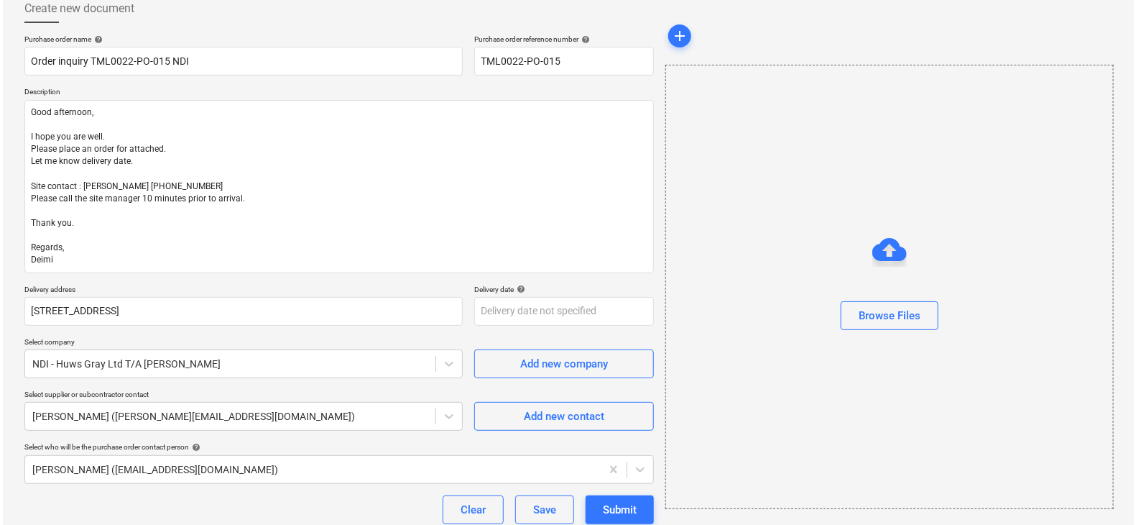
scroll to position [176, 0]
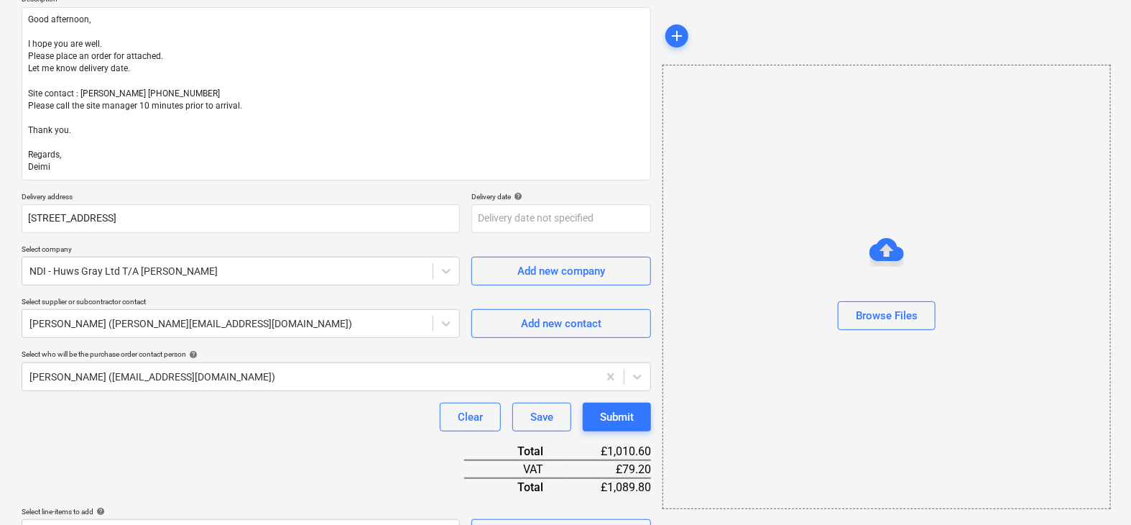
click at [604, 434] on div "Purchase order name help Order inquiry TML0022-PO-015 NDI Purchase order refere…" at bounding box center [336, 366] width 629 height 849
click at [611, 415] on div "Submit" at bounding box center [617, 416] width 34 height 19
type textarea "x"
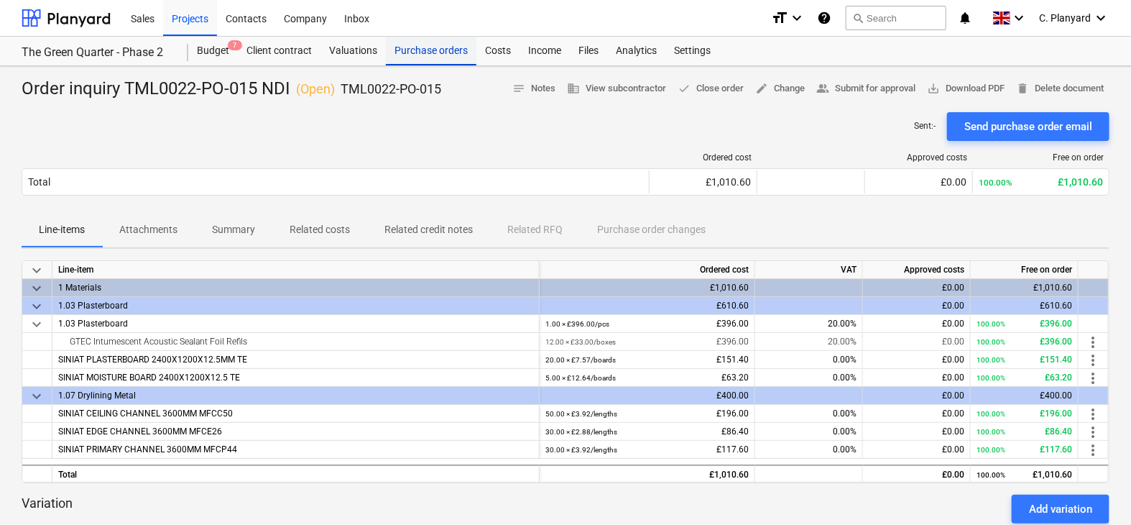
click at [422, 58] on div "Purchase orders" at bounding box center [431, 51] width 91 height 29
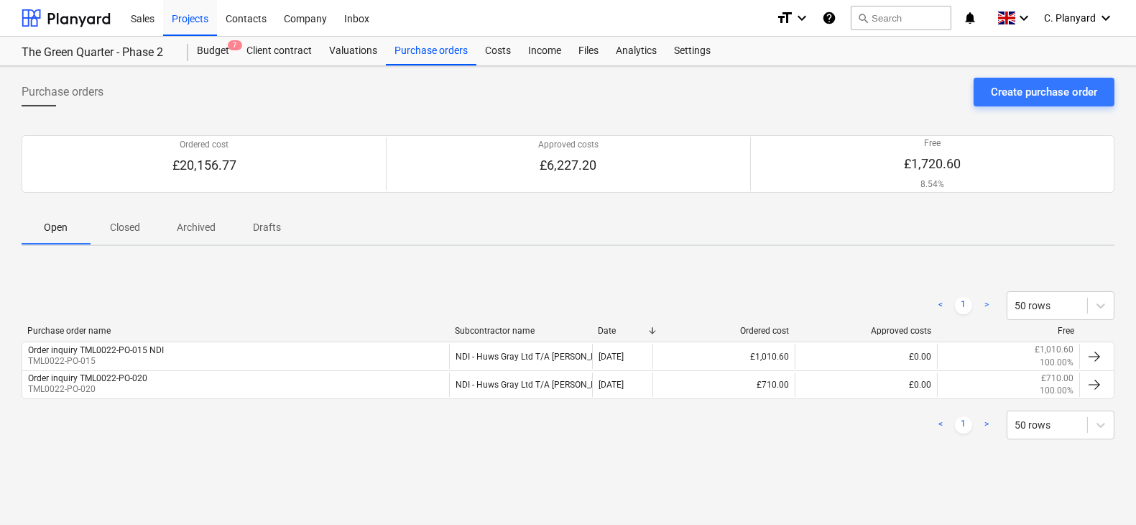
click at [126, 222] on p "Closed" at bounding box center [125, 227] width 34 height 15
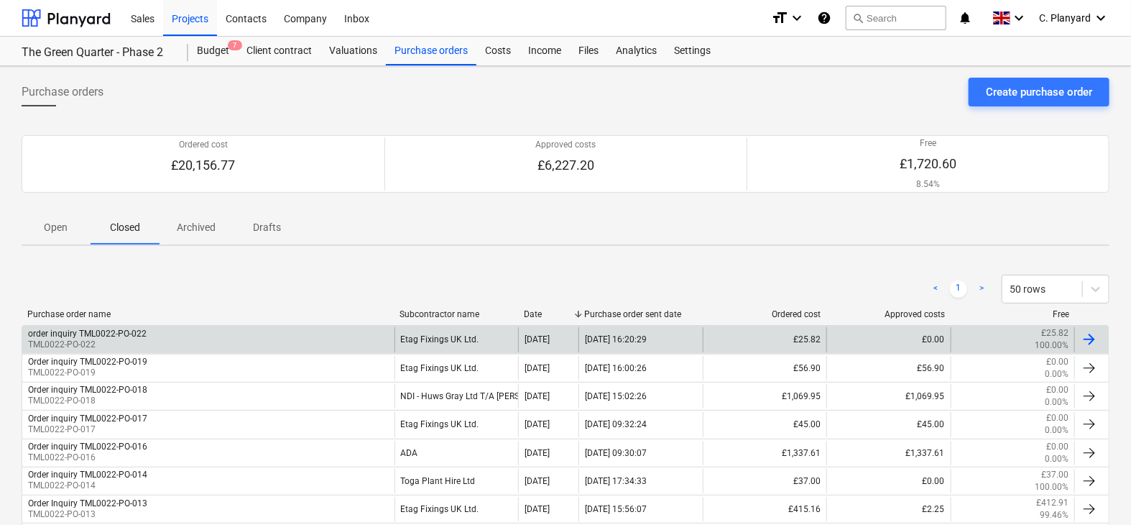
click at [331, 332] on div "order inquiry TML0022-PO-022 TML0022-PO-022" at bounding box center [208, 339] width 372 height 24
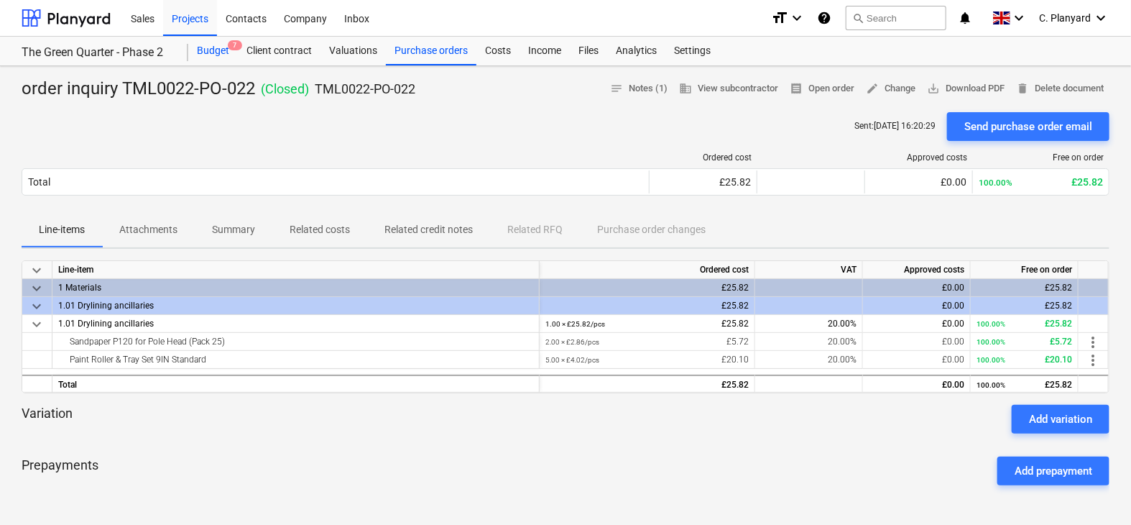
click at [221, 46] on div "Budget 7" at bounding box center [213, 51] width 50 height 29
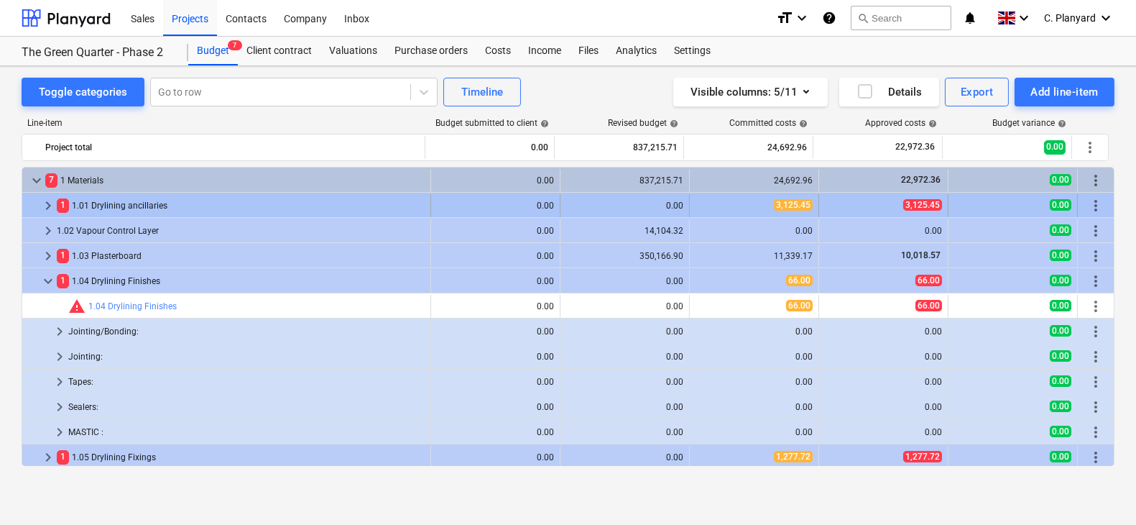
click at [45, 201] on span "keyboard_arrow_right" at bounding box center [48, 205] width 17 height 17
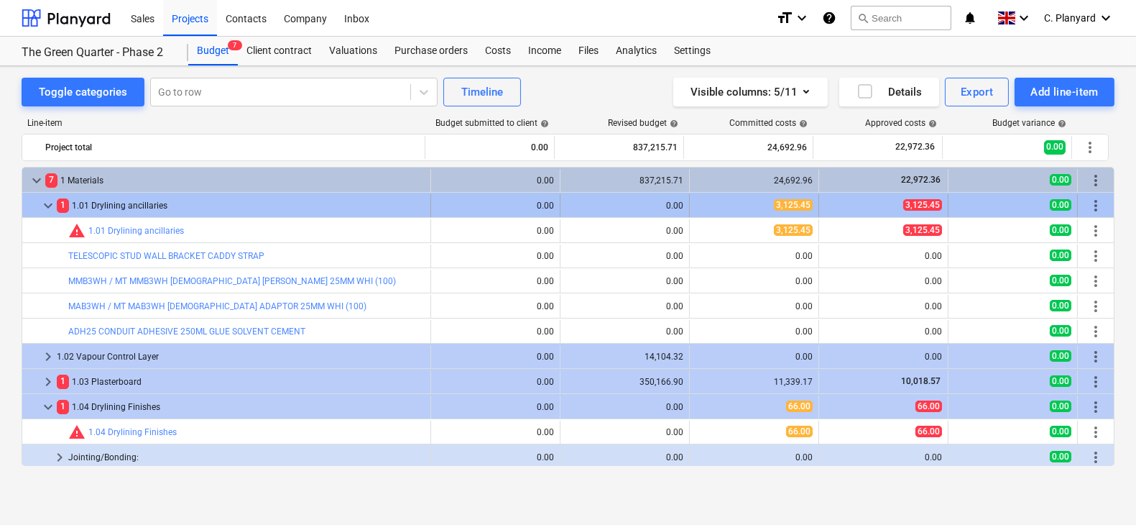
click at [47, 201] on span "keyboard_arrow_down" at bounding box center [48, 205] width 17 height 17
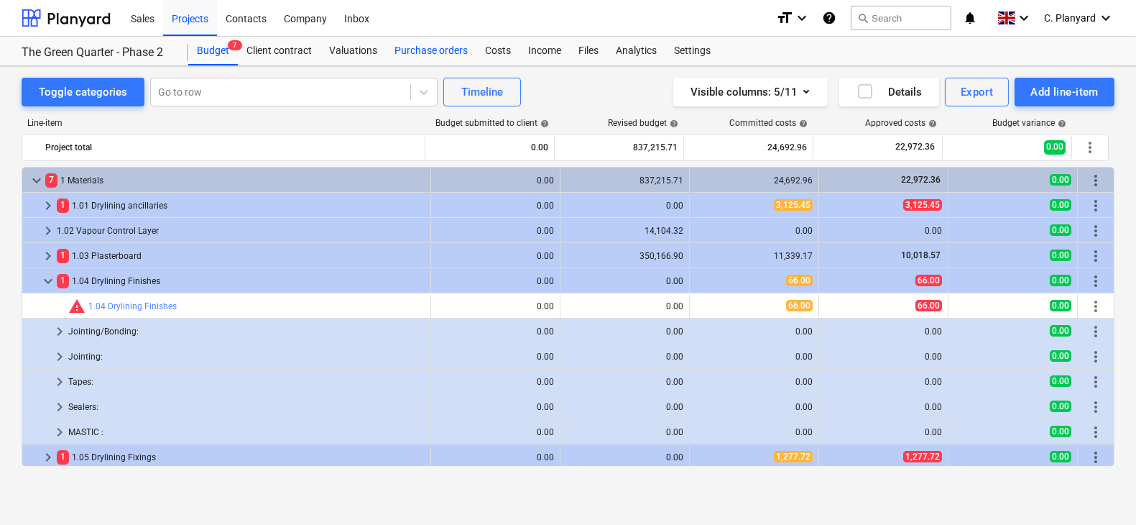
click at [414, 51] on div "Purchase orders" at bounding box center [431, 51] width 91 height 29
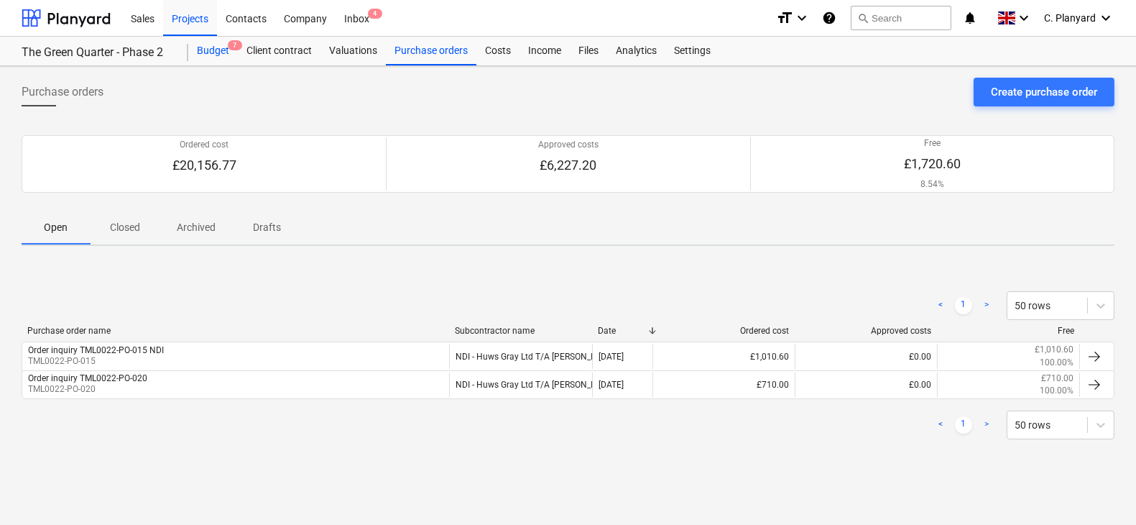
click at [219, 48] on div "Budget 7" at bounding box center [213, 51] width 50 height 29
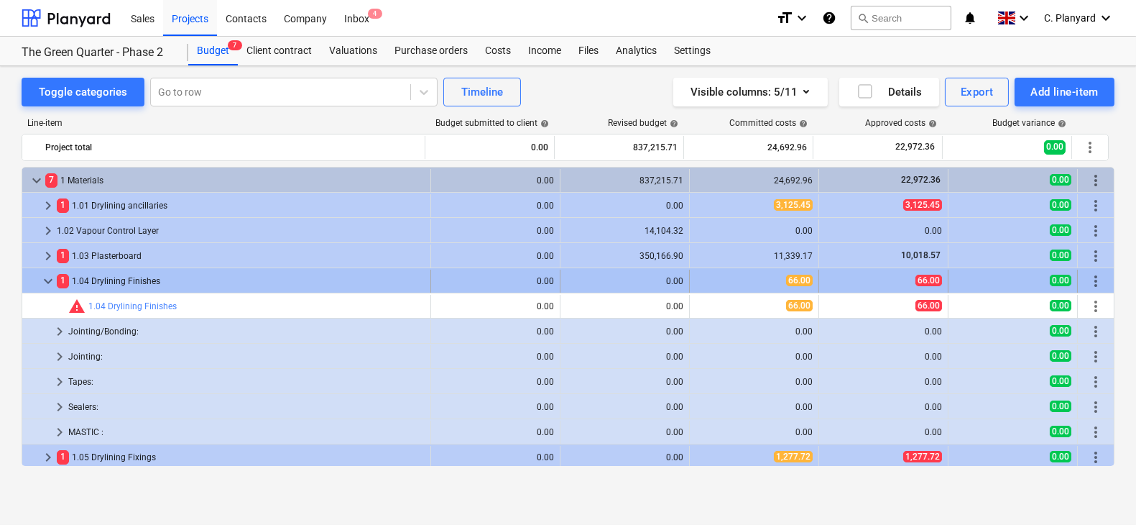
click at [40, 274] on span "keyboard_arrow_down" at bounding box center [48, 280] width 17 height 17
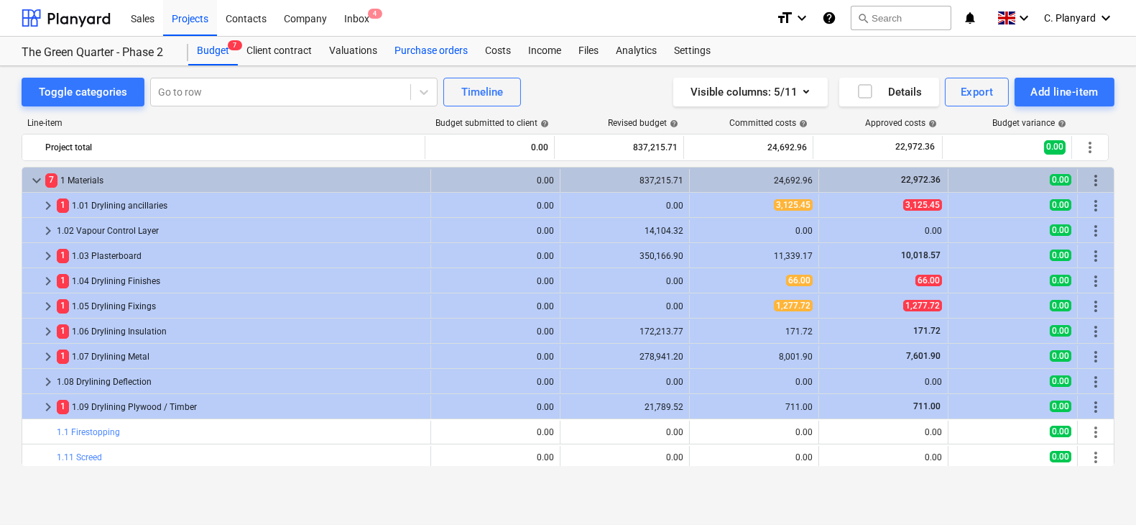
click at [415, 53] on div "Purchase orders" at bounding box center [431, 51] width 91 height 29
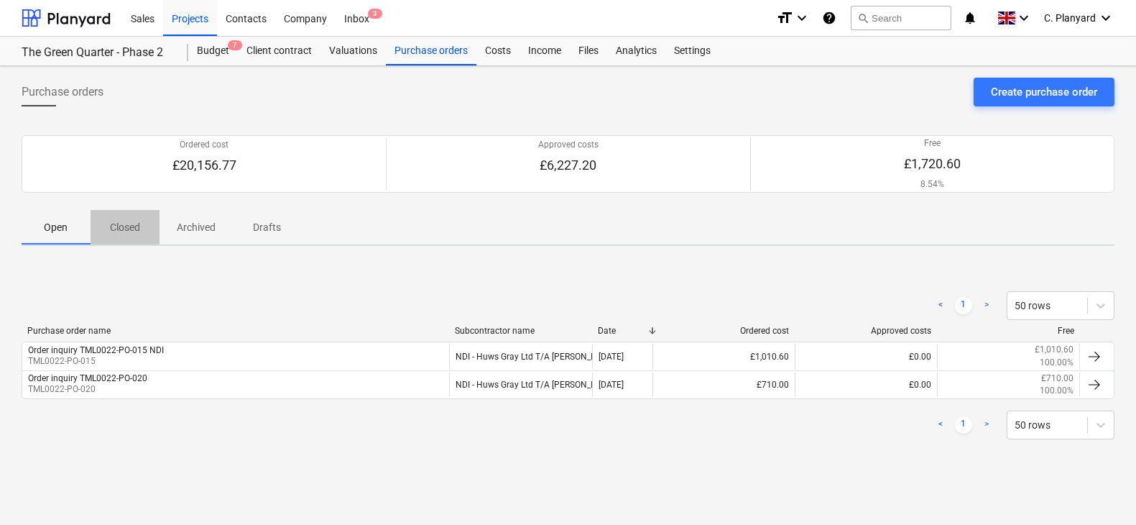
click at [133, 220] on p "Closed" at bounding box center [125, 227] width 34 height 15
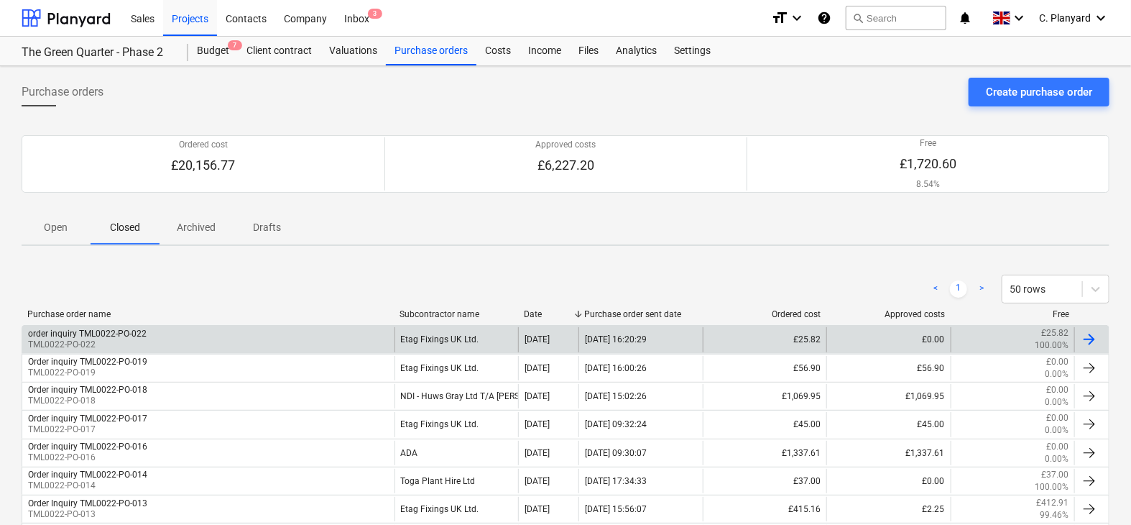
click at [291, 336] on div "order inquiry TML0022-PO-022 TML0022-PO-022" at bounding box center [208, 339] width 372 height 24
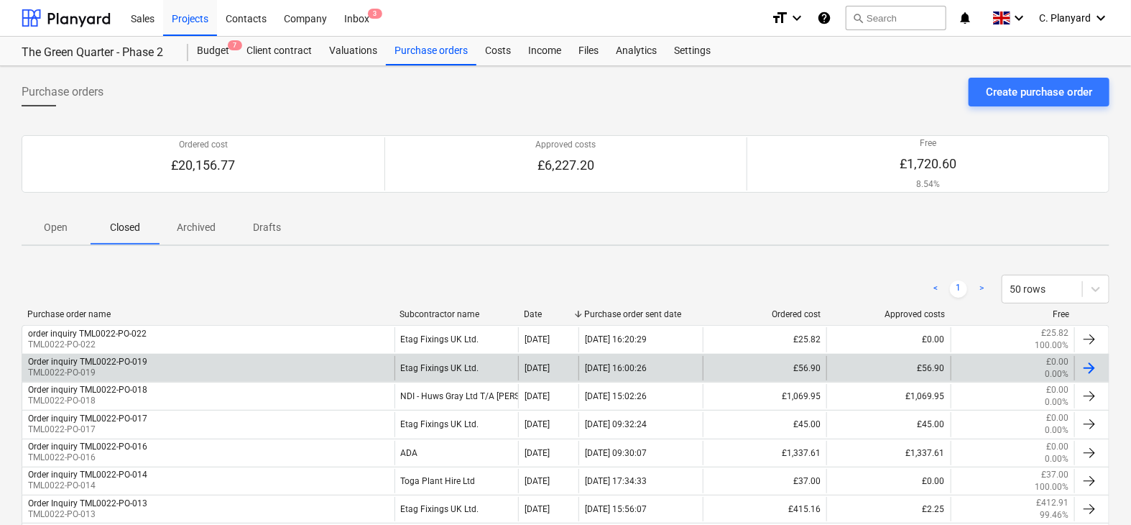
click at [168, 364] on div "Order inquiry TML0022-PO-019 TML0022-PO-019" at bounding box center [208, 368] width 372 height 24
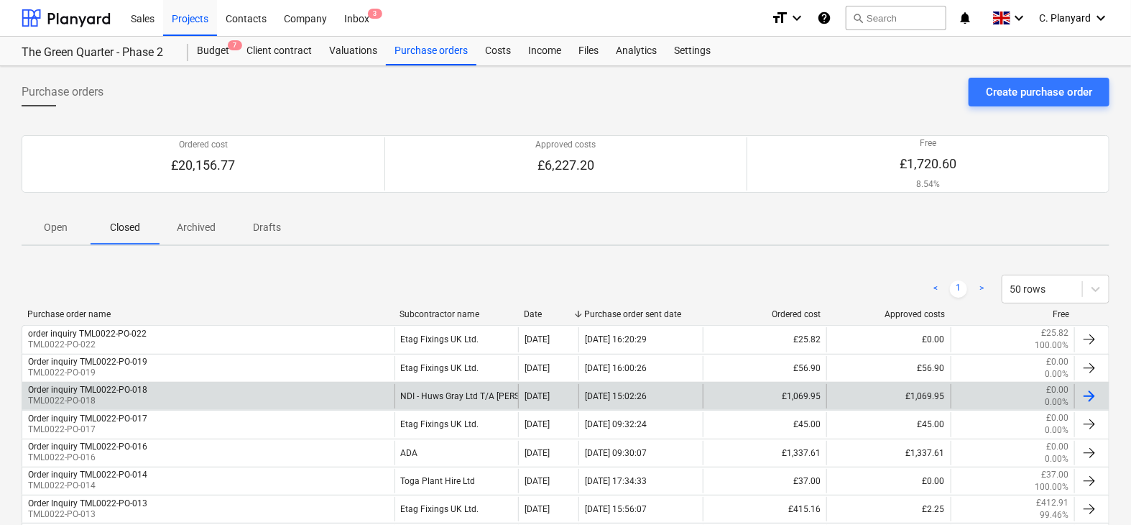
click at [171, 400] on div "Order inquiry TML0022-PO-018 TML0022-PO-018" at bounding box center [208, 396] width 372 height 24
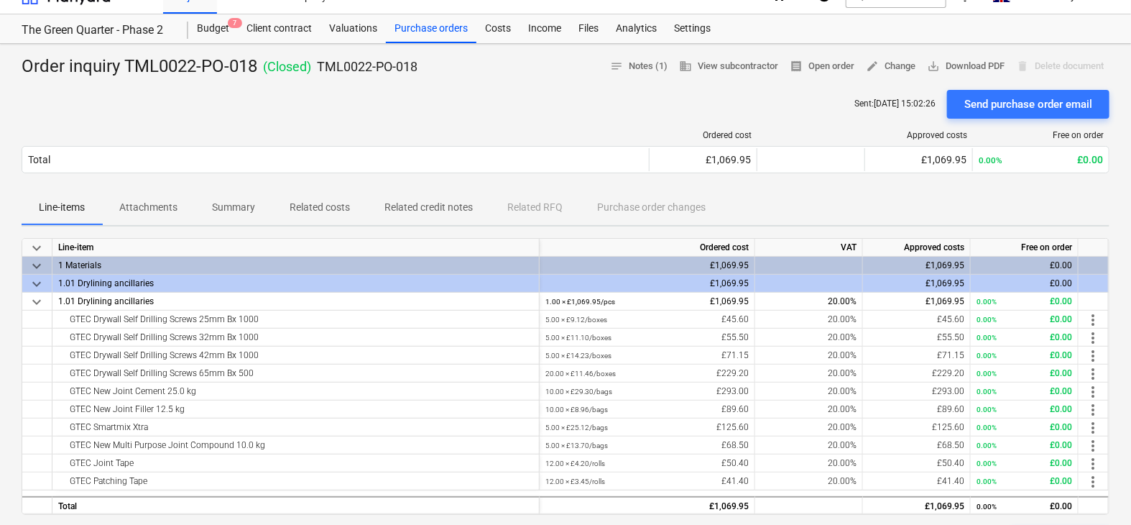
scroll to position [13, 0]
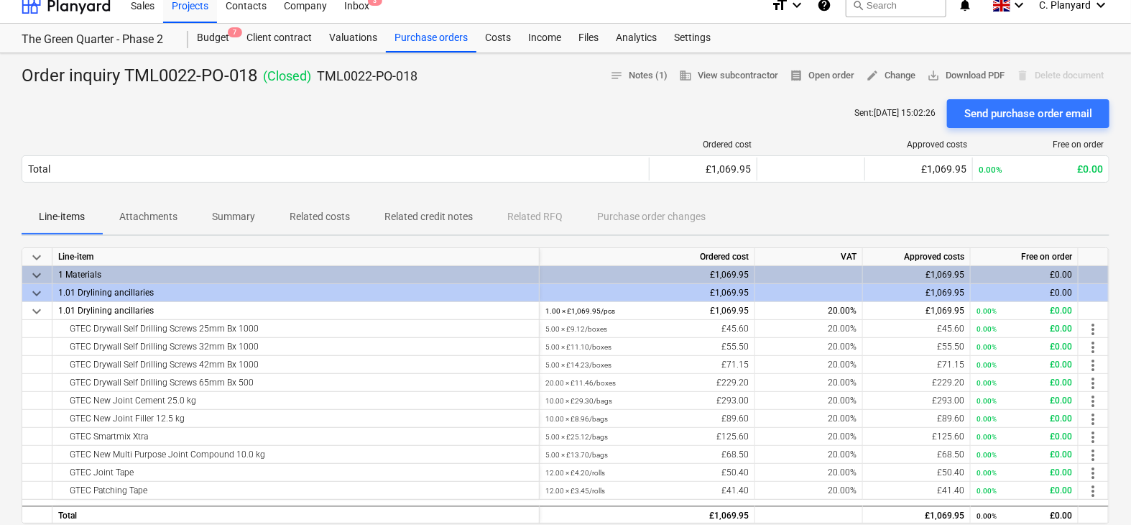
click at [329, 203] on button "Related costs" at bounding box center [319, 217] width 95 height 34
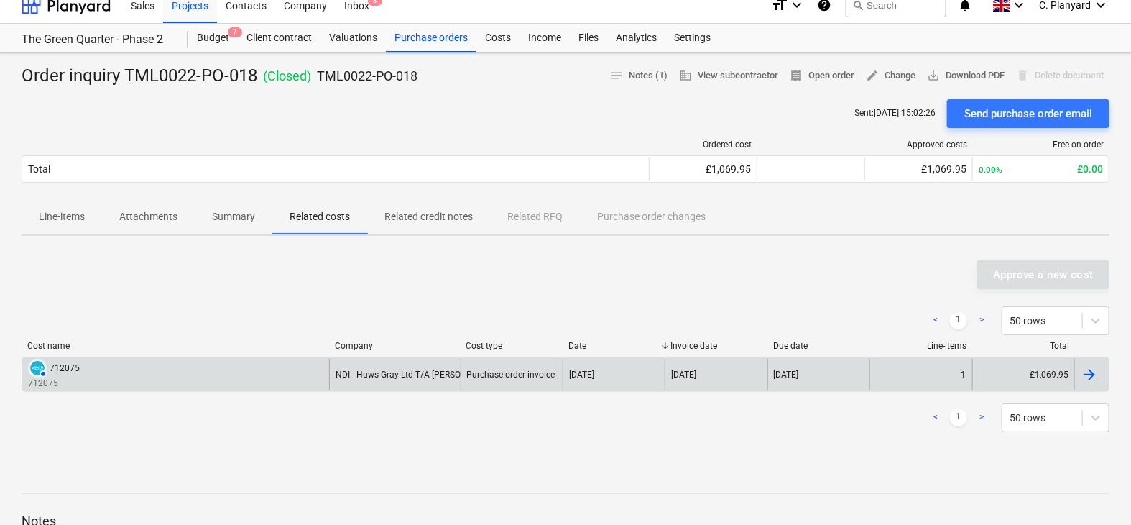
click at [292, 359] on div "AUTHORISED 712075 712075" at bounding box center [175, 374] width 307 height 31
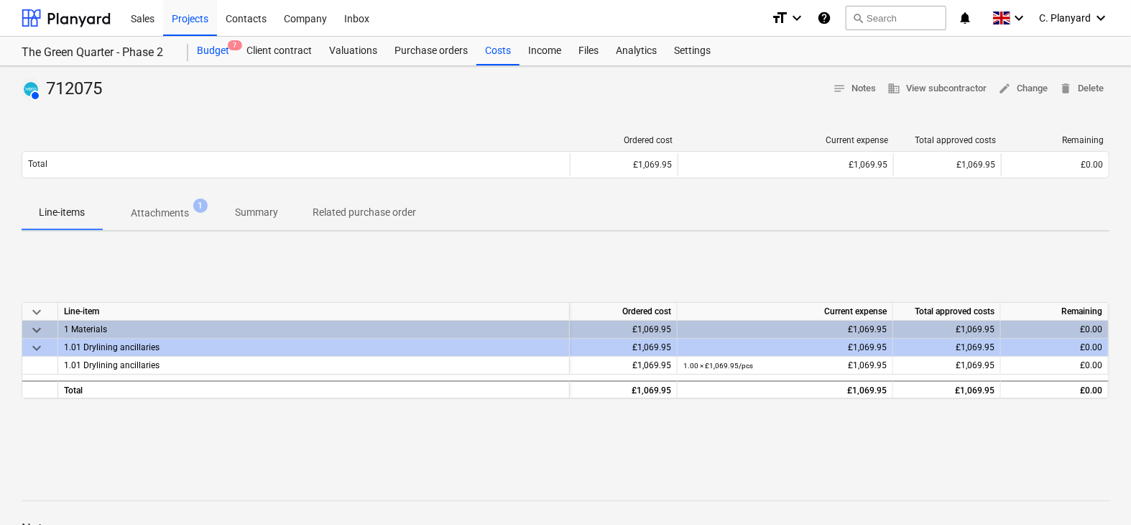
click at [218, 52] on div "Budget 7" at bounding box center [213, 51] width 50 height 29
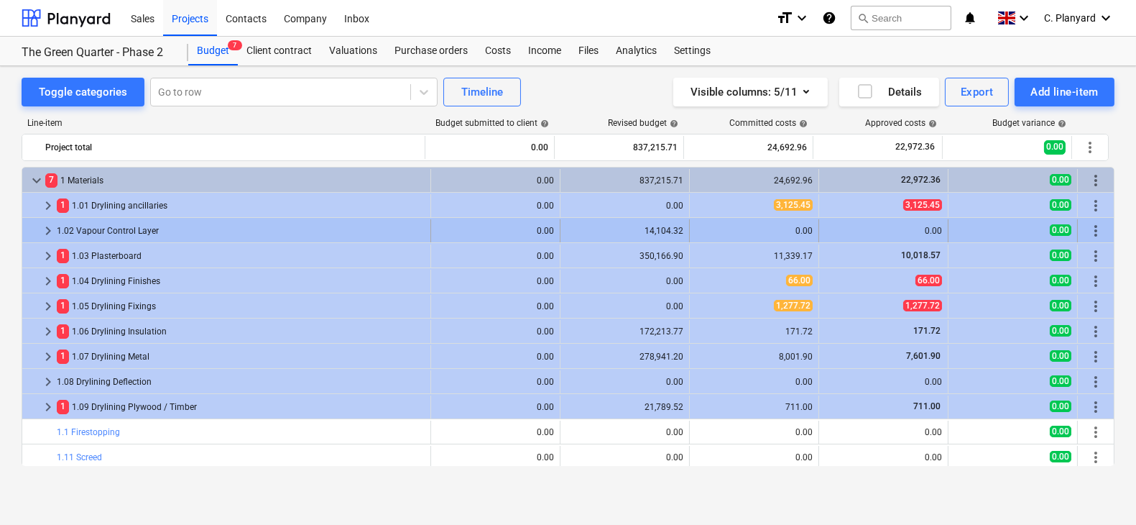
click at [431, 231] on div "0.00" at bounding box center [495, 230] width 129 height 23
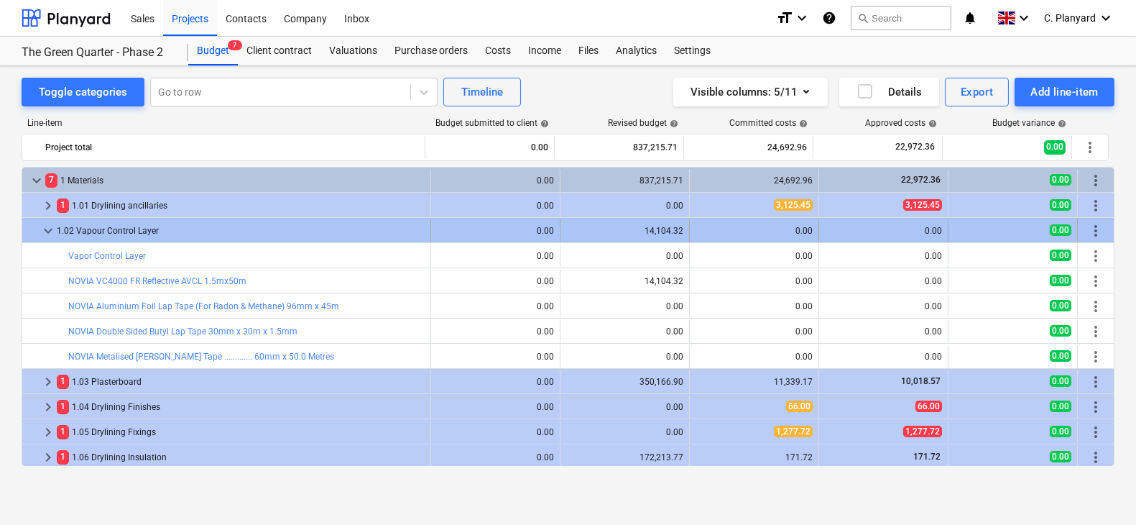
click at [41, 223] on span "keyboard_arrow_down" at bounding box center [48, 230] width 17 height 17
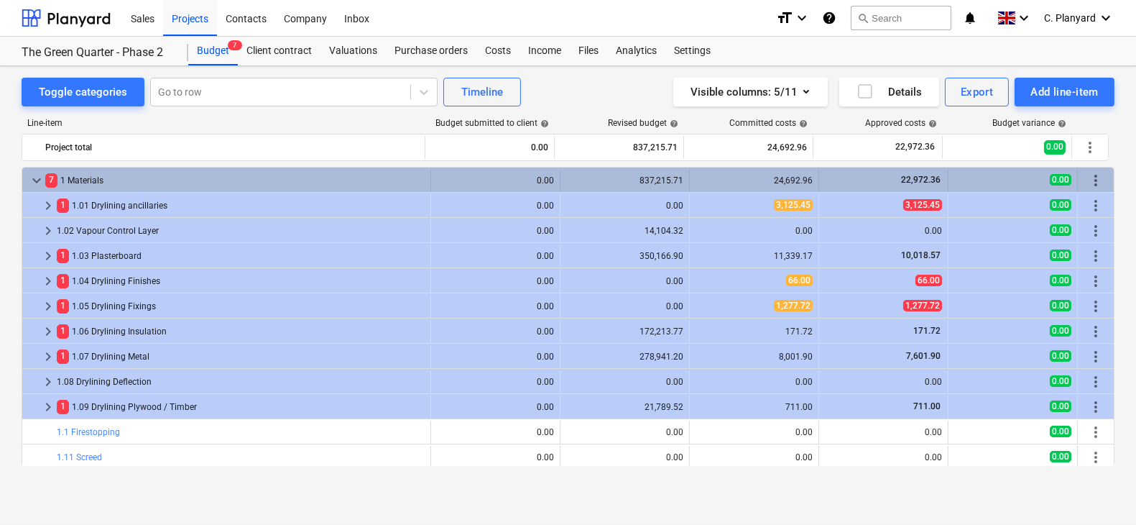
click at [32, 181] on span "keyboard_arrow_down" at bounding box center [36, 180] width 17 height 17
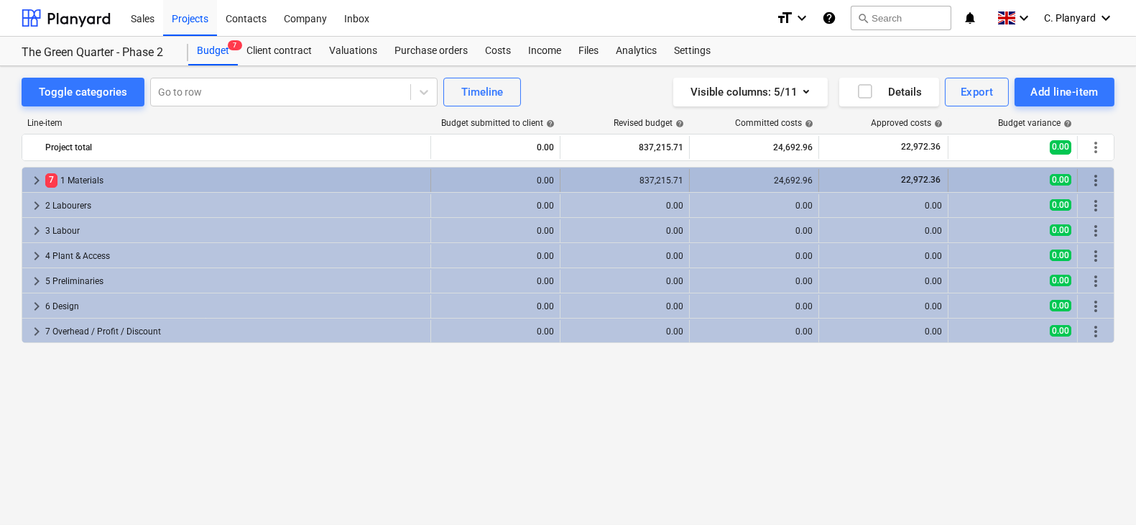
click at [29, 169] on div "keyboard_arrow_right" at bounding box center [36, 180] width 17 height 23
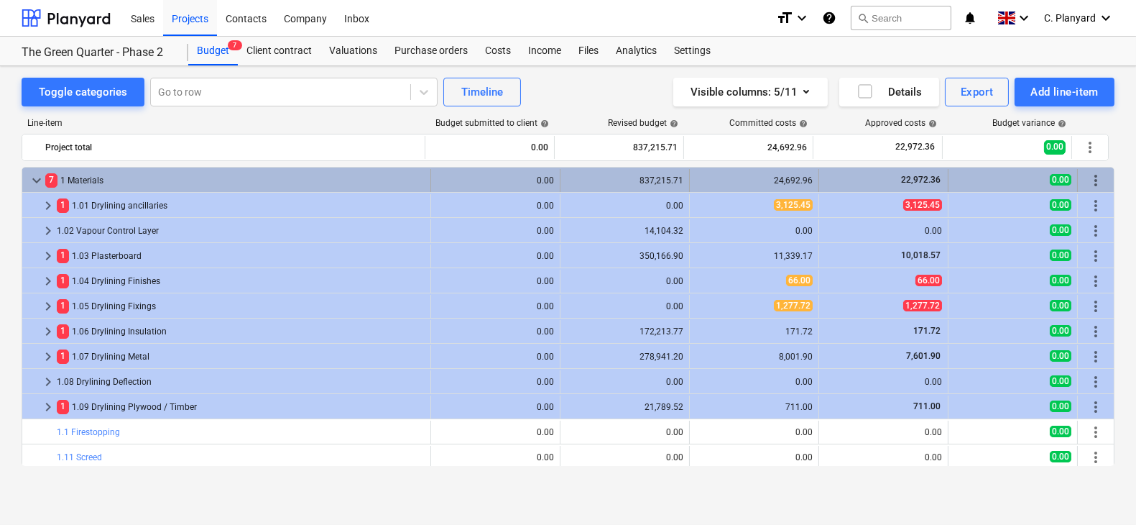
click at [39, 178] on span "keyboard_arrow_down" at bounding box center [36, 180] width 17 height 17
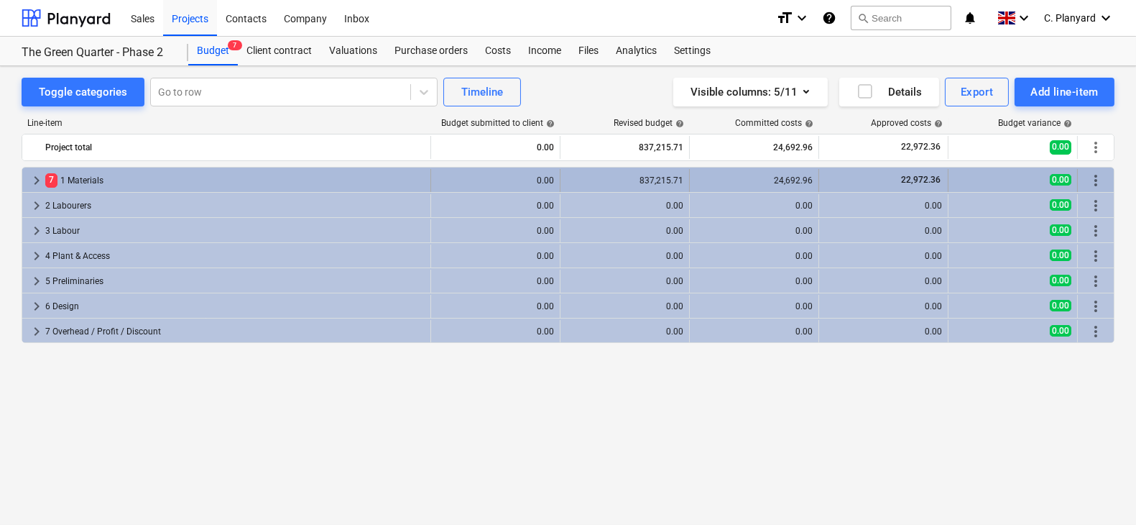
click at [42, 184] on span "keyboard_arrow_right" at bounding box center [36, 180] width 17 height 17
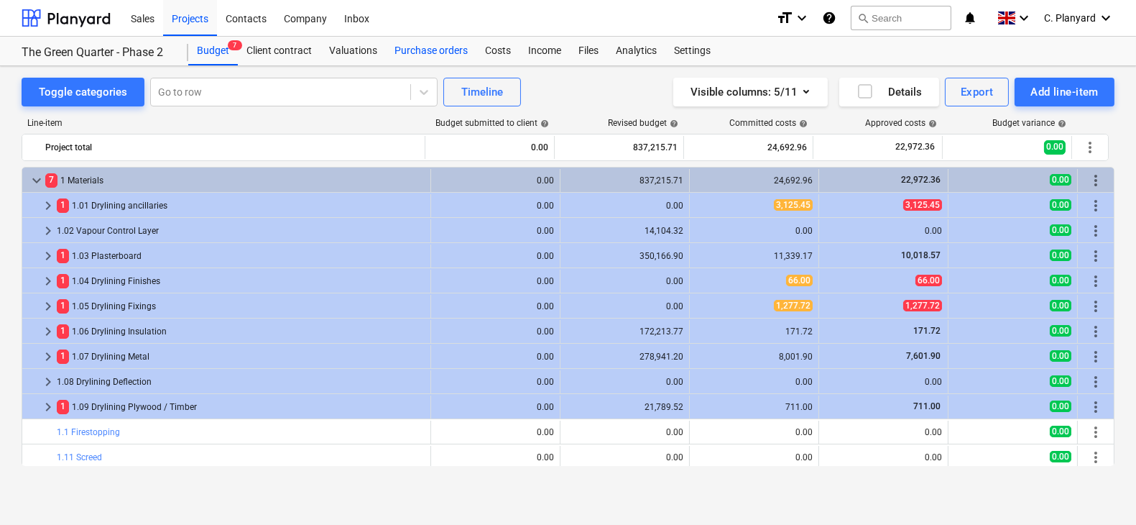
click at [423, 53] on div "Purchase orders" at bounding box center [431, 51] width 91 height 29
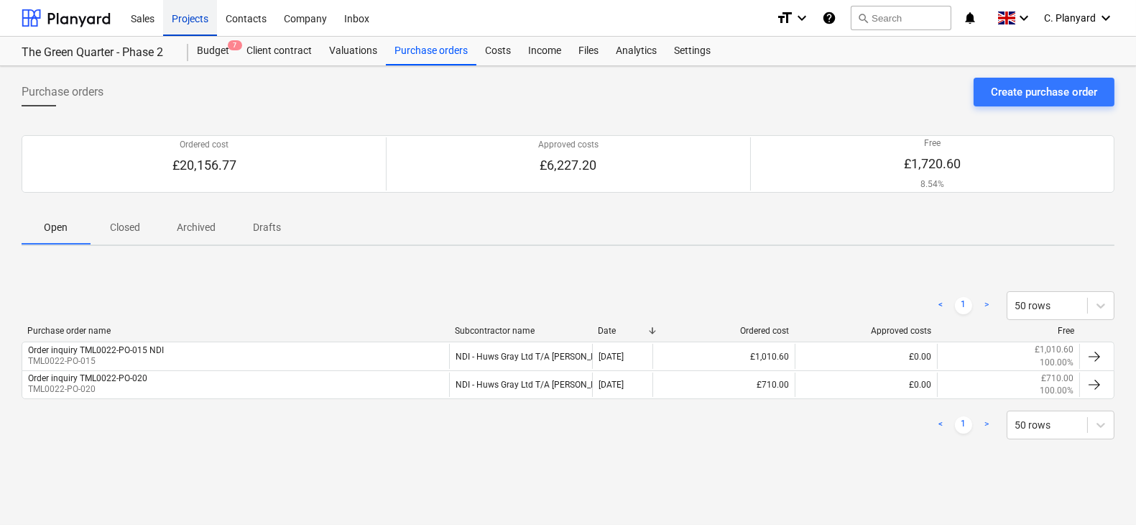
click at [193, 16] on div "Projects" at bounding box center [190, 17] width 54 height 37
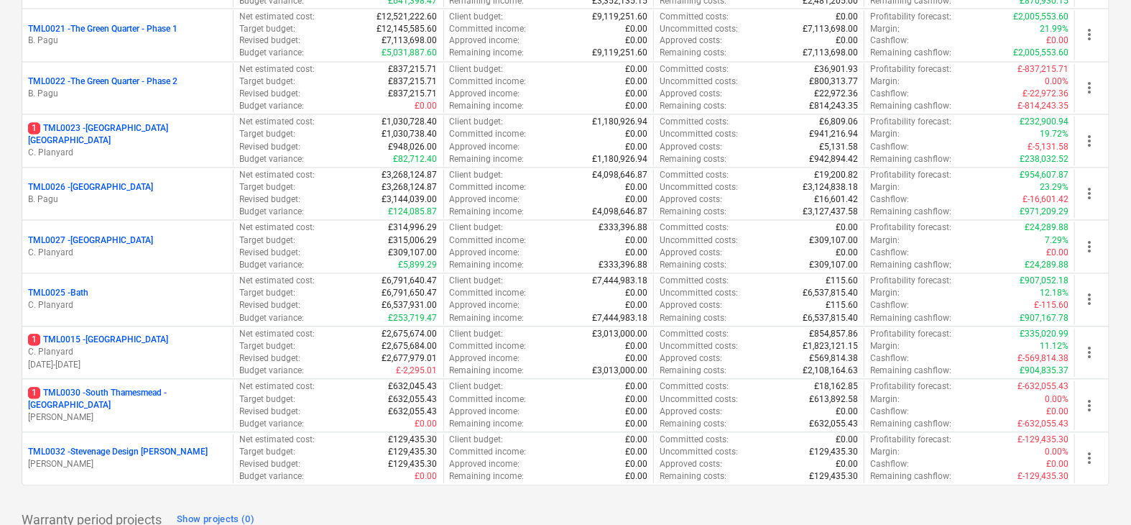
scroll to position [1234, 0]
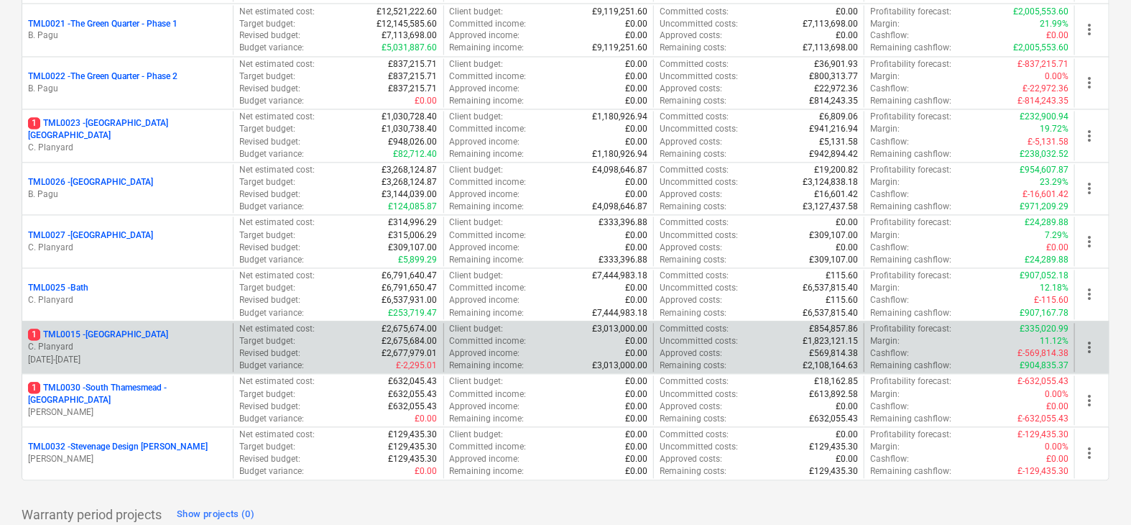
click at [143, 341] on p "C. Planyard" at bounding box center [127, 347] width 199 height 12
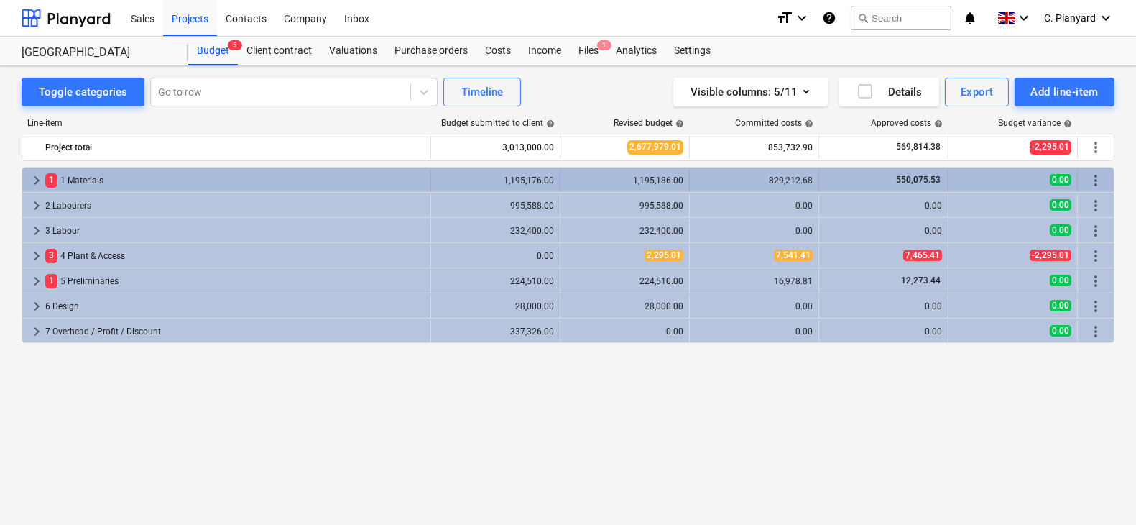
click at [32, 178] on span "keyboard_arrow_right" at bounding box center [36, 180] width 17 height 17
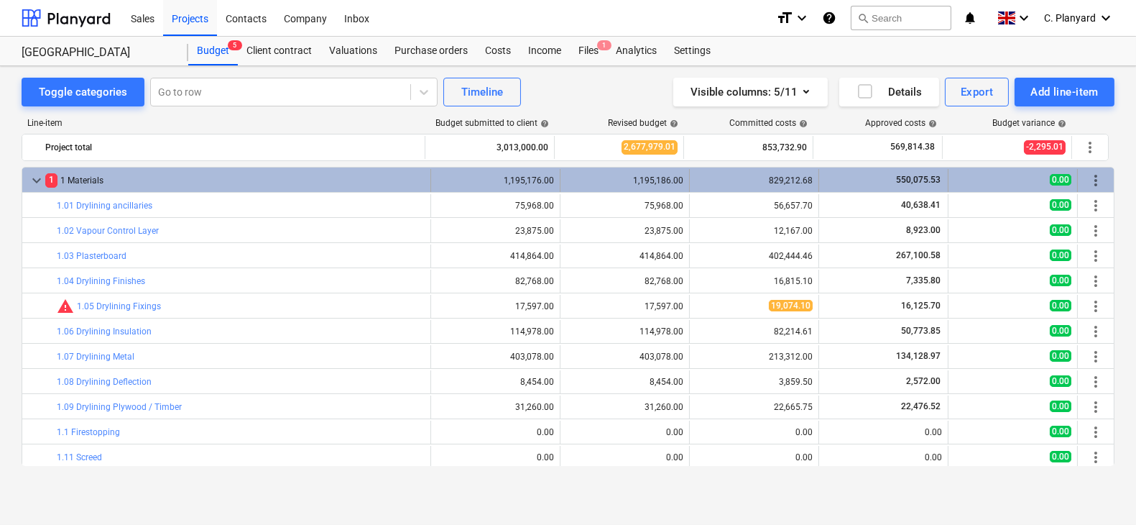
click at [34, 173] on span "keyboard_arrow_down" at bounding box center [36, 180] width 17 height 17
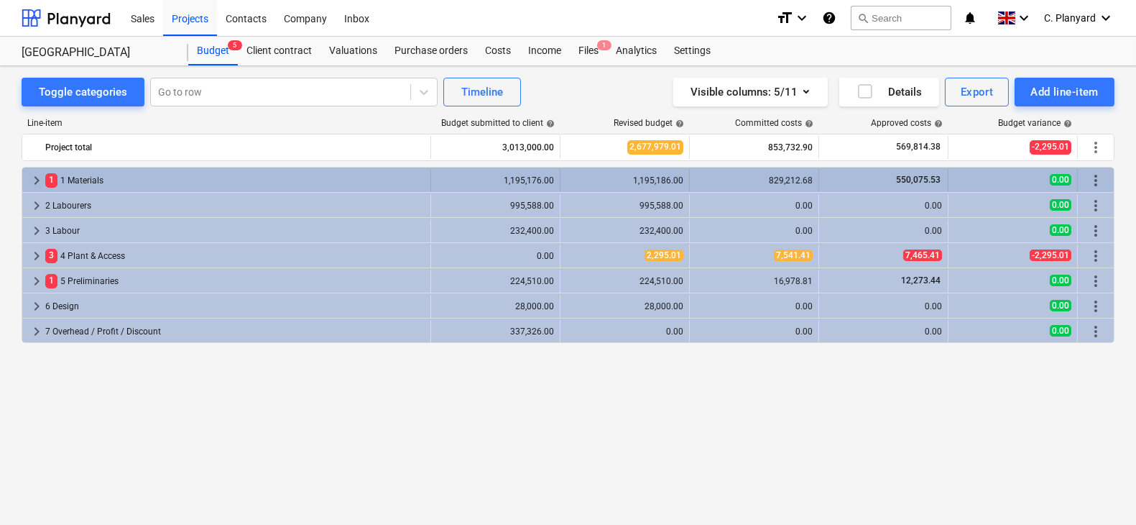
click at [34, 174] on span "keyboard_arrow_right" at bounding box center [36, 180] width 17 height 17
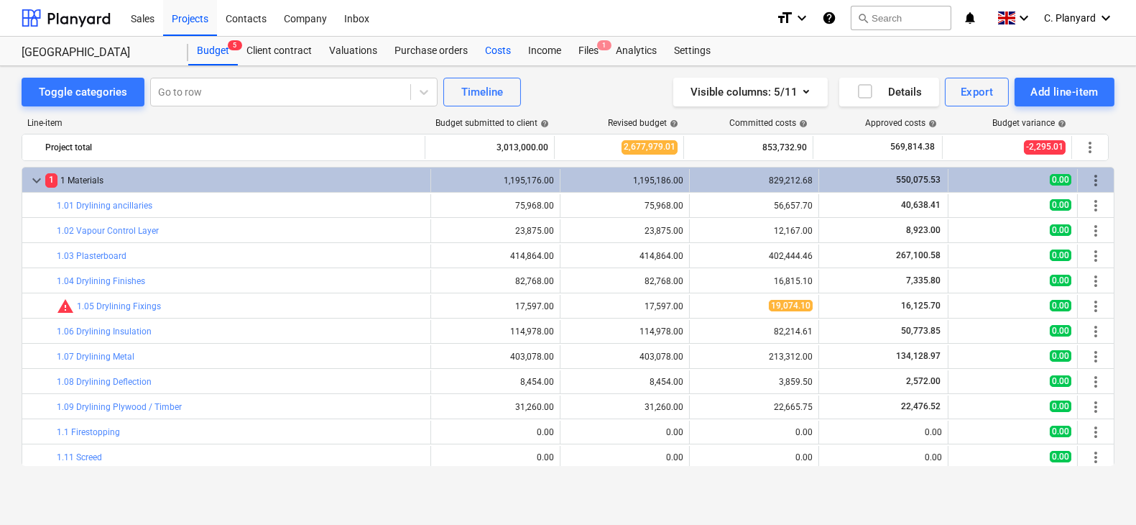
click at [477, 47] on div "Costs" at bounding box center [497, 51] width 43 height 29
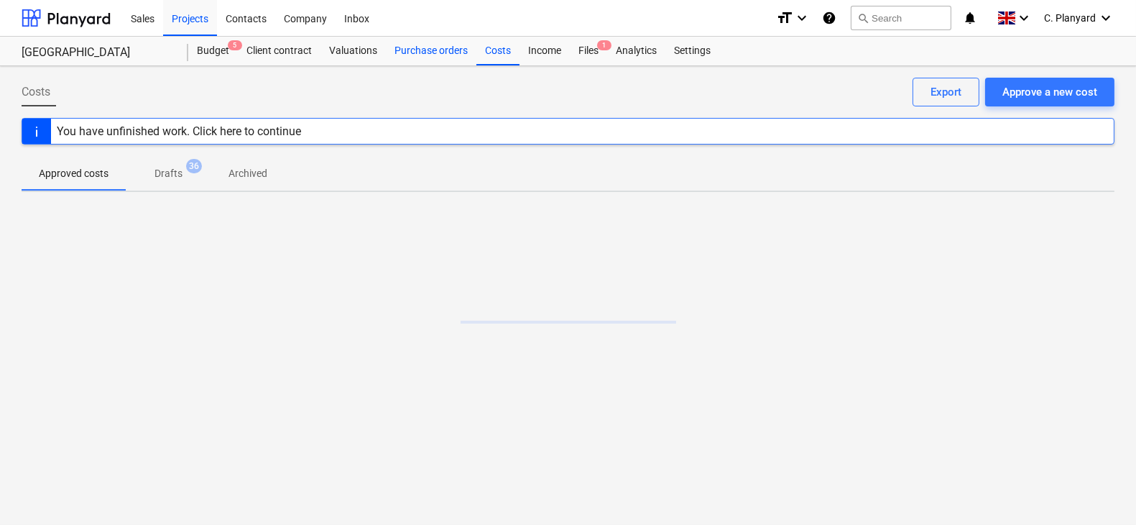
click at [436, 50] on div "Purchase orders" at bounding box center [431, 51] width 91 height 29
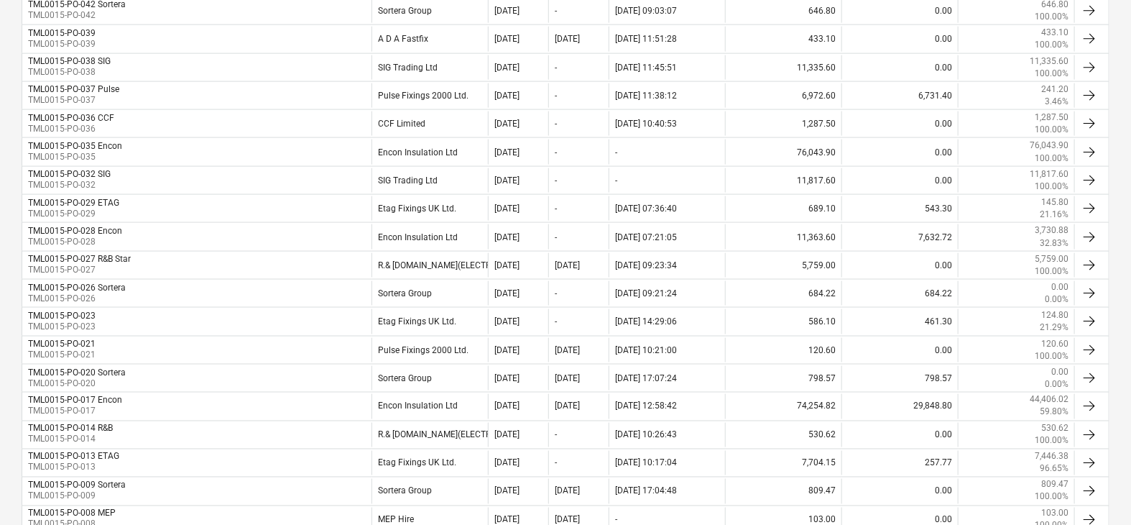
scroll to position [1033, 0]
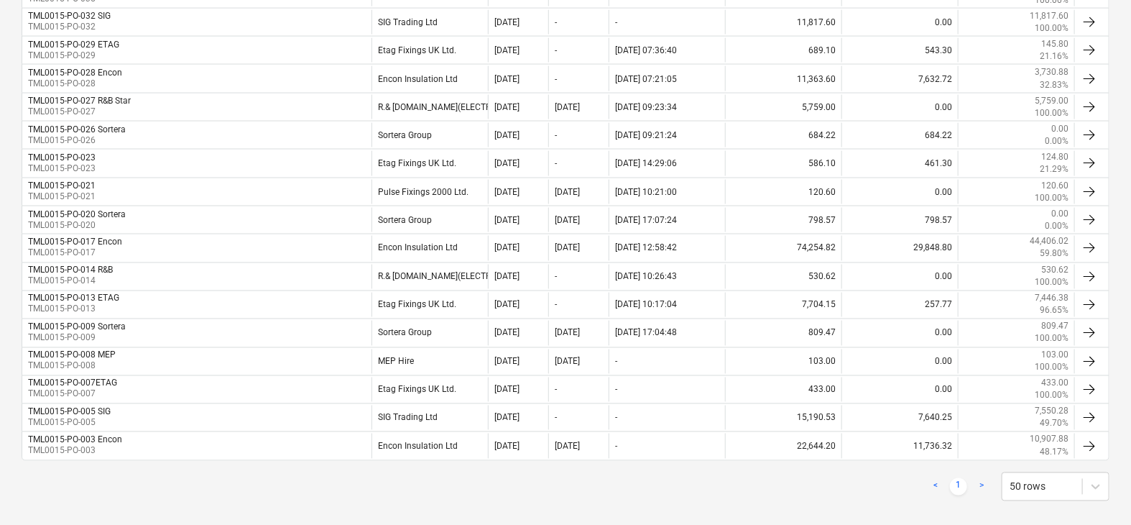
click at [979, 478] on link ">" at bounding box center [981, 486] width 17 height 17
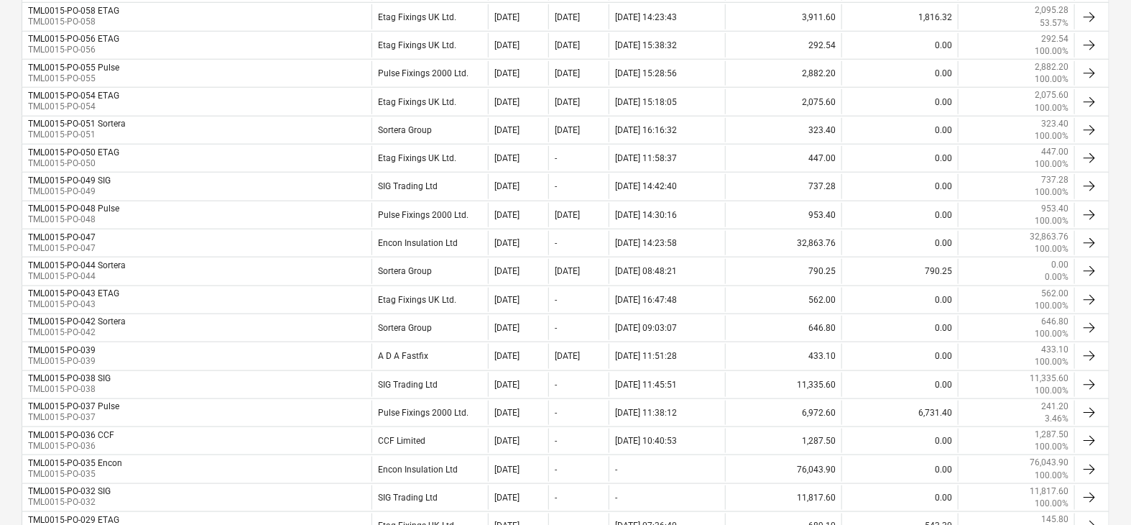
scroll to position [714, 0]
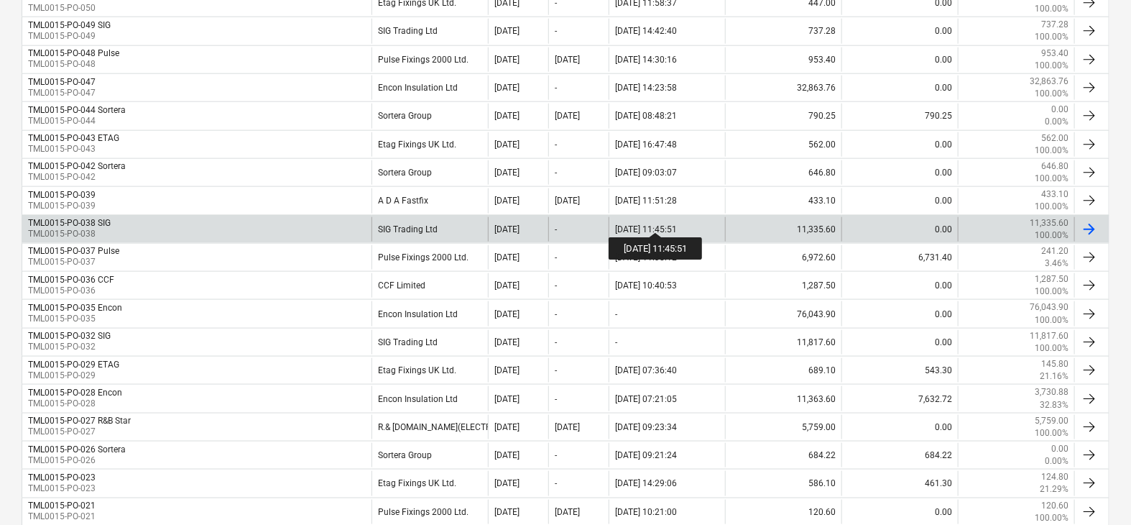
click at [666, 224] on div "[DATE] 11:45:51" at bounding box center [646, 229] width 62 height 10
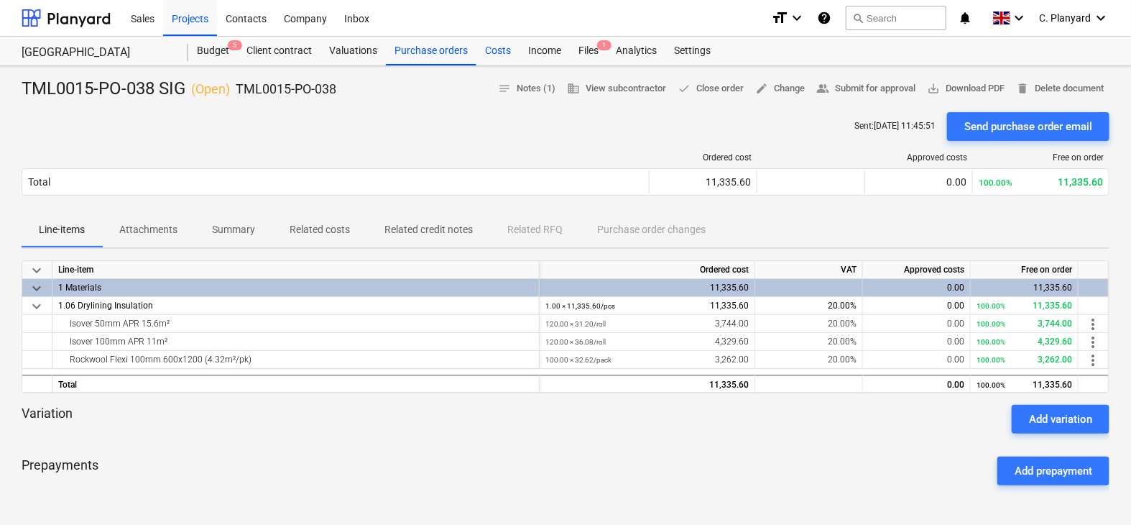
click at [495, 51] on div "Costs" at bounding box center [497, 51] width 43 height 29
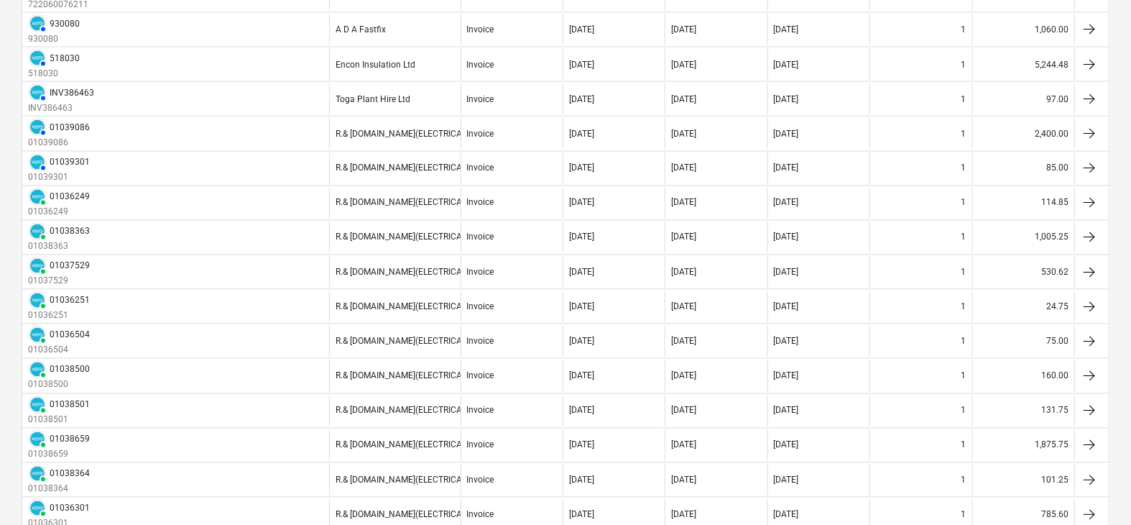
scroll to position [1112, 0]
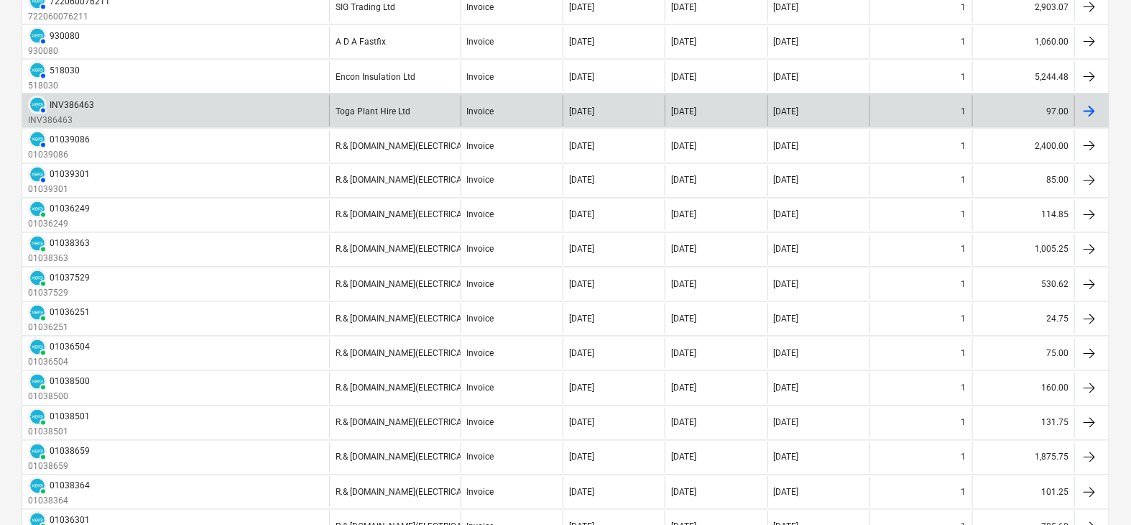
click at [461, 100] on div "Invoice" at bounding box center [512, 111] width 102 height 31
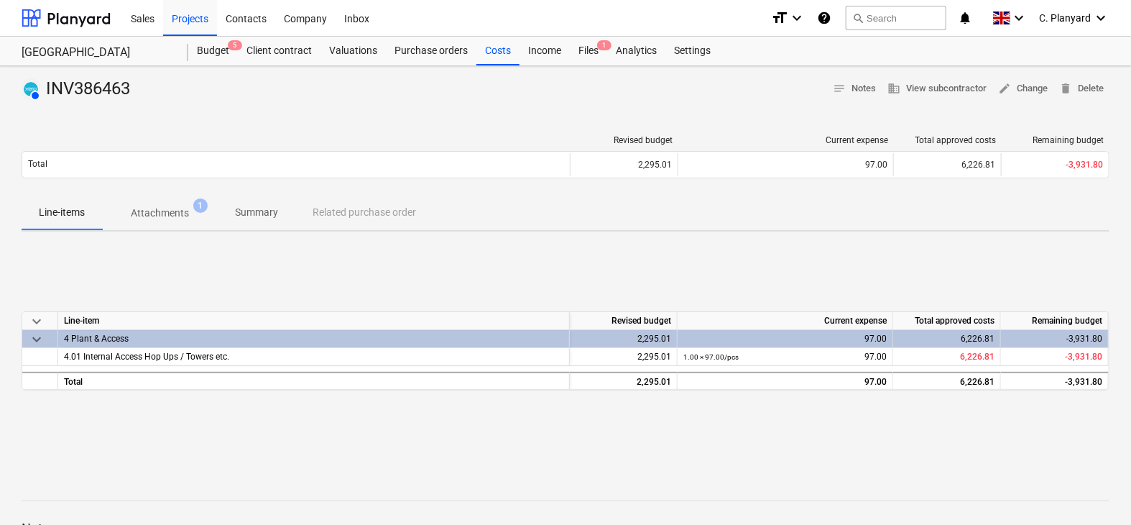
click at [180, 211] on p "Attachments" at bounding box center [160, 213] width 58 height 15
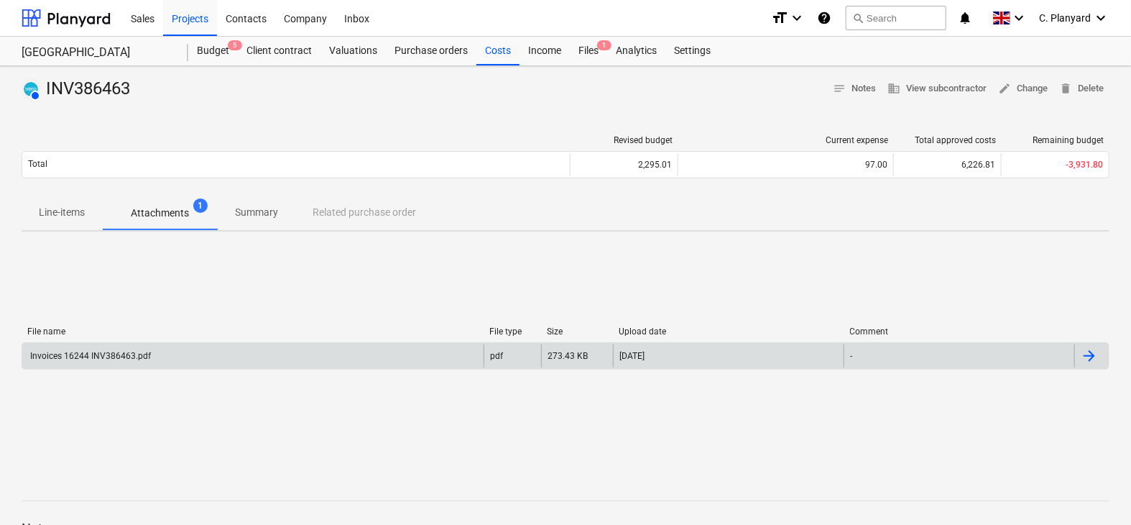
click at [402, 354] on div "Invoices 16244 INV386463.pdf" at bounding box center [252, 355] width 461 height 23
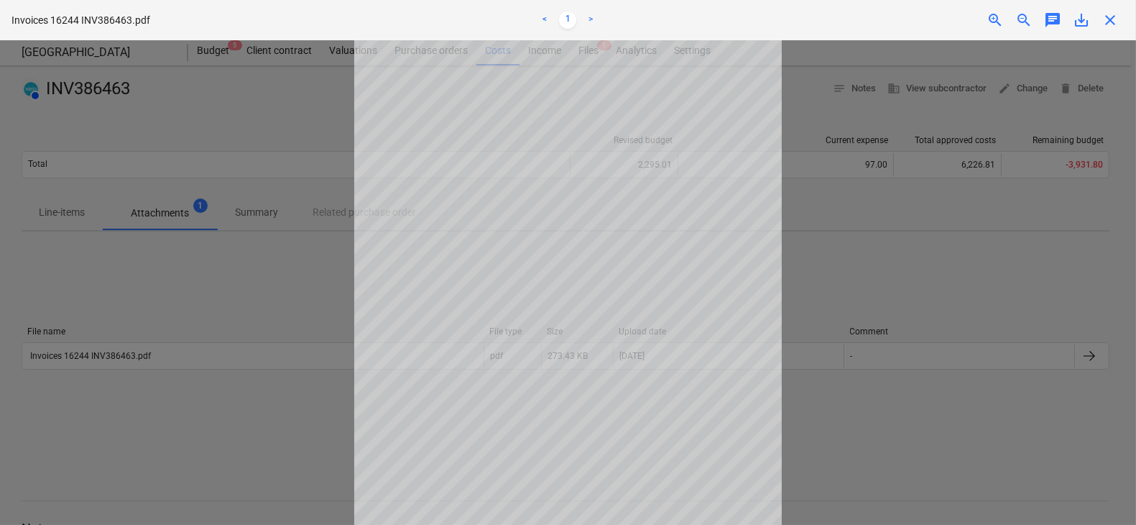
click at [235, 315] on div at bounding box center [568, 282] width 1136 height 484
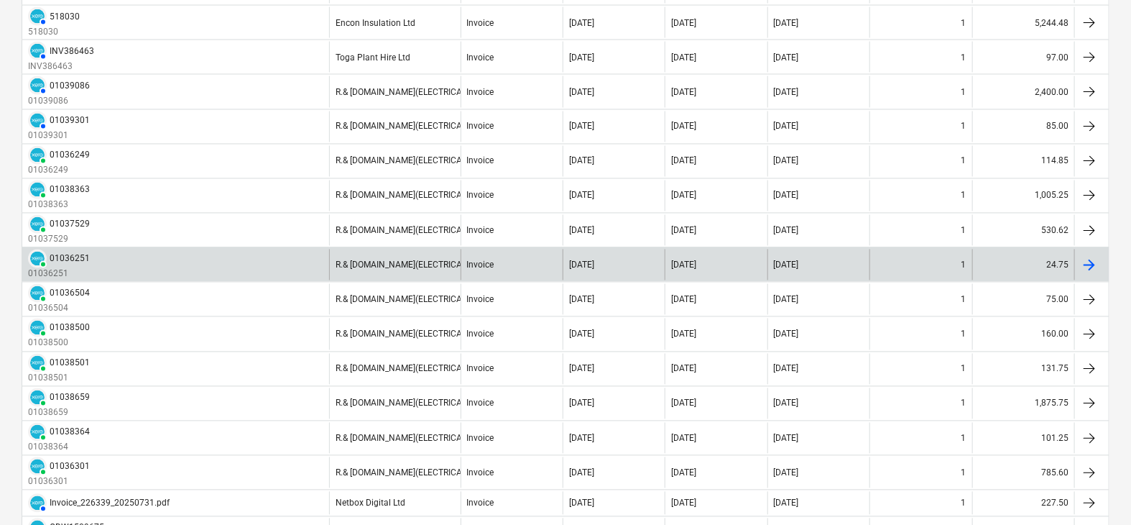
scroll to position [1167, 0]
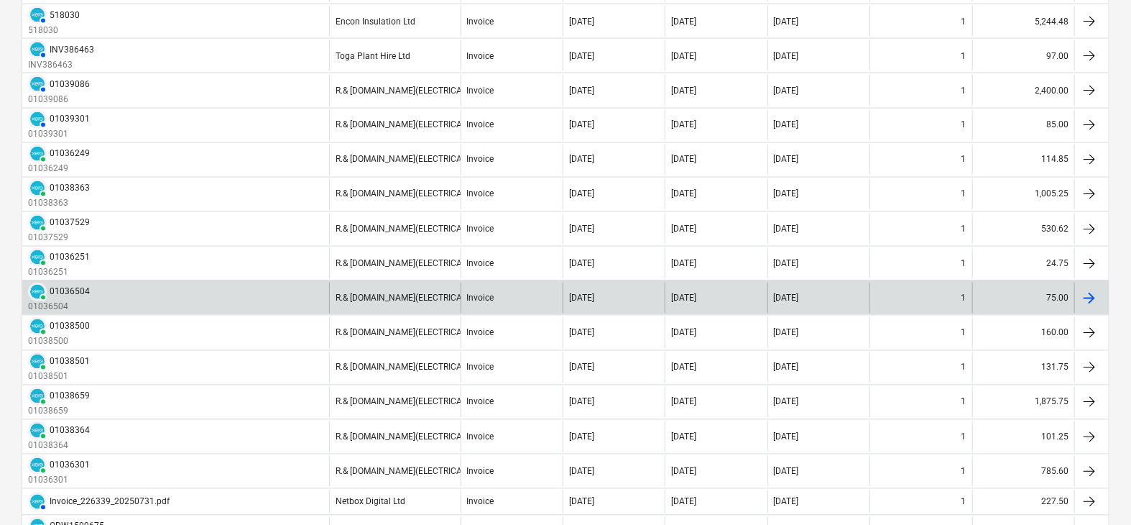
click at [279, 283] on div "PAID 01036504 01036504" at bounding box center [175, 297] width 307 height 31
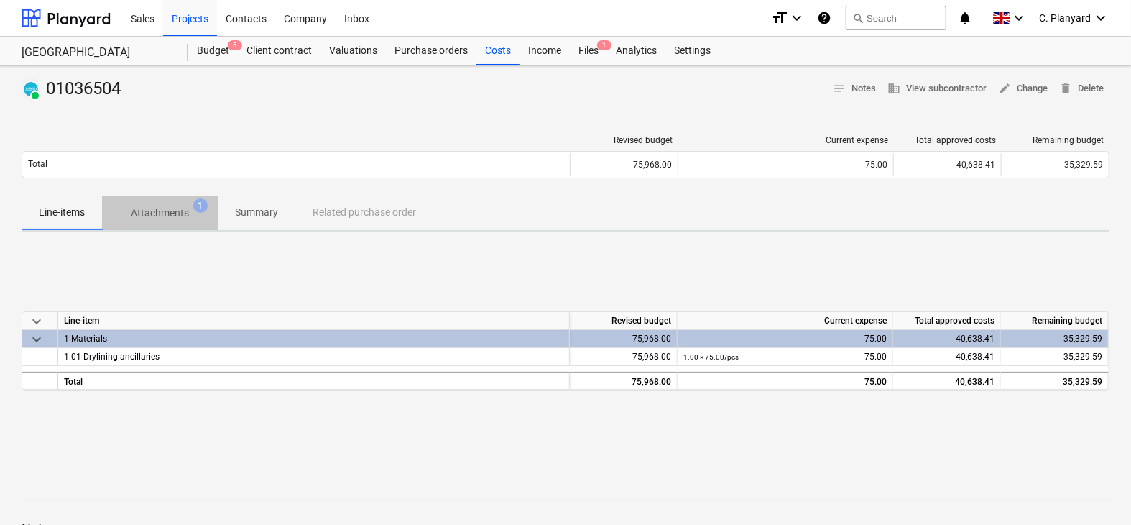
click at [181, 212] on p "Attachments" at bounding box center [160, 213] width 58 height 15
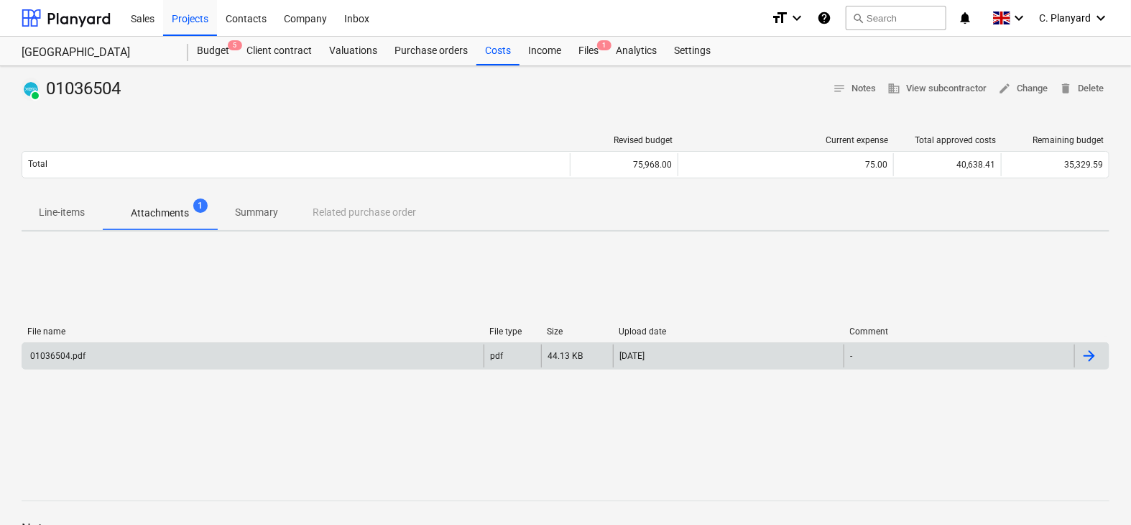
click at [396, 351] on div "01036504.pdf" at bounding box center [252, 355] width 461 height 23
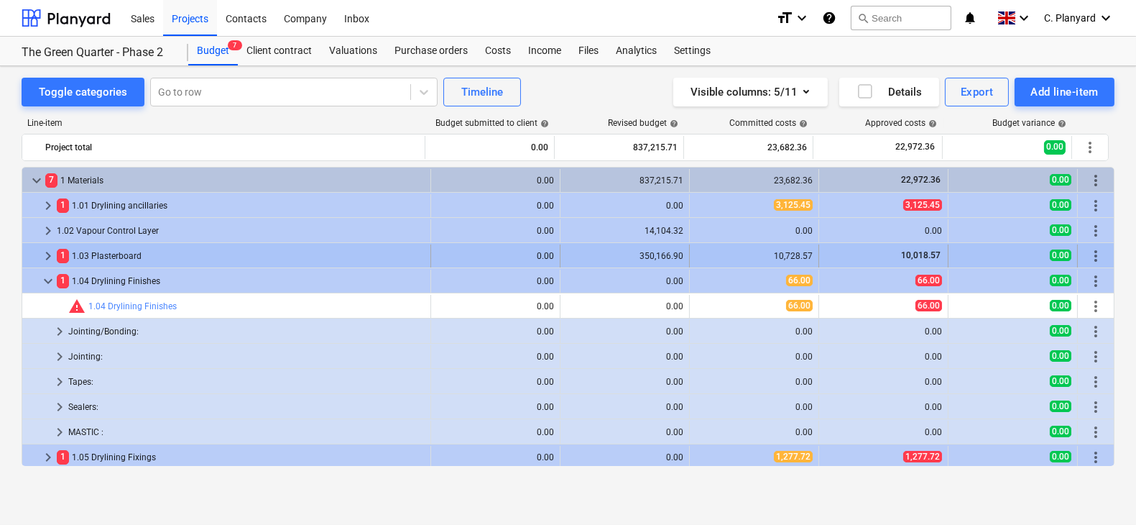
click at [48, 257] on span "keyboard_arrow_right" at bounding box center [48, 255] width 17 height 17
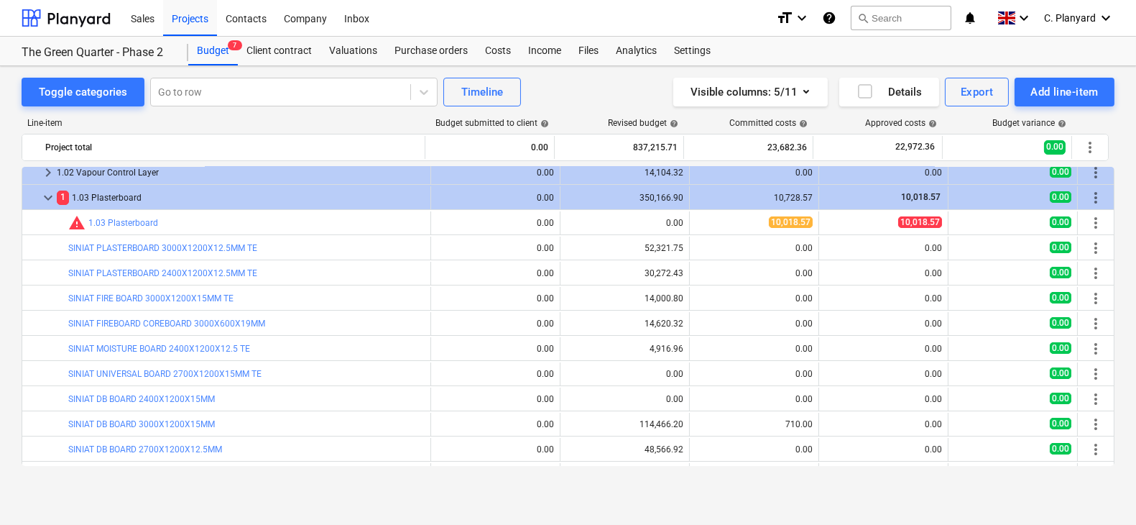
scroll to position [57, 0]
click at [864, 94] on icon "button" at bounding box center [865, 91] width 17 height 17
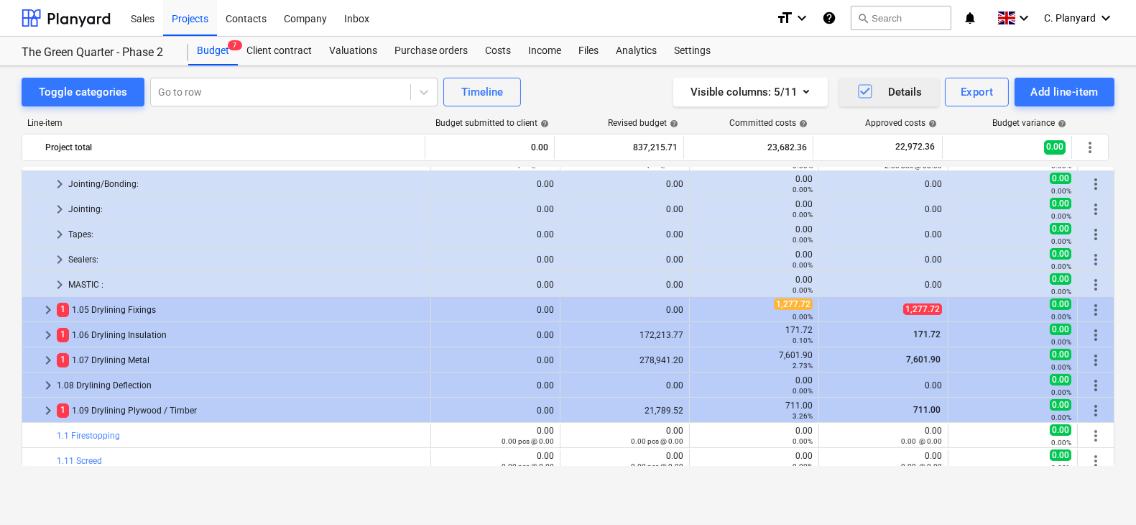
scroll to position [548, 0]
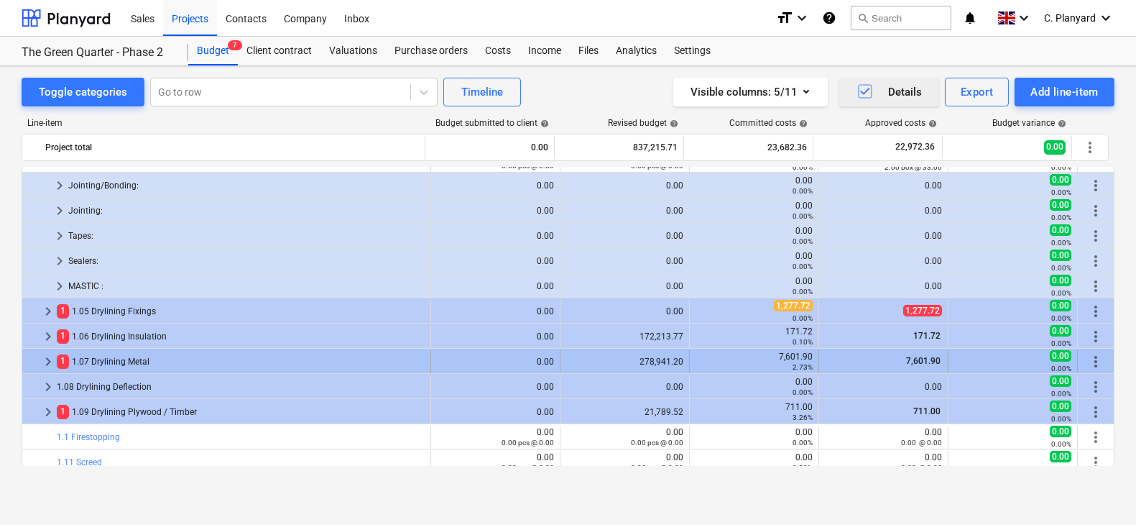
click at [45, 354] on span "keyboard_arrow_right" at bounding box center [48, 361] width 17 height 17
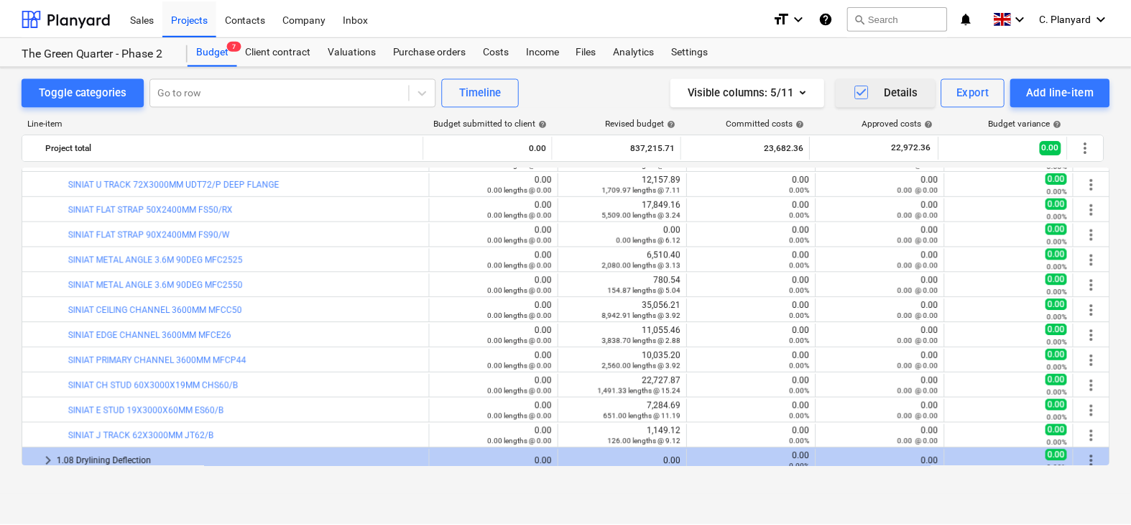
scroll to position [1161, 0]
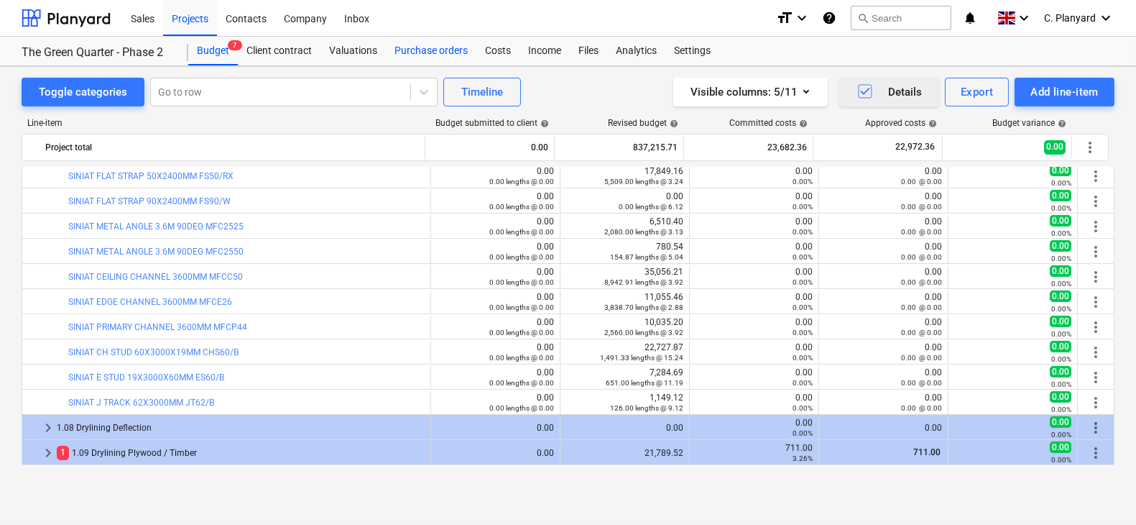
click at [453, 60] on div "Purchase orders" at bounding box center [431, 51] width 91 height 29
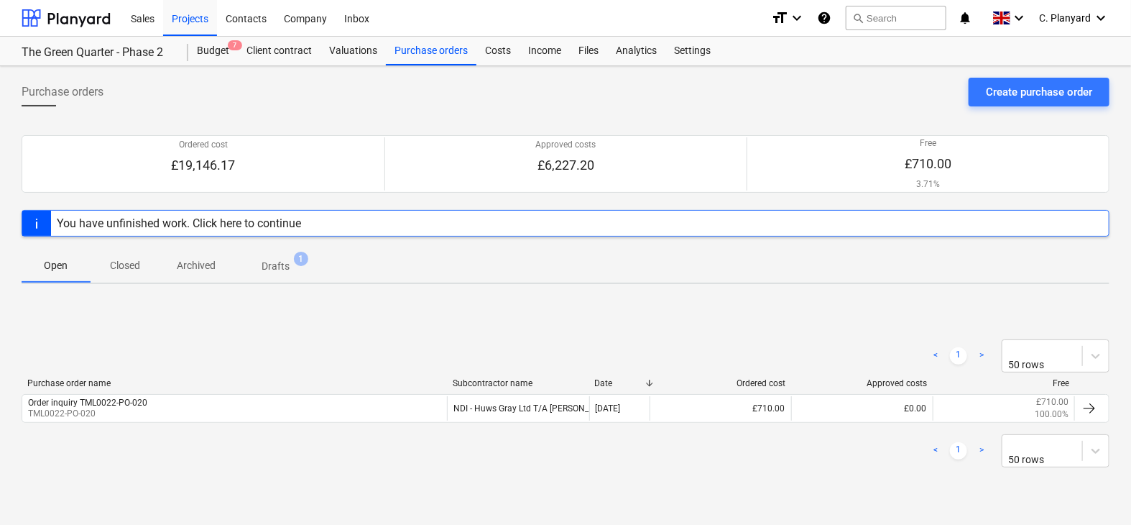
click at [105, 267] on span "Closed" at bounding box center [125, 266] width 69 height 24
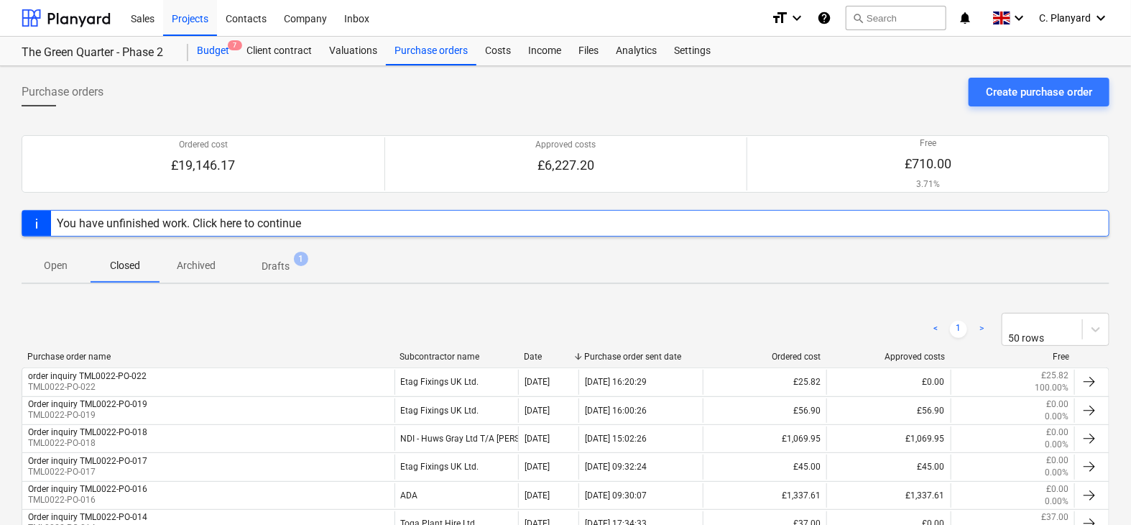
click at [218, 50] on div "Budget 7" at bounding box center [213, 51] width 50 height 29
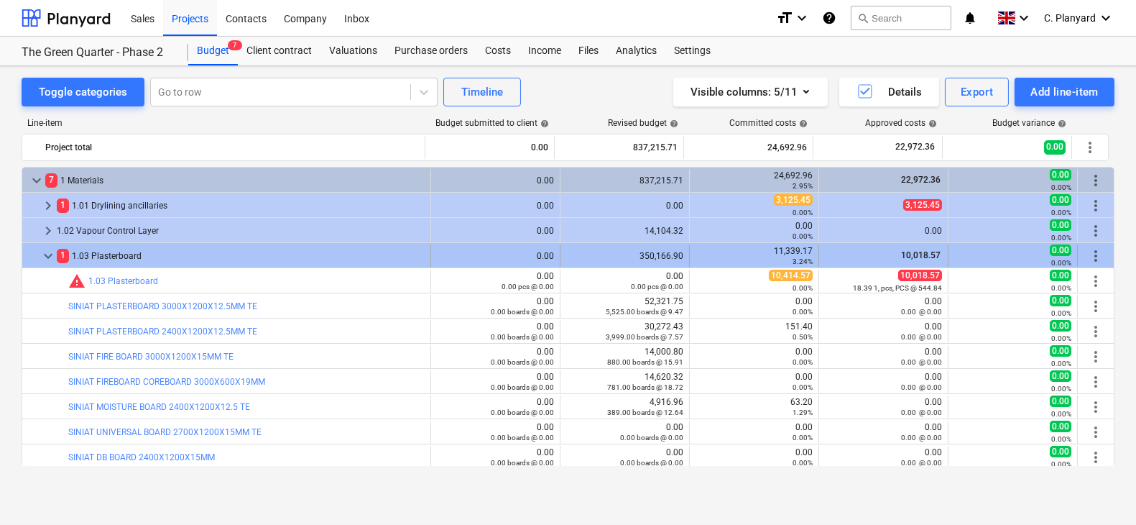
click at [53, 247] on span "keyboard_arrow_down" at bounding box center [48, 255] width 17 height 17
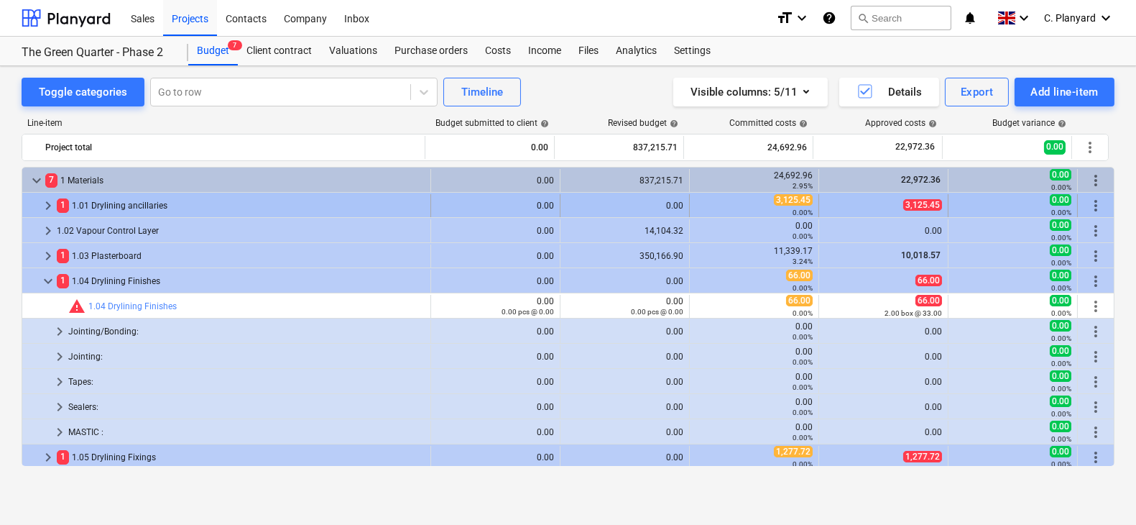
click at [48, 198] on span "keyboard_arrow_right" at bounding box center [48, 205] width 17 height 17
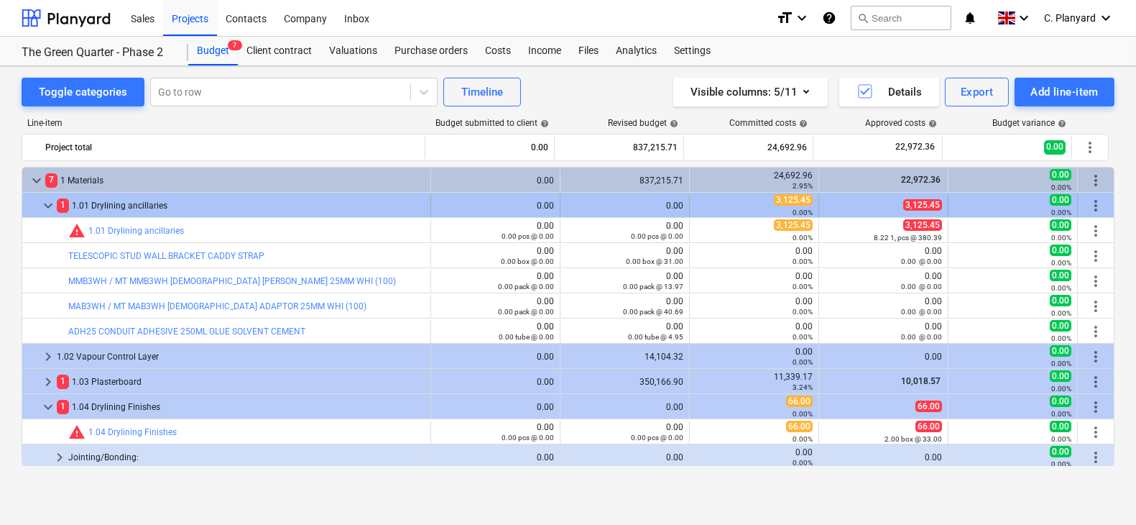
click at [46, 201] on span "keyboard_arrow_down" at bounding box center [48, 205] width 17 height 17
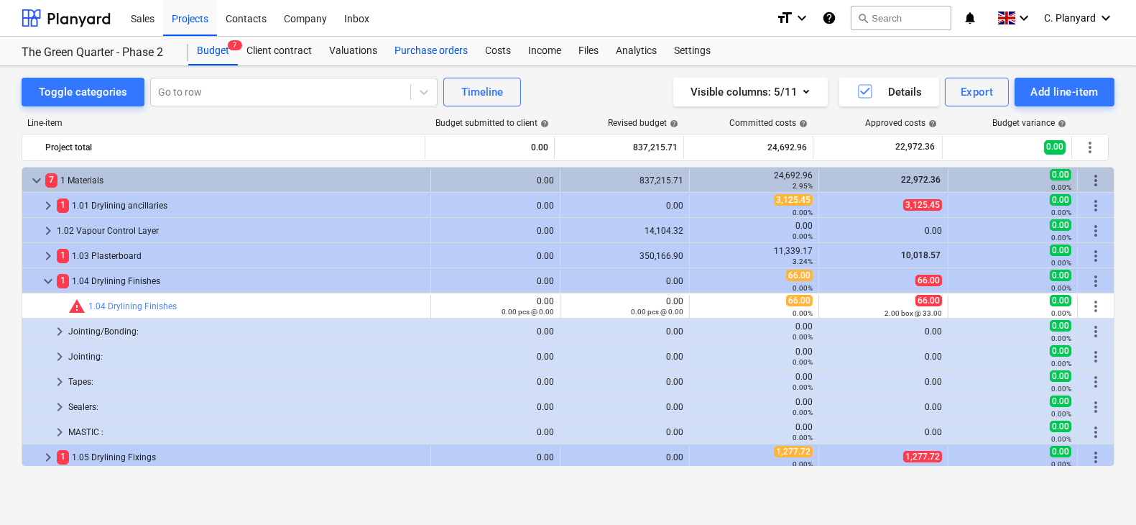
click at [415, 59] on div "Purchase orders" at bounding box center [431, 51] width 91 height 29
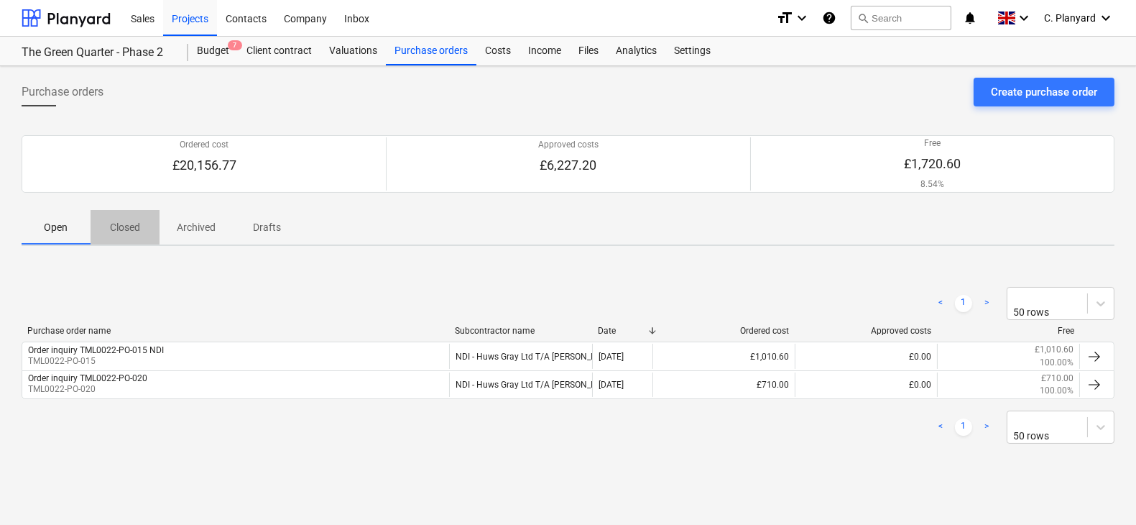
click at [137, 228] on p "Closed" at bounding box center [125, 227] width 34 height 15
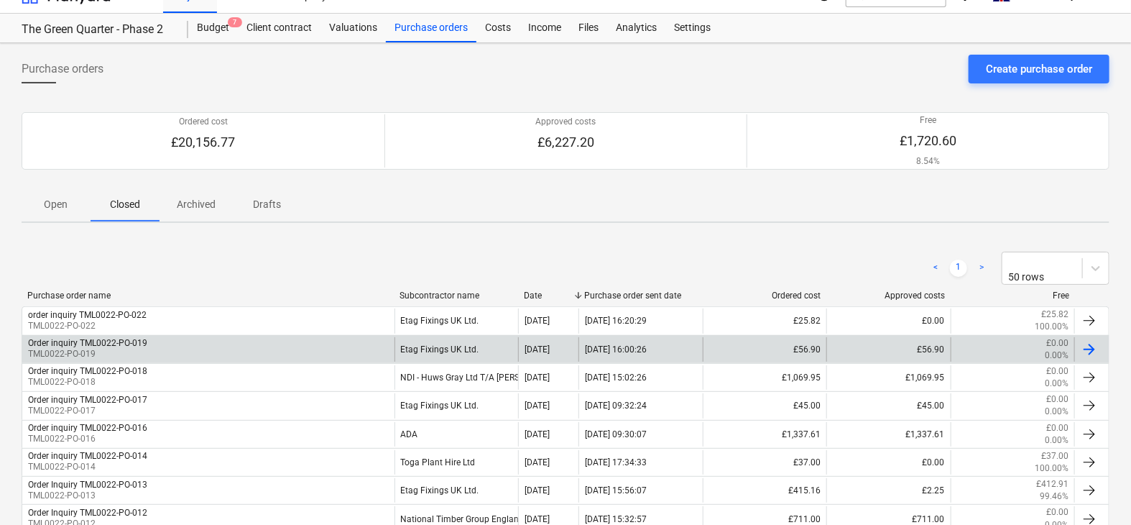
scroll to position [22, 0]
click at [251, 347] on div "Order inquiry TML0022-PO-019 TML0022-PO-019" at bounding box center [208, 350] width 372 height 24
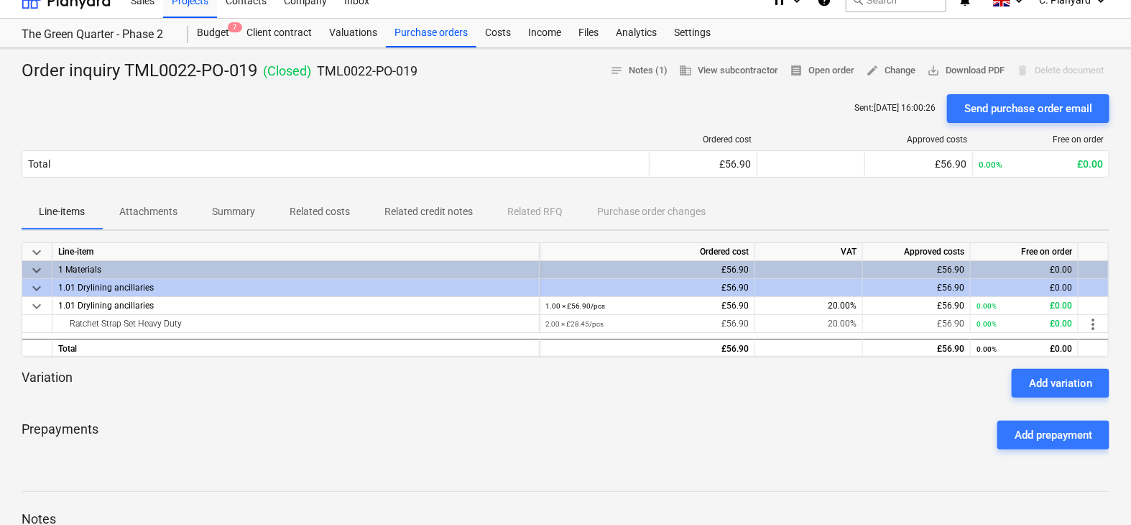
scroll to position [17, 0]
